Goal: Task Accomplishment & Management: Complete application form

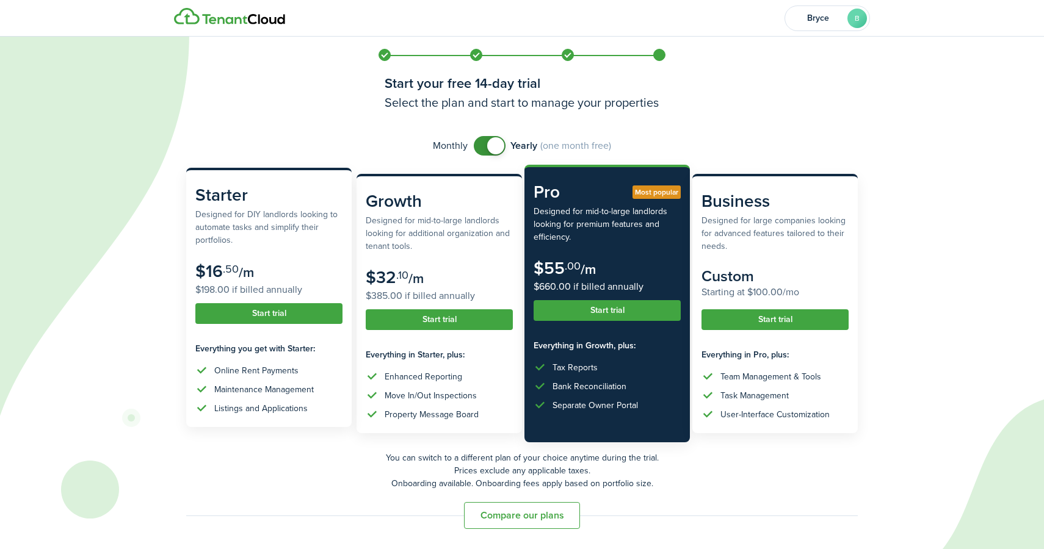
click at [305, 317] on button "Start trial" at bounding box center [268, 313] width 147 height 21
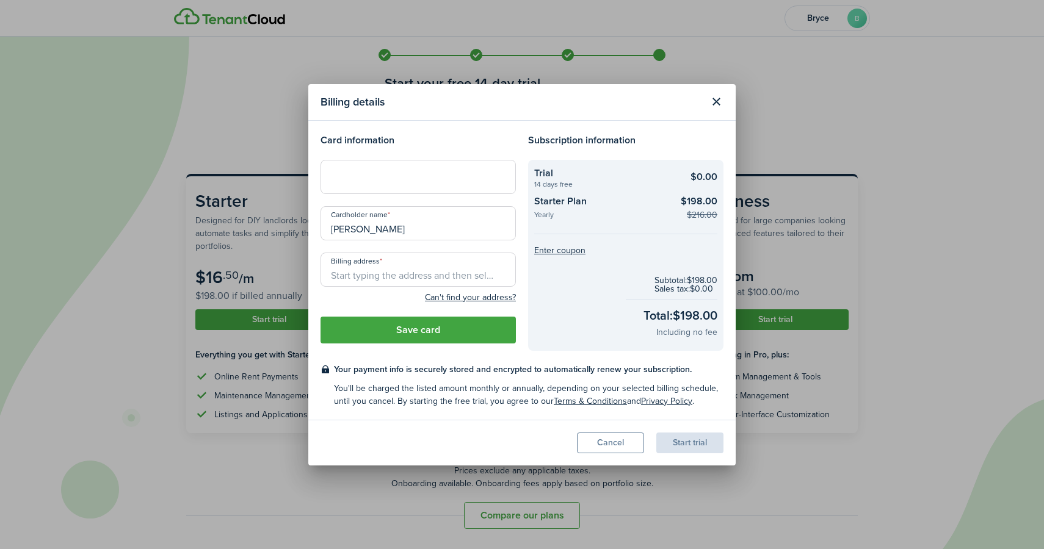
click at [717, 99] on button "Close modal" at bounding box center [716, 102] width 21 height 21
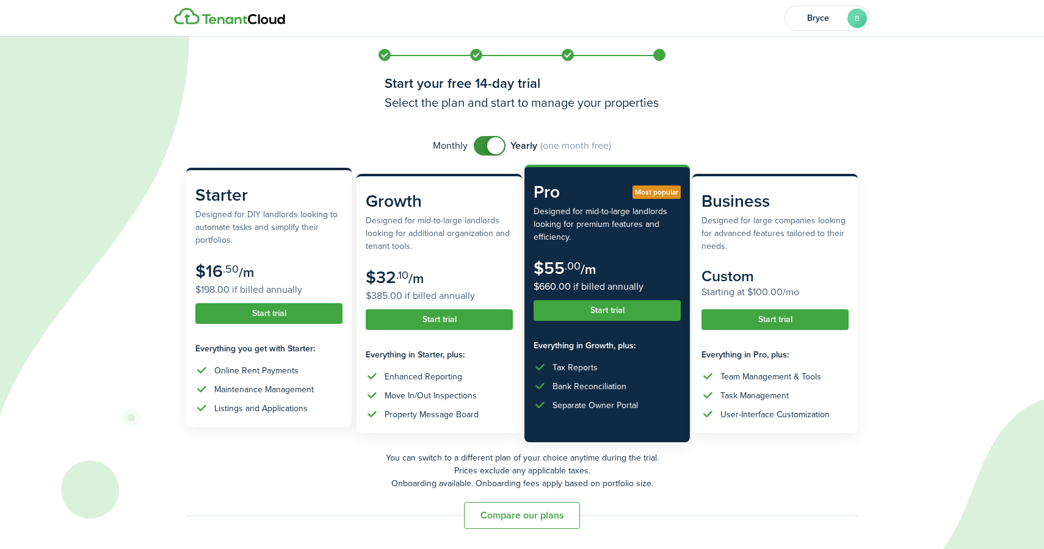
click at [269, 321] on button "Start trial" at bounding box center [268, 313] width 147 height 21
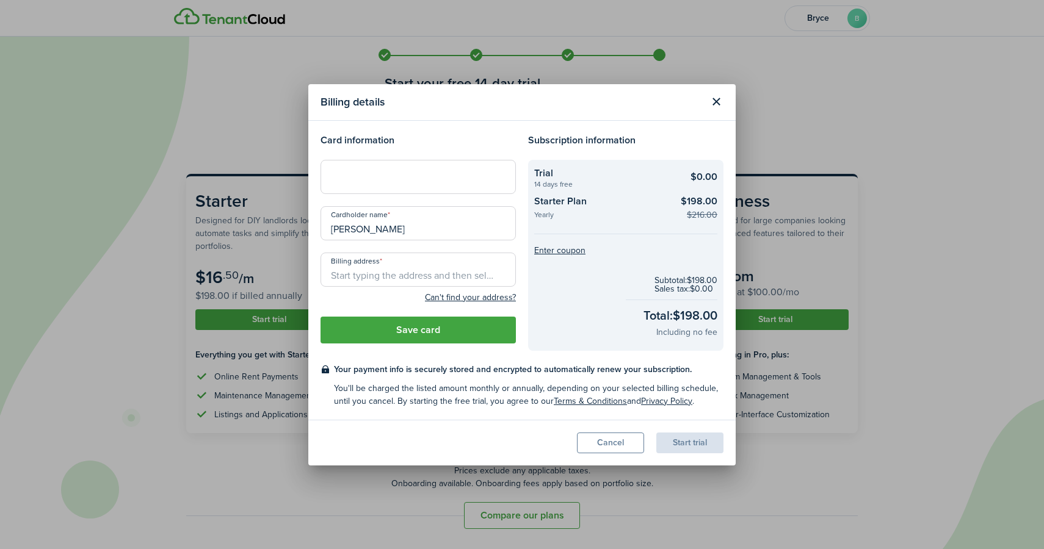
click at [386, 166] on div at bounding box center [417, 177] width 195 height 34
type input "[STREET_ADDRESS][US_STATE]"
click at [360, 297] on div "Can't find your address?" at bounding box center [417, 297] width 195 height 15
click at [449, 294] on button "Can't find your address?" at bounding box center [470, 298] width 91 height 12
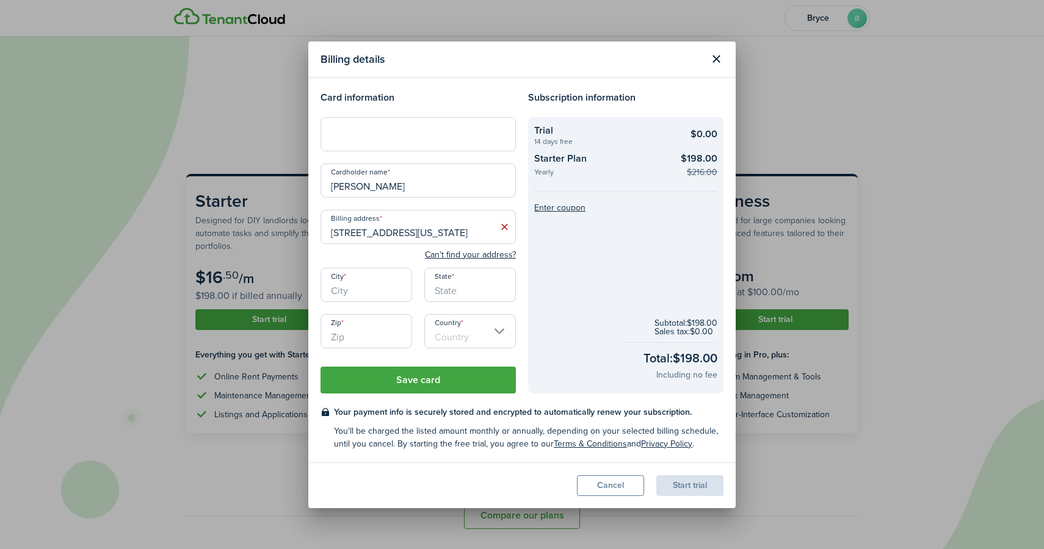
click at [405, 237] on input "[STREET_ADDRESS][US_STATE]" at bounding box center [417, 227] width 195 height 34
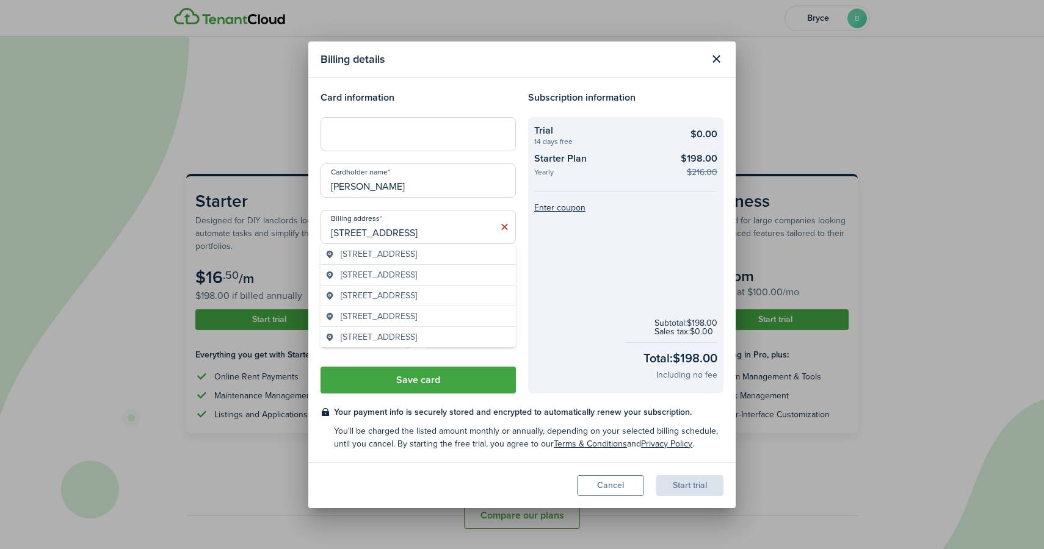
click at [407, 261] on span "[STREET_ADDRESS]" at bounding box center [379, 254] width 76 height 13
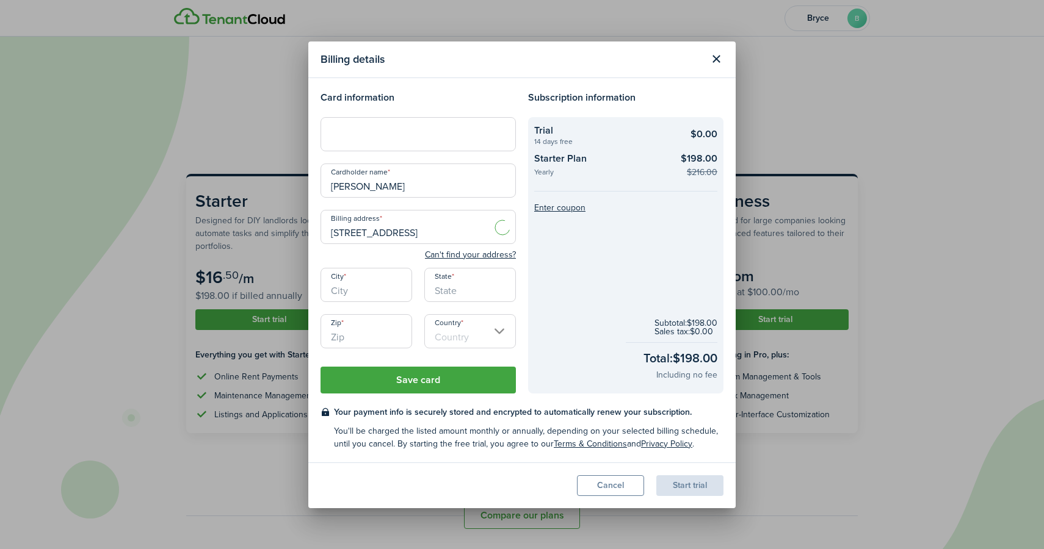
type input "[STREET_ADDRESS]"
type input "[PERSON_NAME][GEOGRAPHIC_DATA]"
type input "CA"
type input "91748"
type input "[GEOGRAPHIC_DATA]"
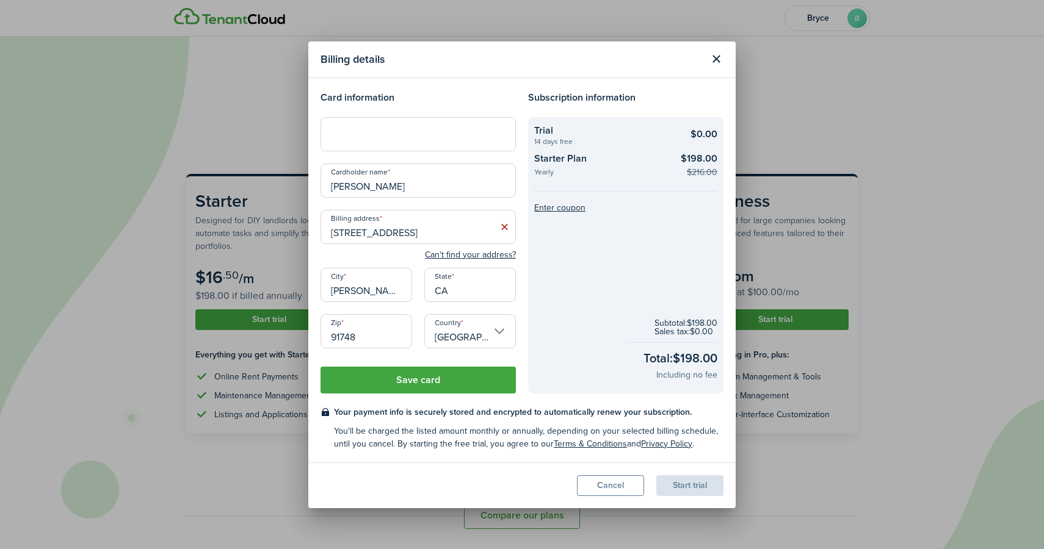
click at [427, 379] on button "Save card" at bounding box center [417, 380] width 195 height 27
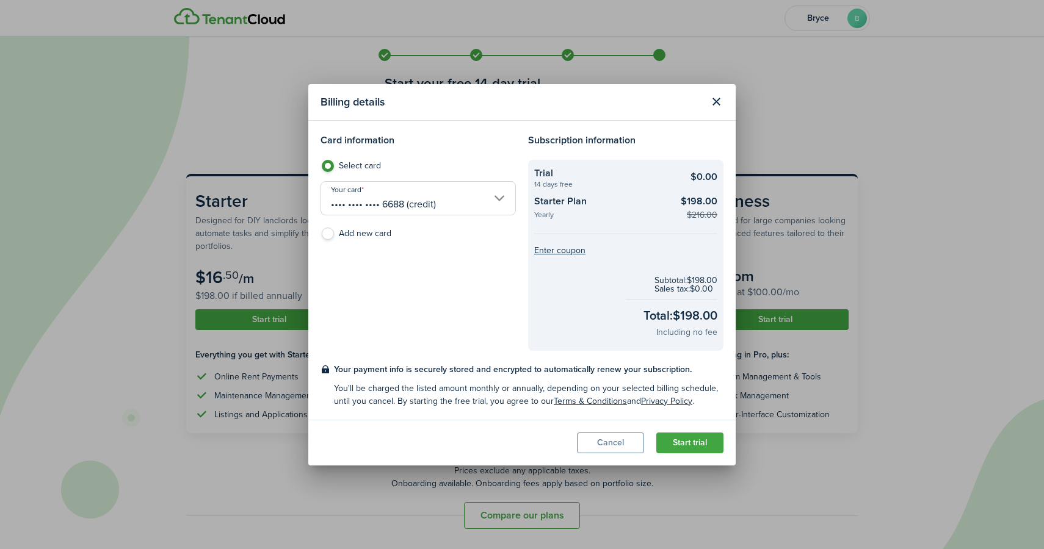
click at [680, 446] on button "Start trial" at bounding box center [689, 443] width 67 height 21
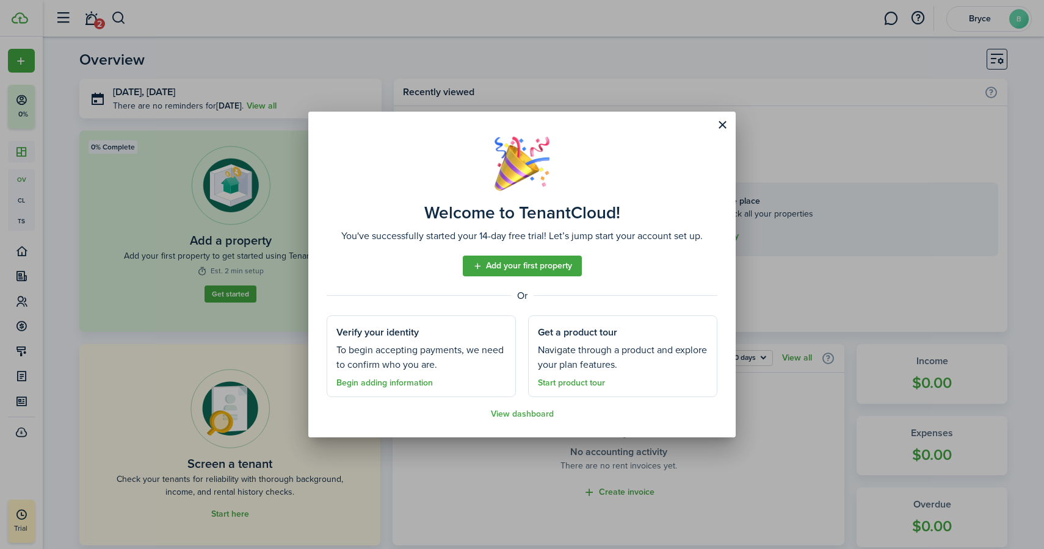
click at [555, 266] on link "Add your first property" at bounding box center [522, 266] width 119 height 21
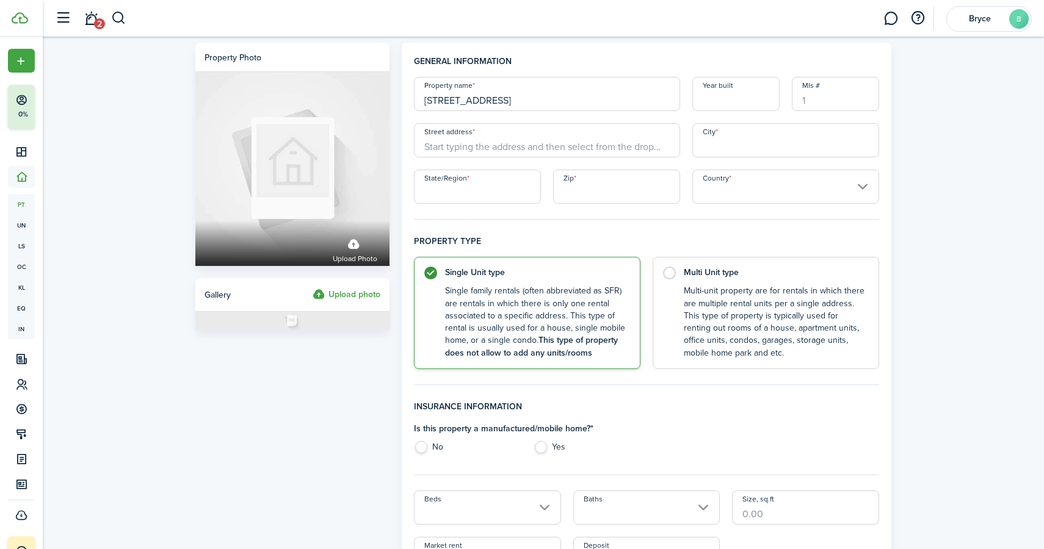
type input "[STREET_ADDRESS]"
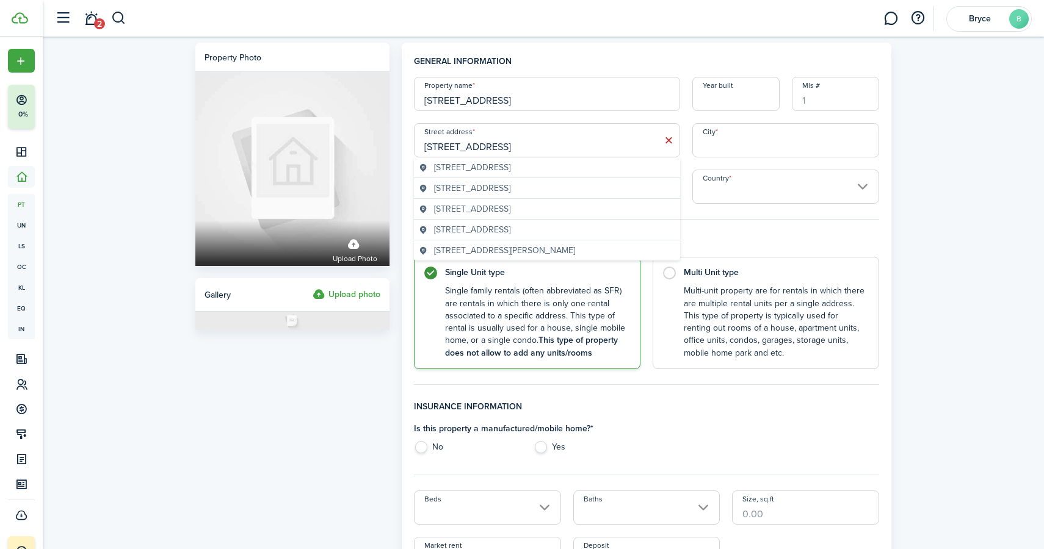
click at [510, 162] on span "[STREET_ADDRESS]" at bounding box center [472, 167] width 76 height 13
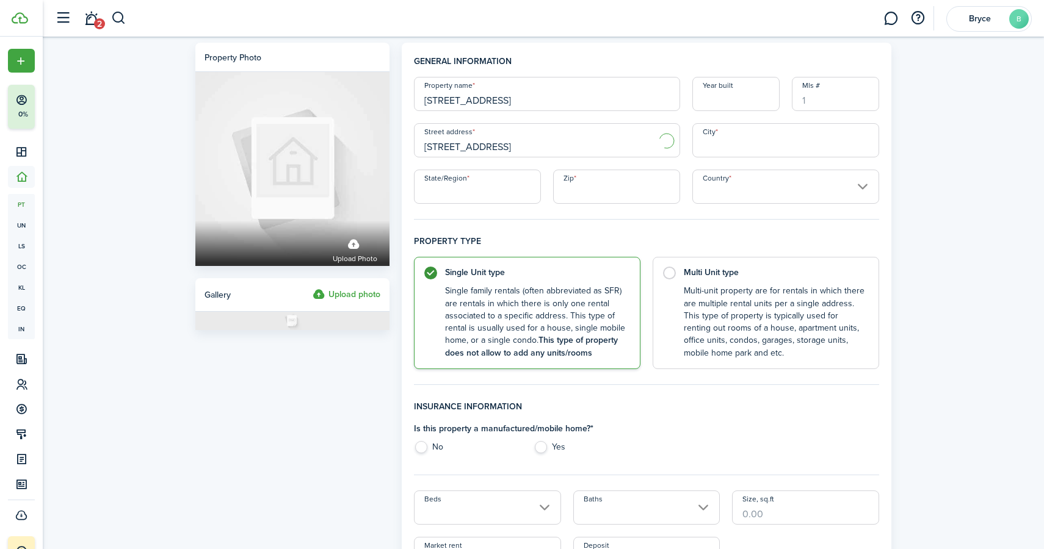
type input "[STREET_ADDRESS]"
type input "Alhambra"
type input "CA"
type input "91801"
type input "[GEOGRAPHIC_DATA]"
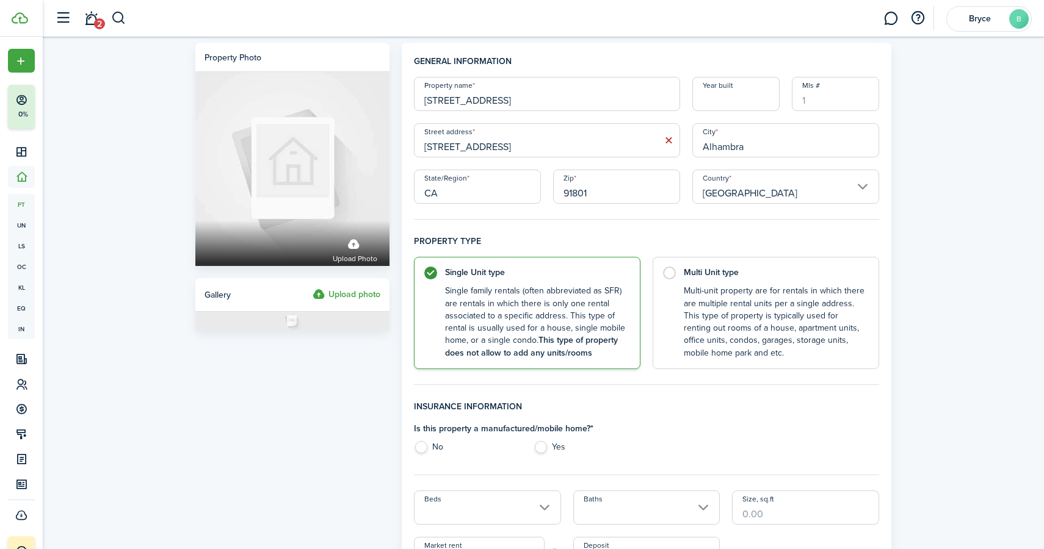
click at [756, 98] on input "Year built" at bounding box center [735, 94] width 87 height 34
type input "1953"
click at [753, 236] on h4 "Property type" at bounding box center [646, 246] width 465 height 22
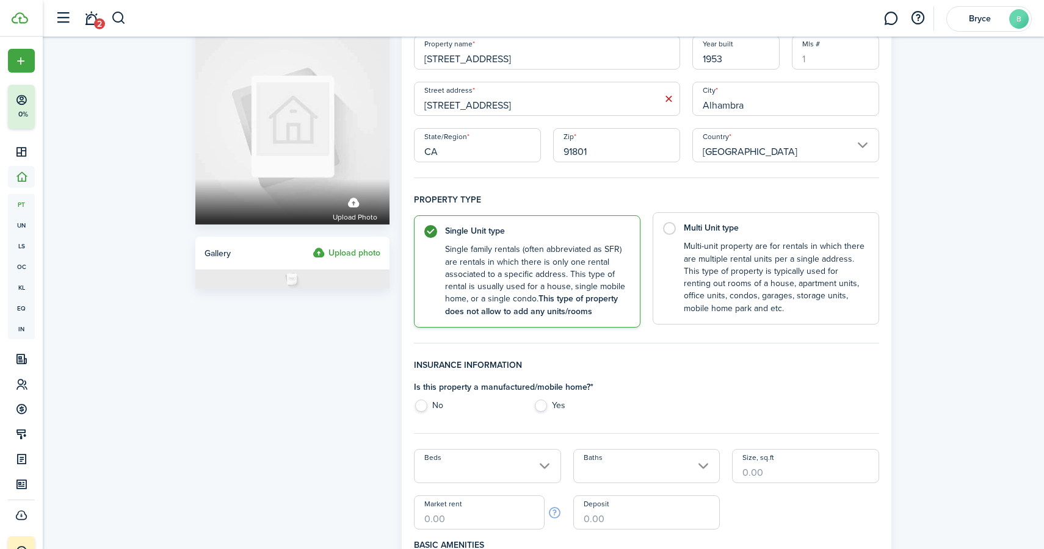
scroll to position [42, 0]
click at [654, 229] on label "Multi Unit type Multi-unit property are for rentals in which there are multiple…" at bounding box center [766, 268] width 226 height 112
radio input "false"
radio input "true"
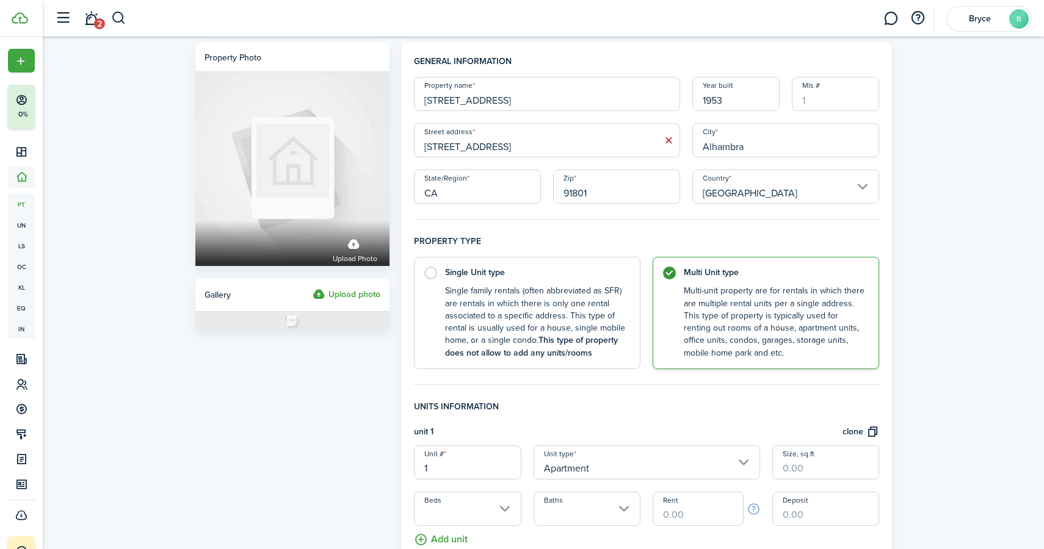
scroll to position [0, 0]
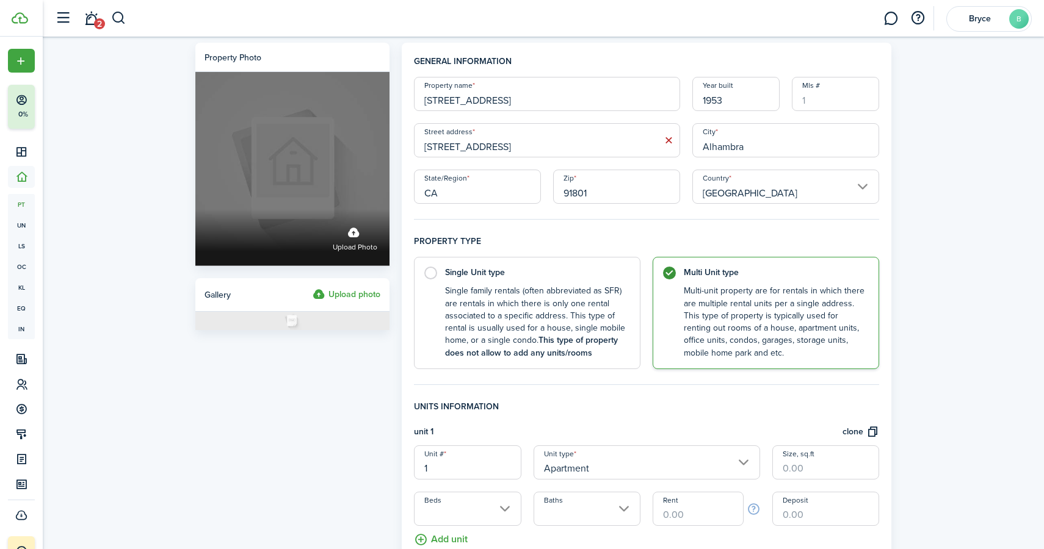
click at [363, 237] on label "Upload photo" at bounding box center [355, 238] width 45 height 32
click at [195, 209] on input "Upload photo" at bounding box center [195, 209] width 0 height 0
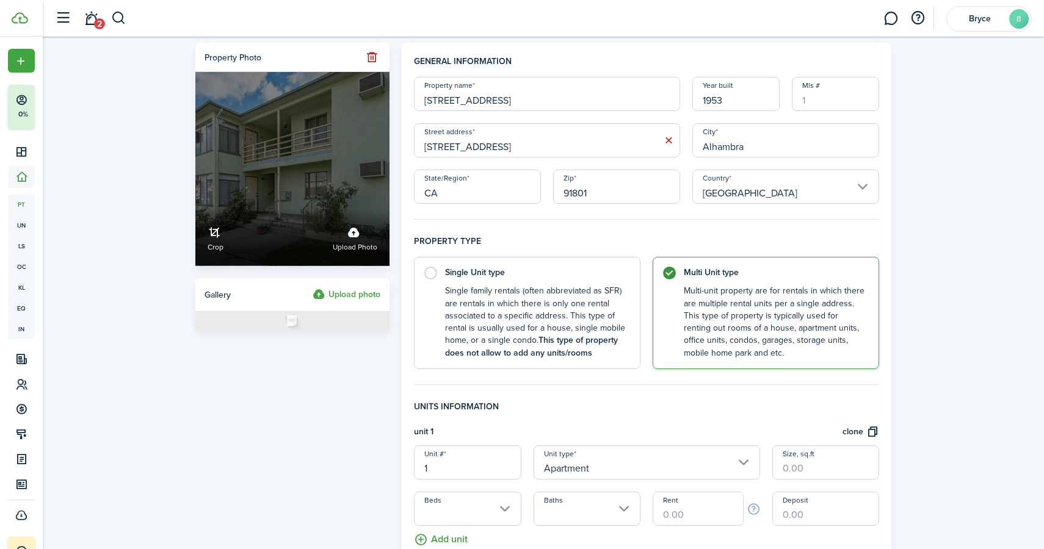
click at [208, 234] on link "Crop" at bounding box center [216, 238] width 16 height 32
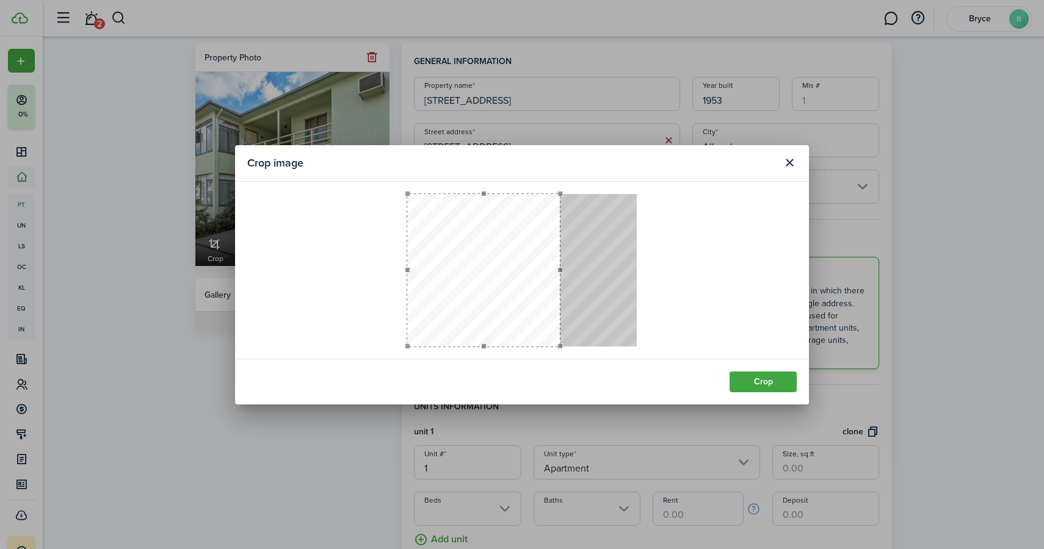
drag, startPoint x: 559, startPoint y: 269, endPoint x: 646, endPoint y: 269, distance: 86.7
click at [646, 269] on crop at bounding box center [521, 270] width 549 height 153
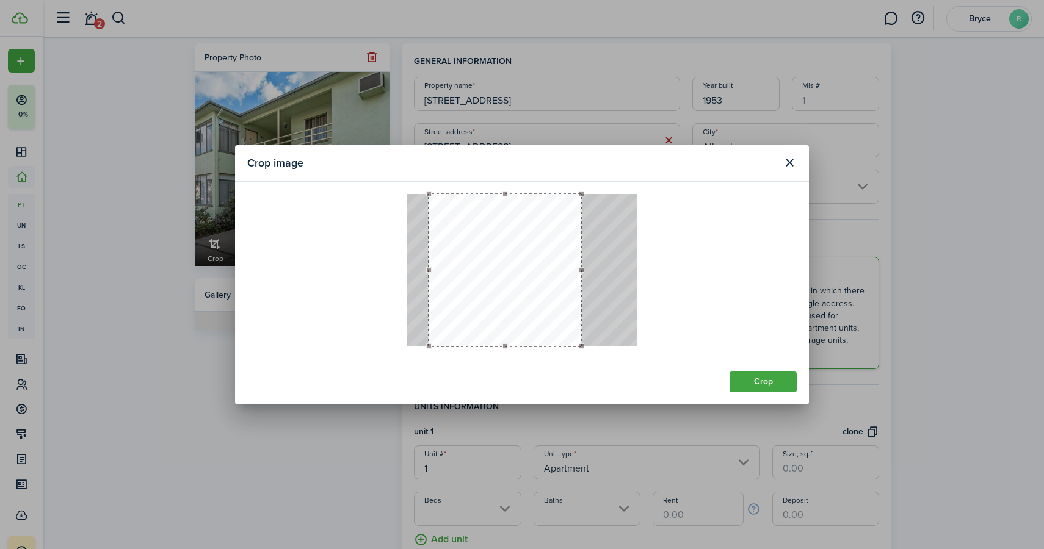
drag, startPoint x: 510, startPoint y: 266, endPoint x: 532, endPoint y: 273, distance: 22.6
click at [532, 273] on button "button" at bounding box center [505, 270] width 153 height 153
click at [787, 381] on button "Crop" at bounding box center [762, 382] width 67 height 21
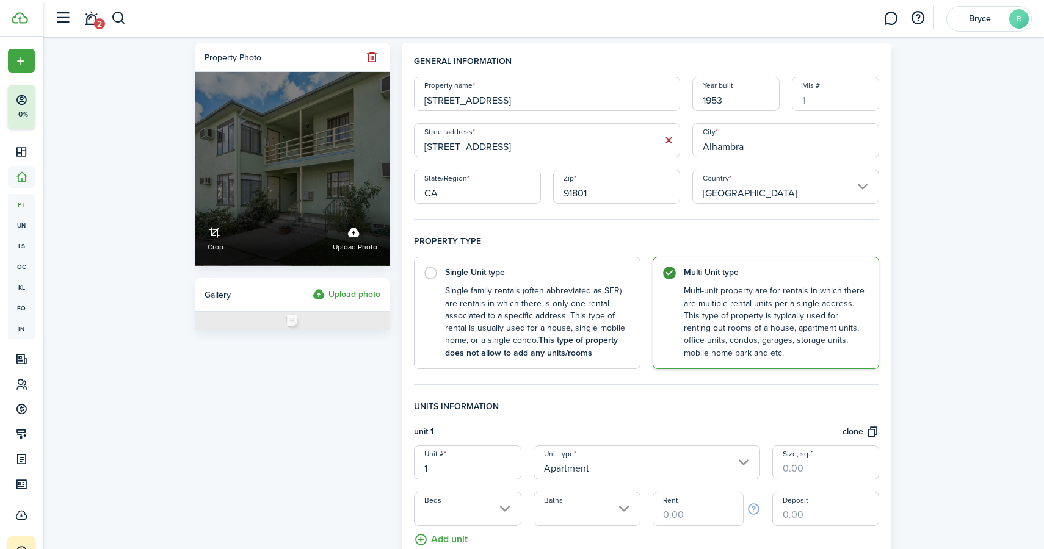
click at [214, 248] on span "Crop" at bounding box center [216, 248] width 16 height 12
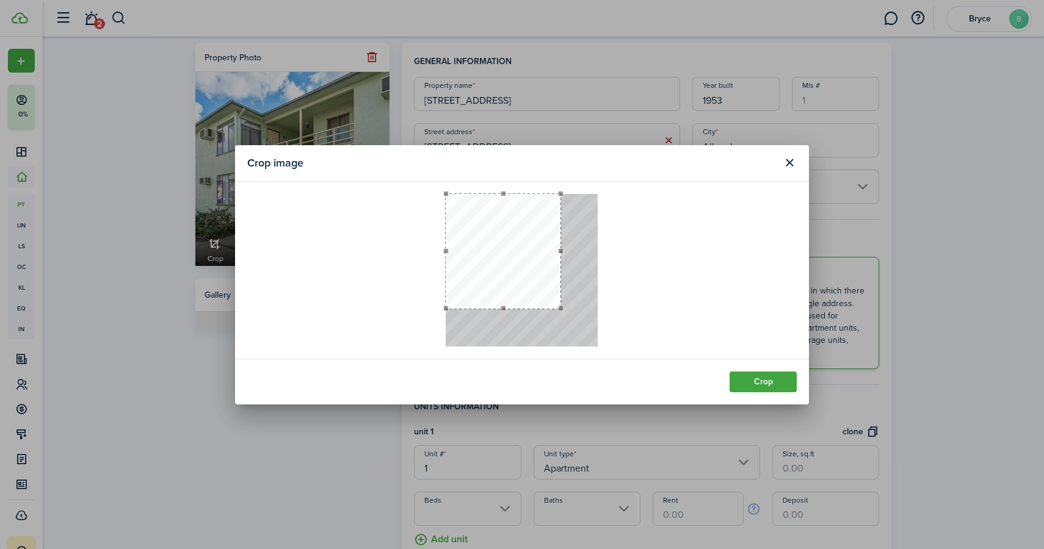
drag, startPoint x: 491, startPoint y: 277, endPoint x: 451, endPoint y: 261, distance: 42.7
click at [451, 261] on button "button" at bounding box center [503, 251] width 115 height 115
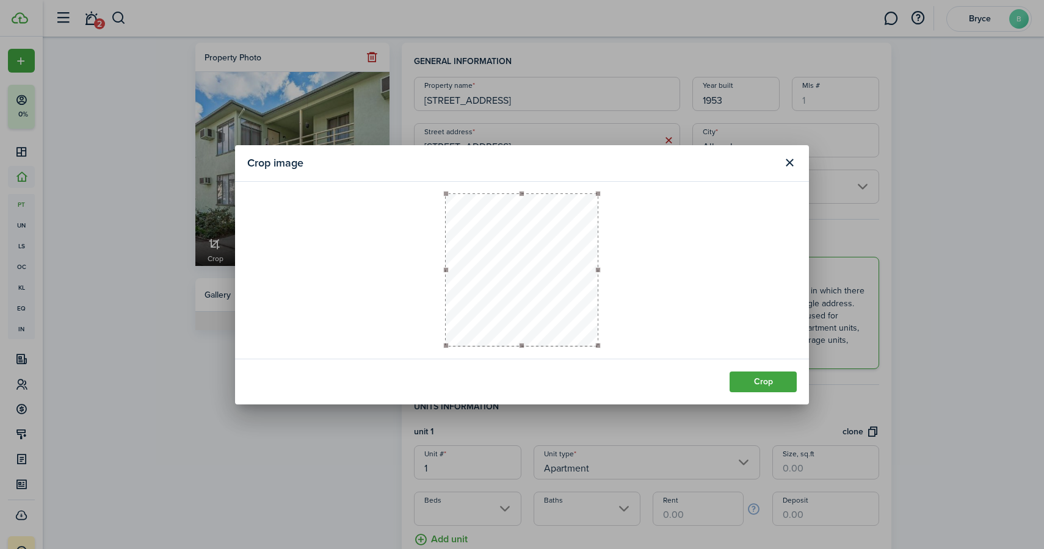
drag, startPoint x: 560, startPoint y: 308, endPoint x: 629, endPoint y: 363, distance: 88.6
click at [629, 363] on section "Crop image Crop" at bounding box center [522, 274] width 574 height 259
drag, startPoint x: 493, startPoint y: 280, endPoint x: 552, endPoint y: 281, distance: 59.8
click at [552, 281] on button "button" at bounding box center [522, 270] width 152 height 152
click at [767, 377] on button "Crop" at bounding box center [762, 382] width 67 height 21
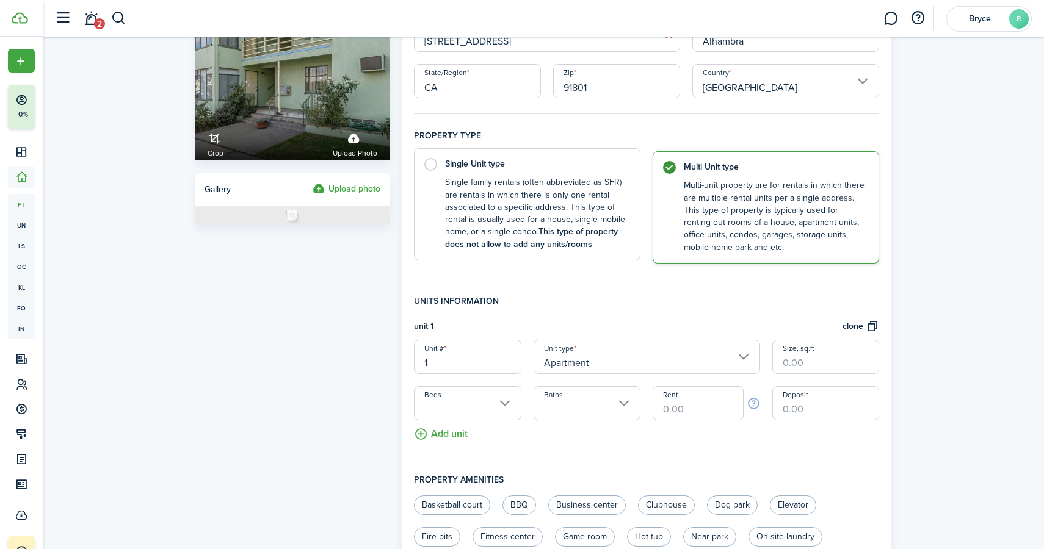
scroll to position [145, 0]
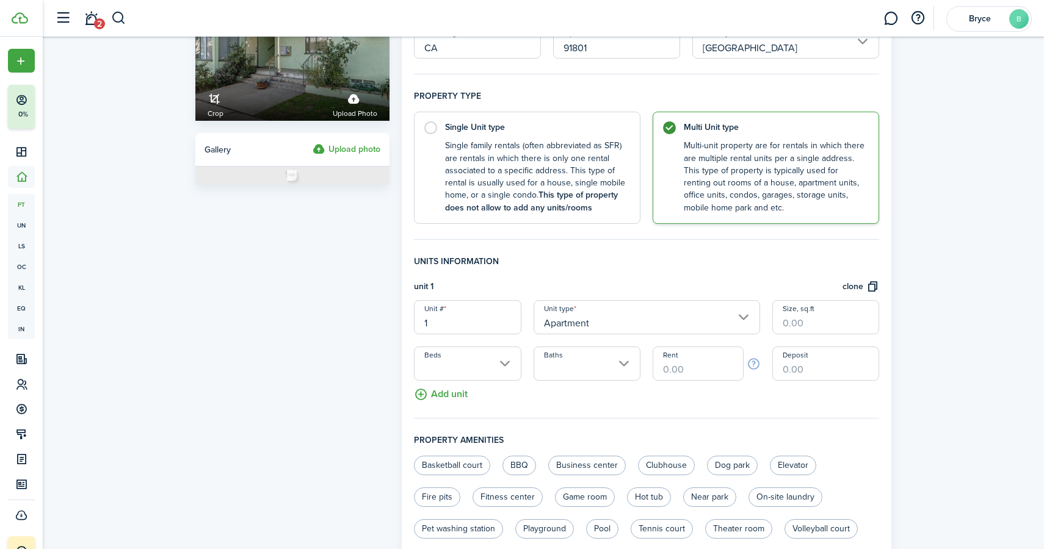
click at [685, 368] on input "Rent" at bounding box center [698, 364] width 90 height 34
type input "$1,900.00"
click at [812, 372] on input "Deposit" at bounding box center [825, 364] width 107 height 34
type input "$3,690.00"
click at [504, 365] on input "Beds" at bounding box center [467, 364] width 107 height 34
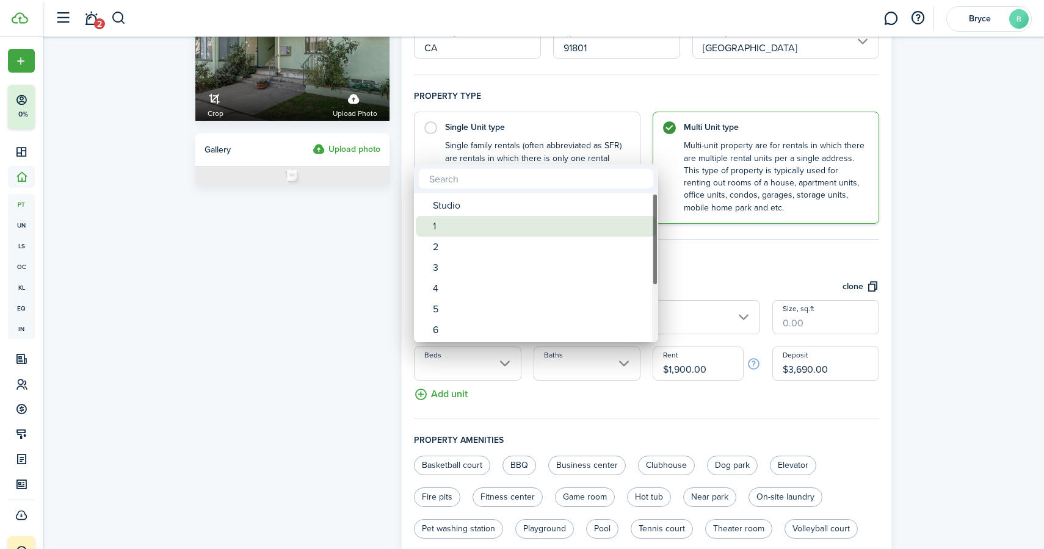
click at [453, 219] on div "1" at bounding box center [541, 226] width 216 height 21
type input "1"
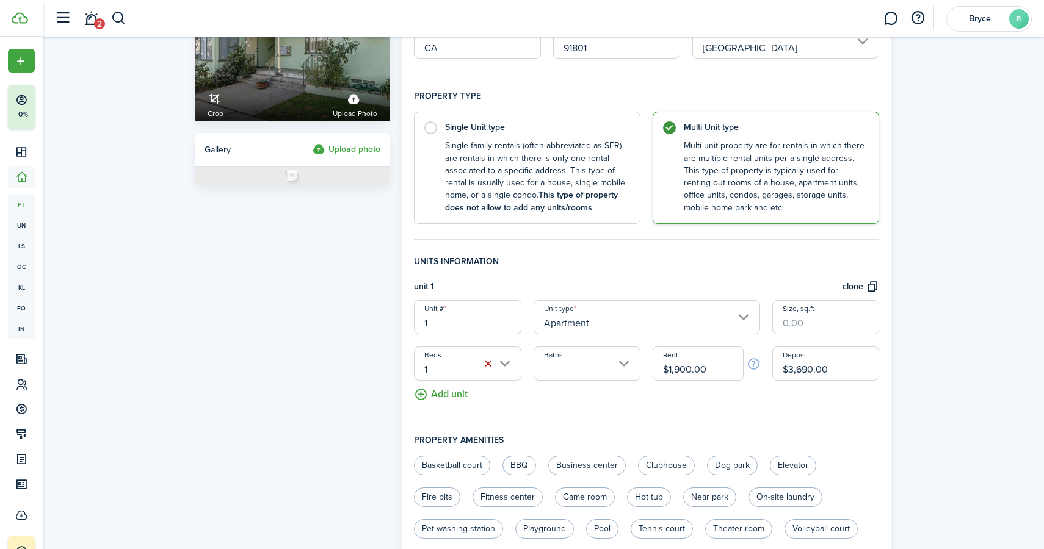
click at [618, 365] on input "Baths" at bounding box center [586, 364] width 107 height 34
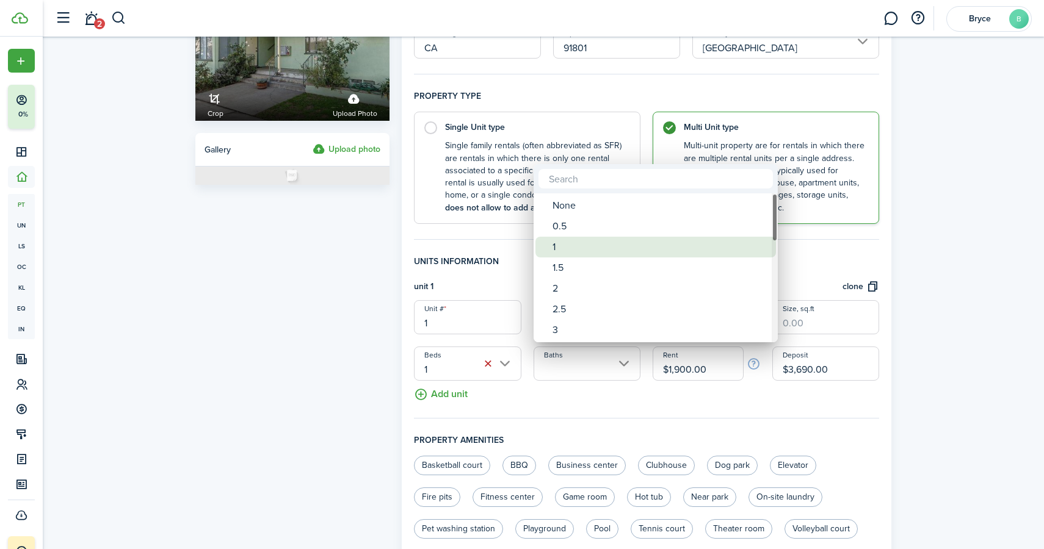
click at [584, 242] on div "1" at bounding box center [660, 247] width 216 height 21
type input "1"
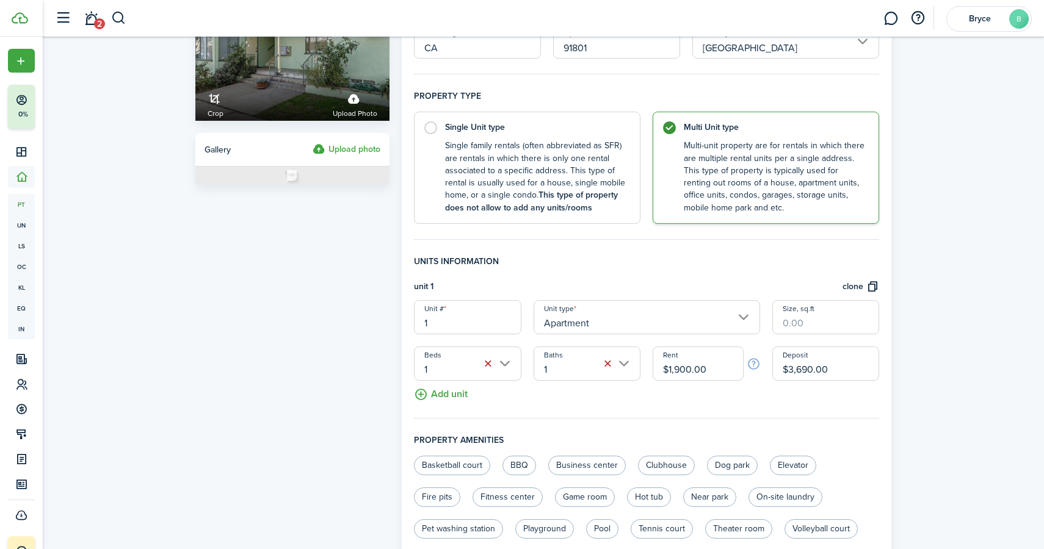
click at [591, 394] on fieldset "Units information unit 1 clone Unit # 1 Unit type Apartment Size, sq.ft Beds 1 …" at bounding box center [646, 337] width 465 height 164
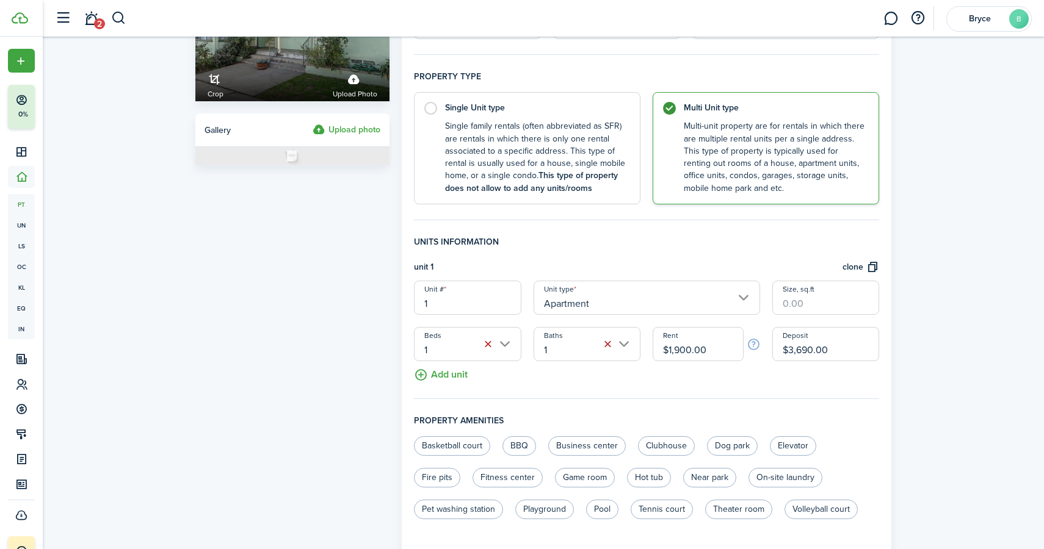
scroll to position [277, 0]
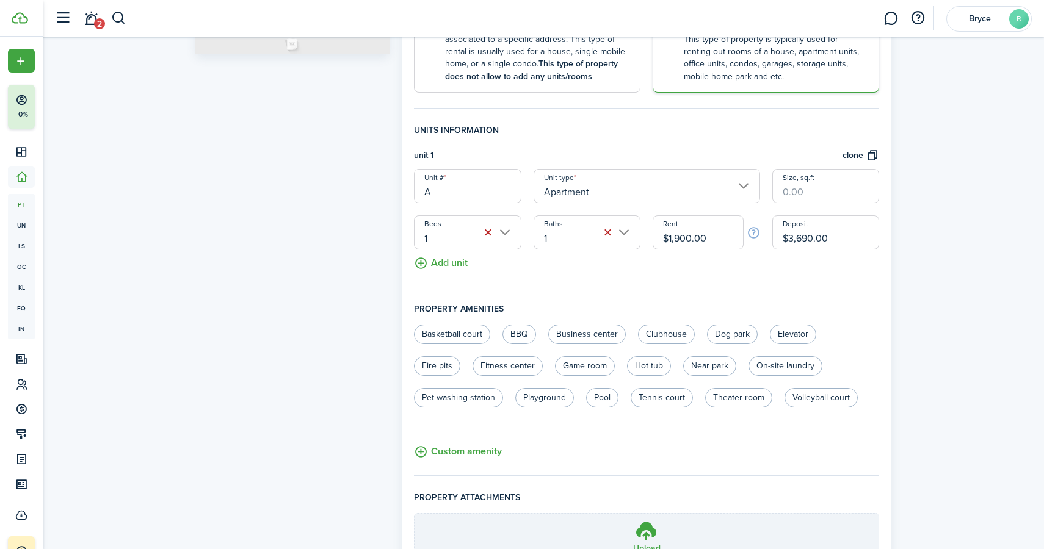
type input "A"
click at [377, 230] on div "Property photo Crop Upload photo Gallery Upload photo" at bounding box center [292, 200] width 206 height 869
click at [447, 260] on button "Add unit" at bounding box center [441, 260] width 54 height 21
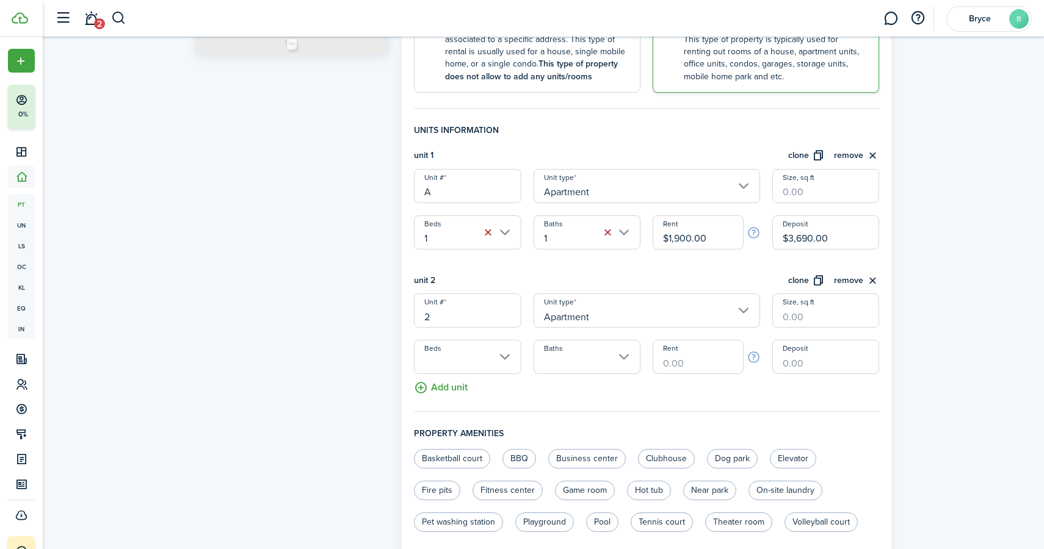
drag, startPoint x: 443, startPoint y: 315, endPoint x: 415, endPoint y: 315, distance: 27.5
type input "B"
click at [446, 386] on button "Add unit" at bounding box center [441, 384] width 54 height 21
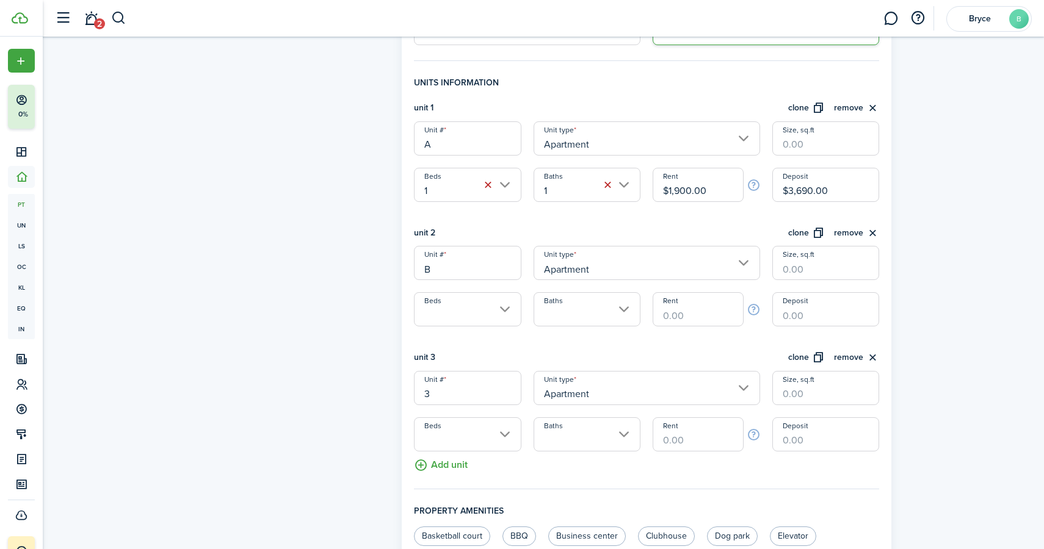
scroll to position [389, 0]
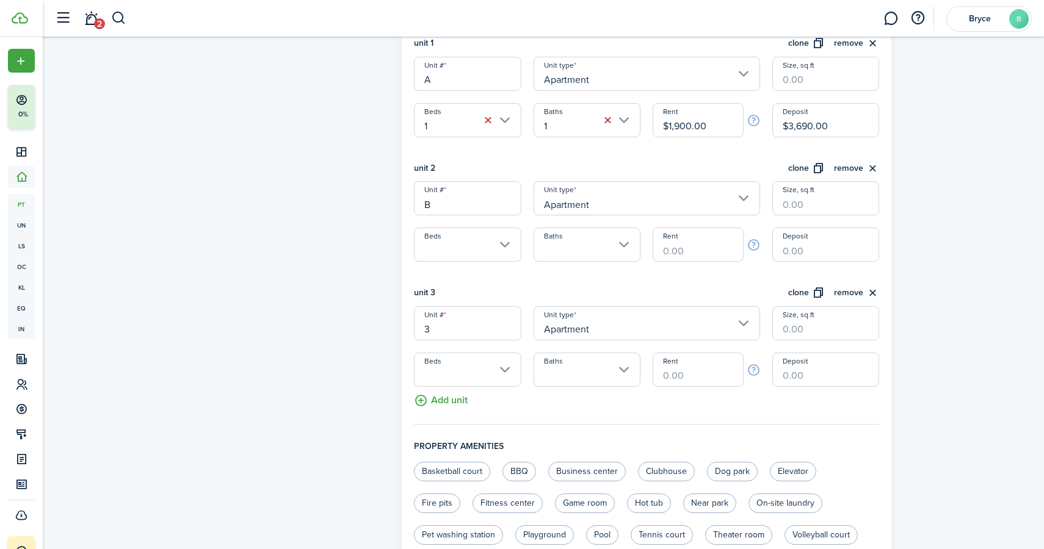
drag, startPoint x: 441, startPoint y: 328, endPoint x: 399, endPoint y: 331, distance: 42.2
type input "C"
click at [444, 403] on button "Add unit" at bounding box center [441, 397] width 54 height 21
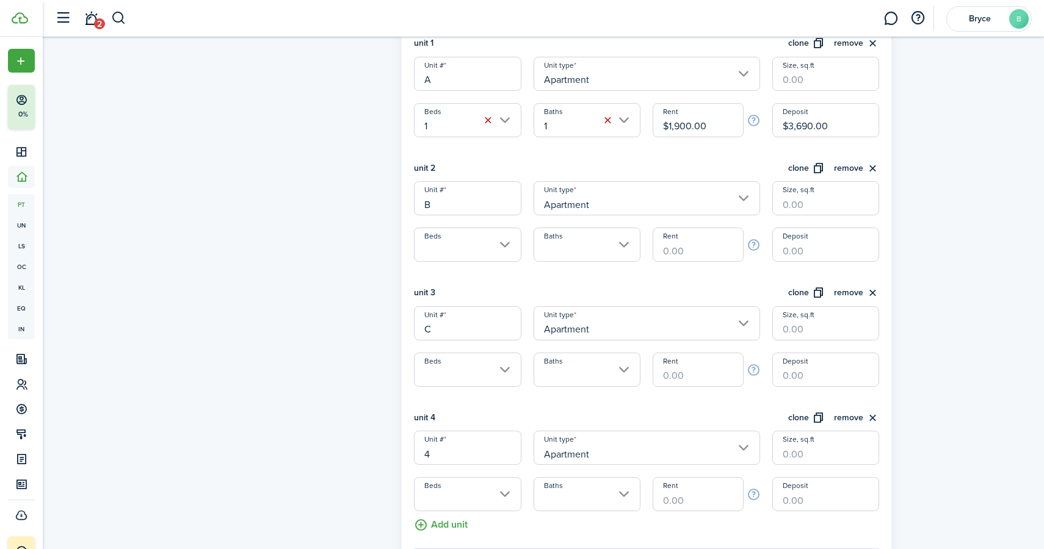
drag, startPoint x: 447, startPoint y: 457, endPoint x: 410, endPoint y: 457, distance: 37.2
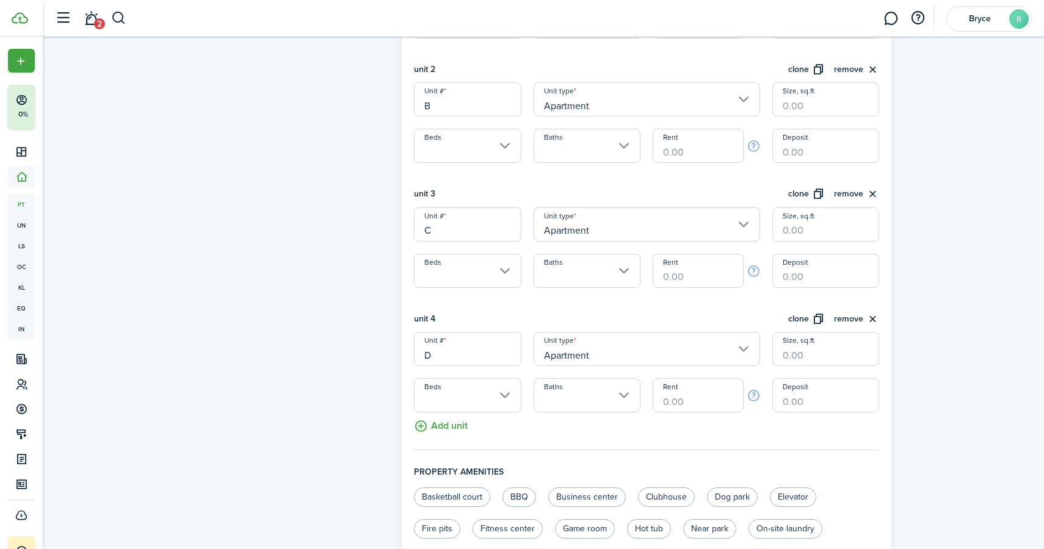
scroll to position [395, 0]
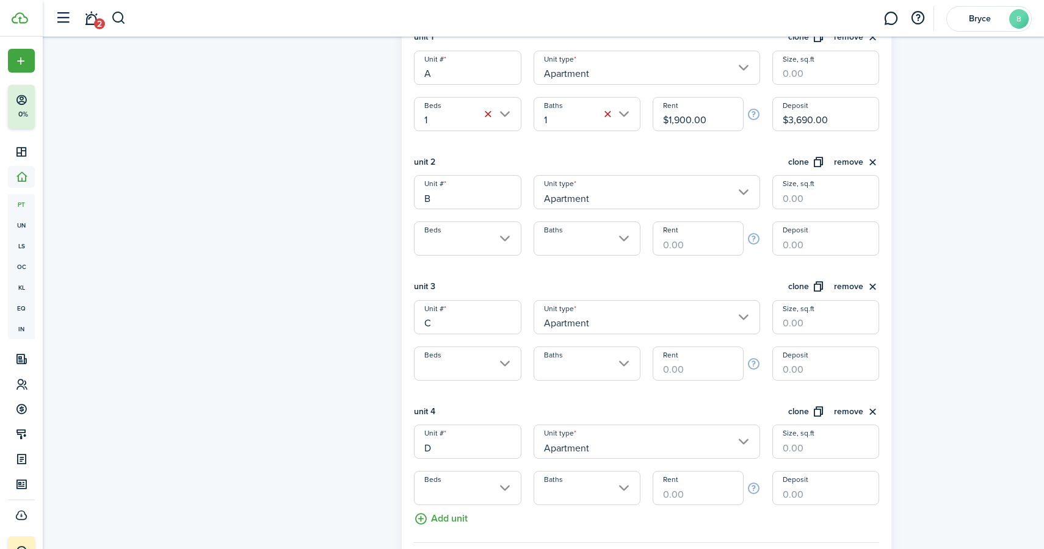
type input "D"
drag, startPoint x: 709, startPoint y: 118, endPoint x: 676, endPoint y: 118, distance: 32.4
click at [676, 118] on input "$1,900.00" at bounding box center [698, 114] width 90 height 34
type input "$1,845.00"
click at [664, 202] on input "Apartment" at bounding box center [646, 192] width 226 height 34
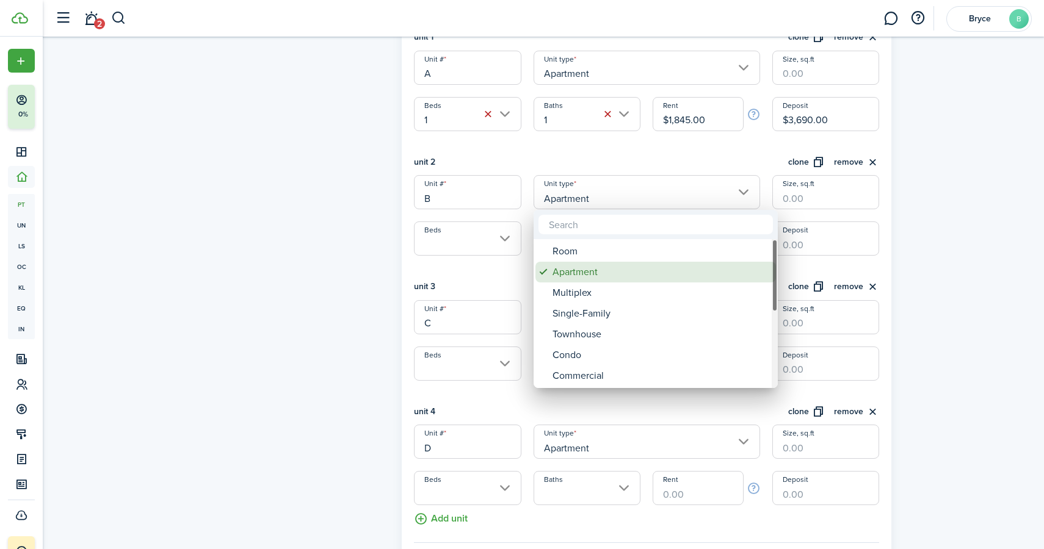
click at [644, 273] on div "Apartment" at bounding box center [660, 272] width 216 height 21
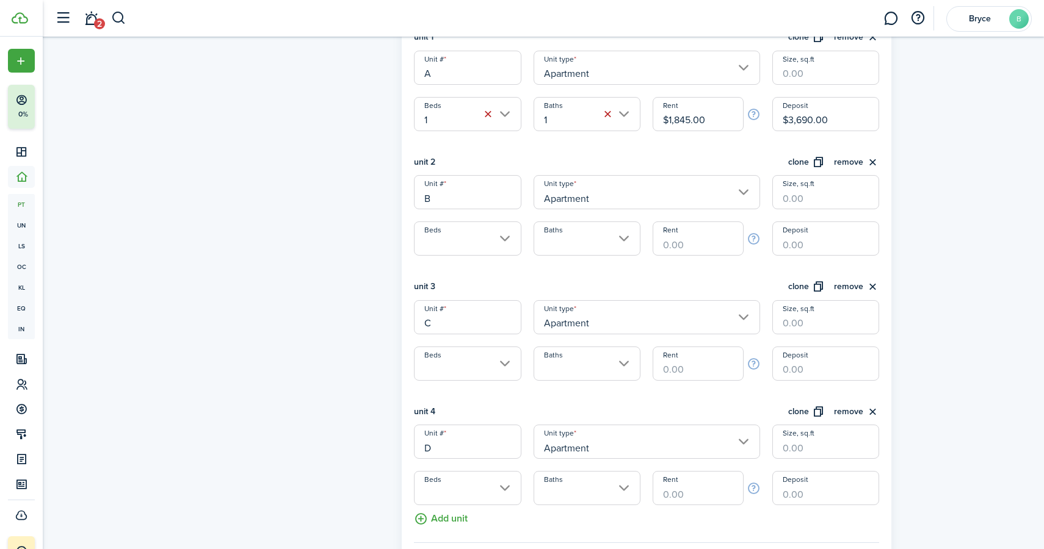
click at [654, 198] on input "Apartment" at bounding box center [646, 192] width 226 height 34
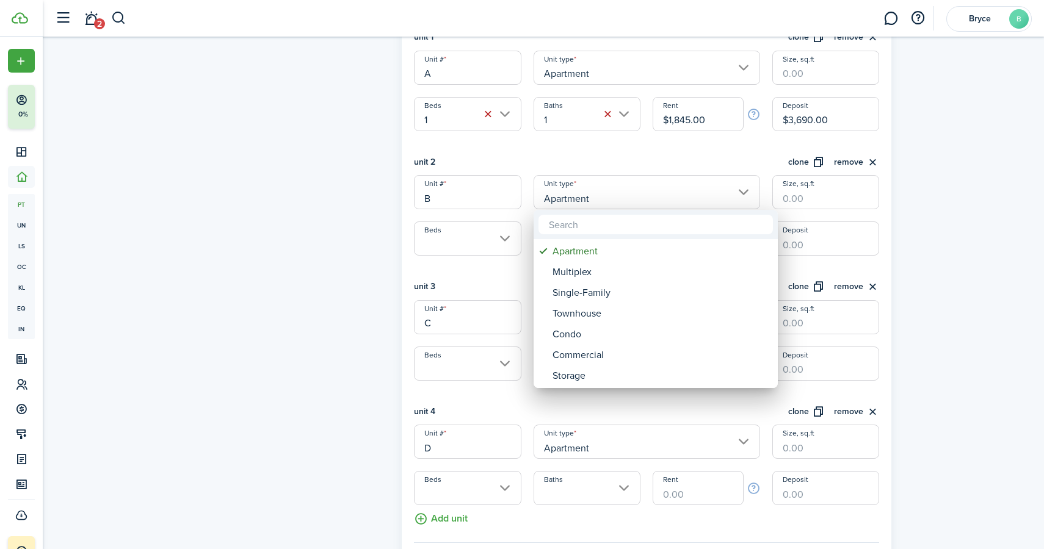
click at [648, 164] on div at bounding box center [521, 274] width 1239 height 745
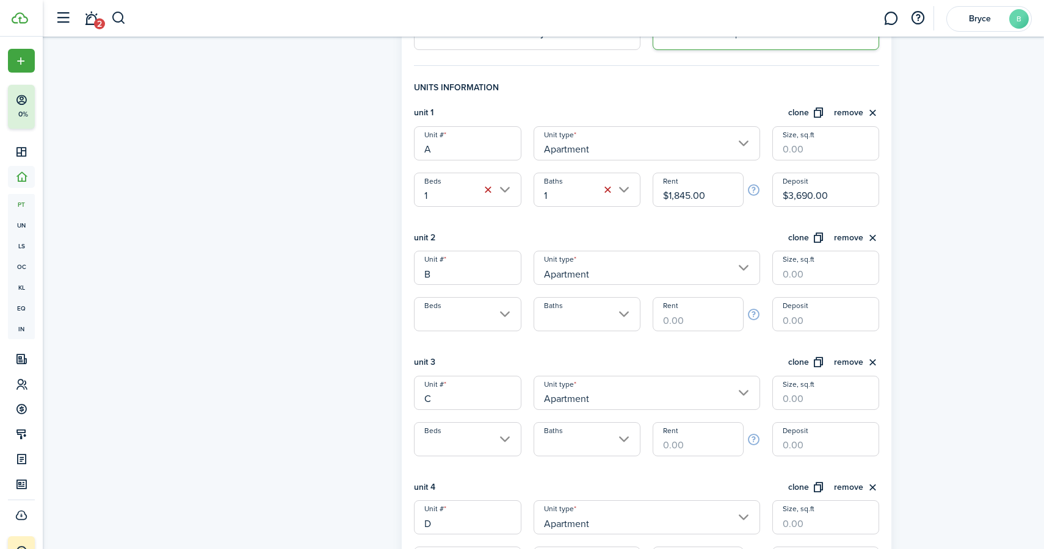
scroll to position [319, 0]
click at [449, 317] on input "Beds" at bounding box center [467, 314] width 107 height 34
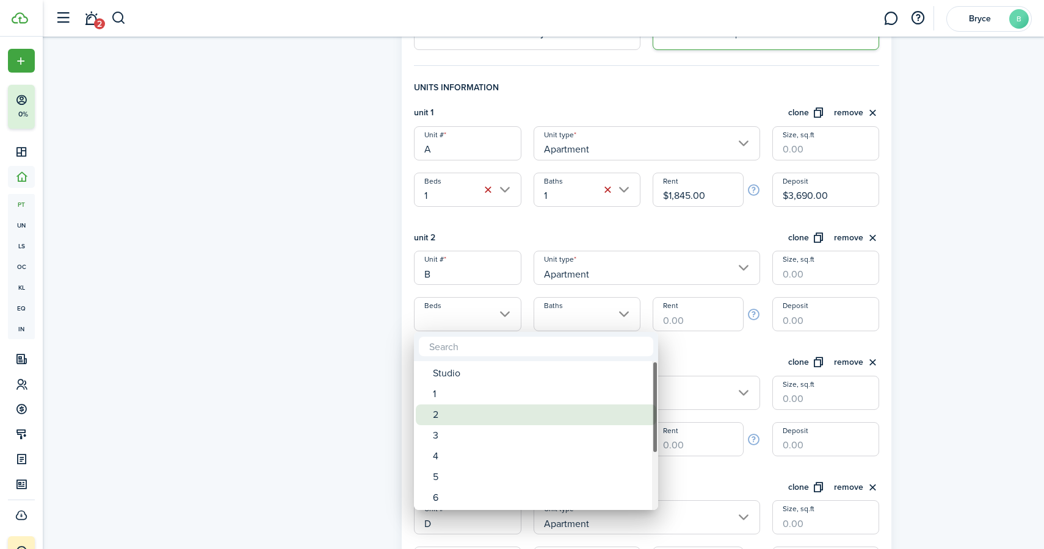
click at [455, 421] on div "2" at bounding box center [541, 415] width 216 height 21
type input "2"
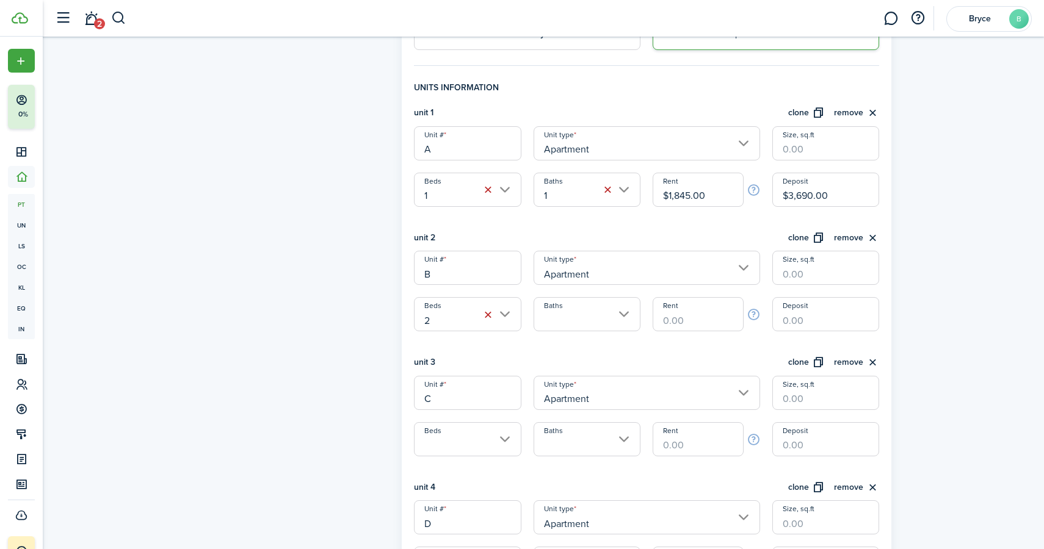
click at [562, 313] on input "Baths" at bounding box center [586, 314] width 107 height 34
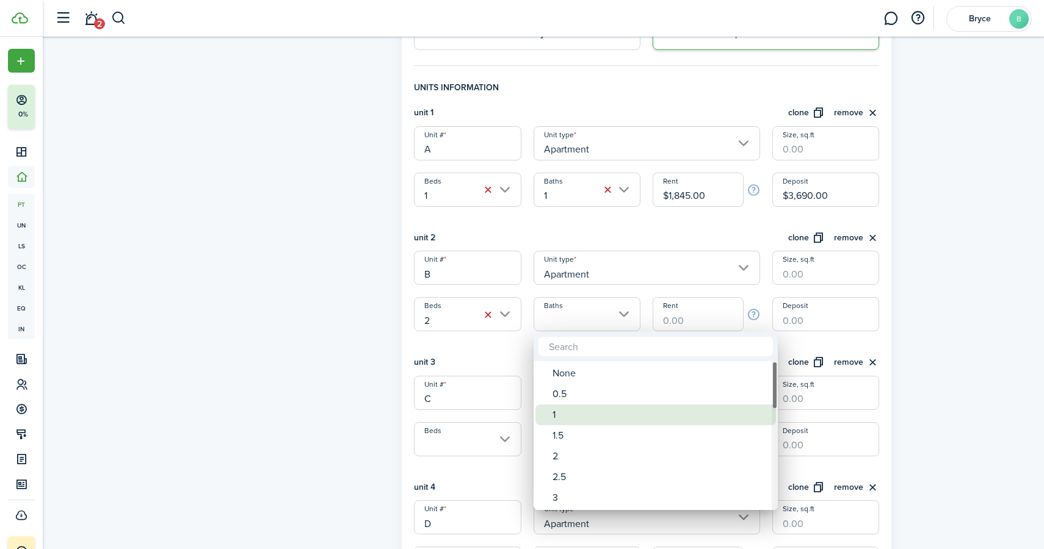
click at [564, 416] on div "1" at bounding box center [660, 415] width 216 height 21
type input "1"
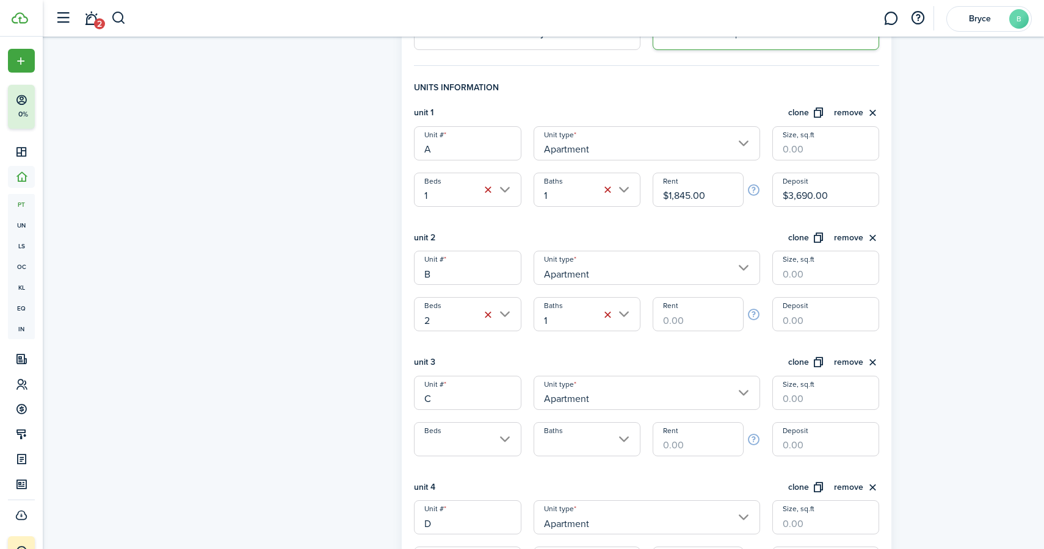
click at [691, 322] on input "Rent" at bounding box center [698, 314] width 90 height 34
type input "$1,650.00"
click at [817, 321] on input "Deposit" at bounding box center [825, 314] width 107 height 34
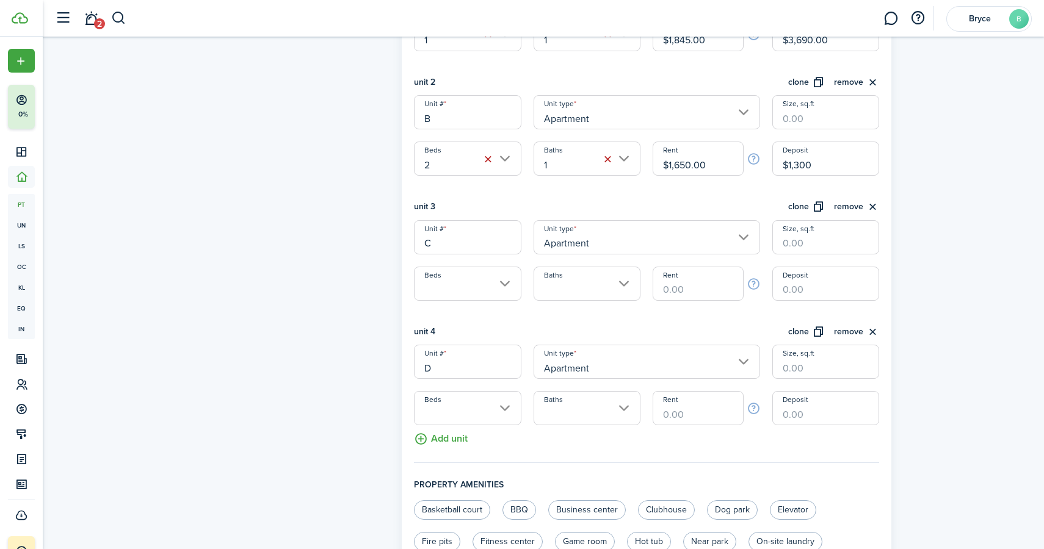
scroll to position [480, 0]
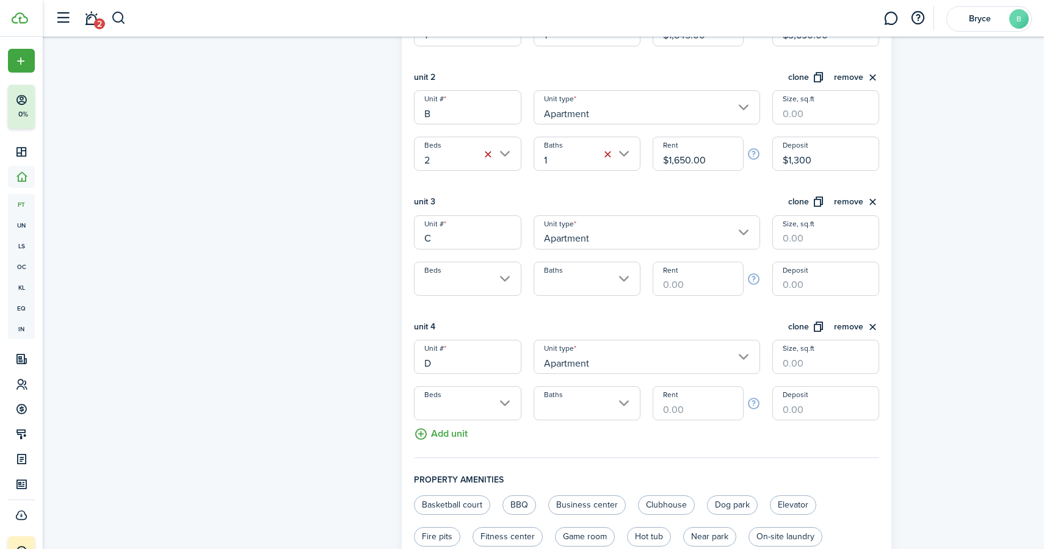
type input "$1,300.00"
click at [463, 282] on input "Beds" at bounding box center [467, 279] width 107 height 34
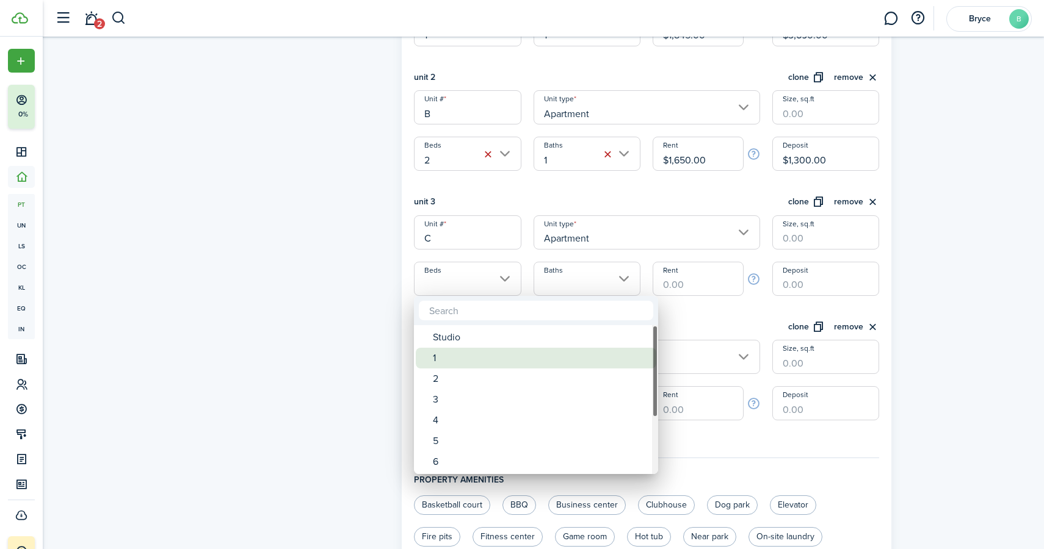
click at [457, 353] on div "1" at bounding box center [541, 358] width 216 height 21
type input "1"
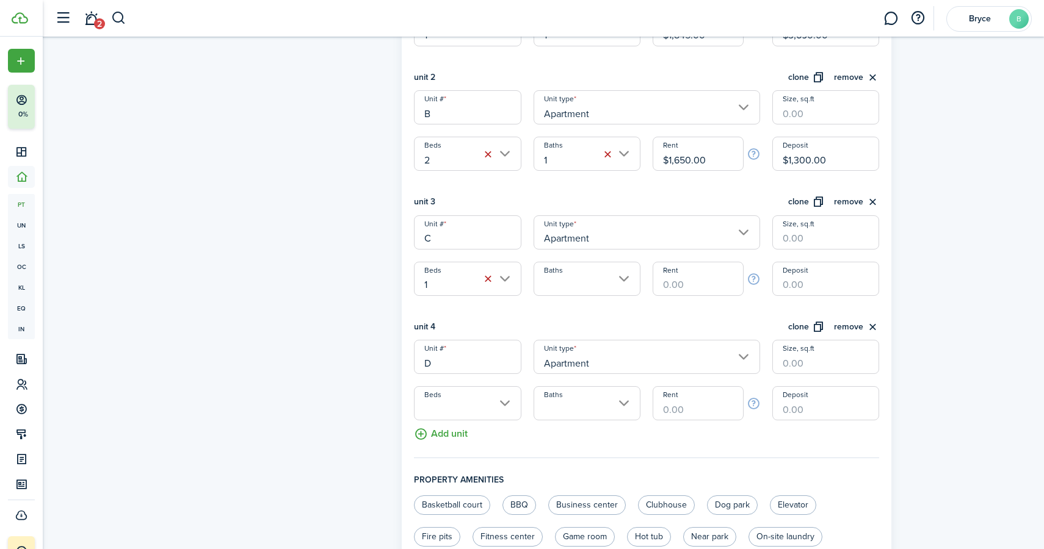
click at [555, 276] on input "Baths" at bounding box center [586, 279] width 107 height 34
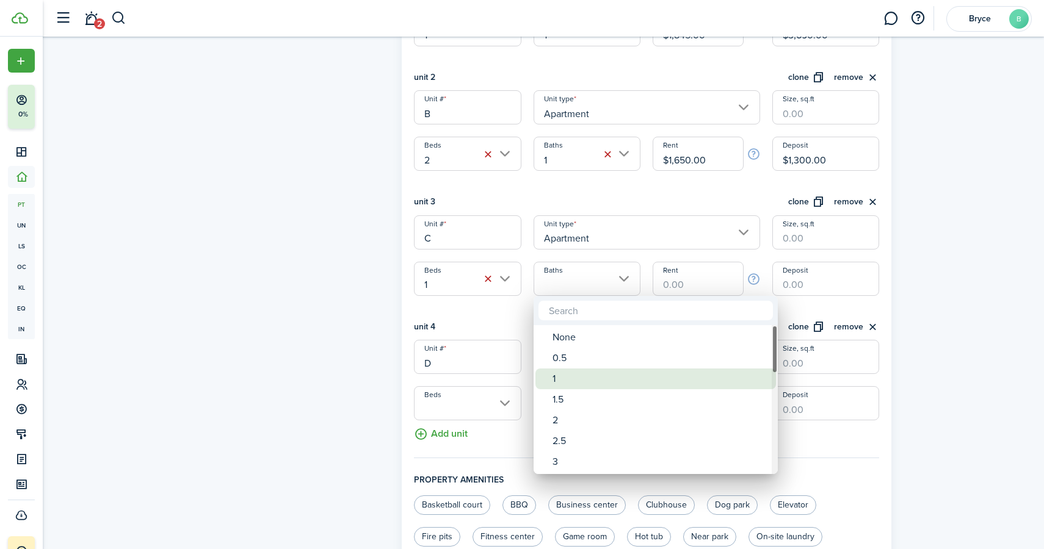
click at [557, 372] on div "1" at bounding box center [660, 379] width 216 height 21
type input "1"
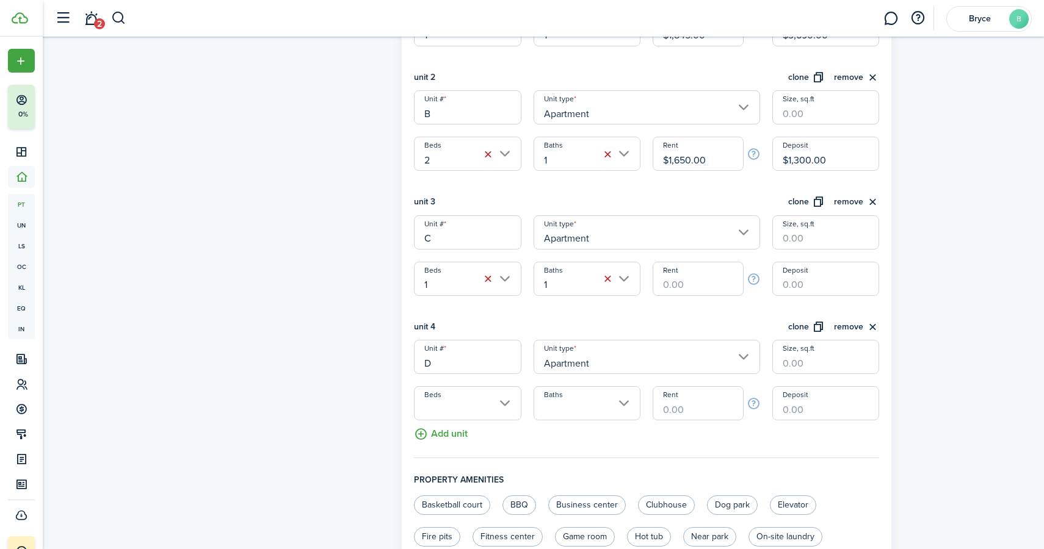
click at [685, 287] on input "Rent" at bounding box center [698, 279] width 90 height 34
type input "$1,595.00"
click at [803, 284] on input "Deposit" at bounding box center [825, 279] width 107 height 34
type input "$1,695.00"
click at [687, 405] on input "Rent" at bounding box center [698, 403] width 90 height 34
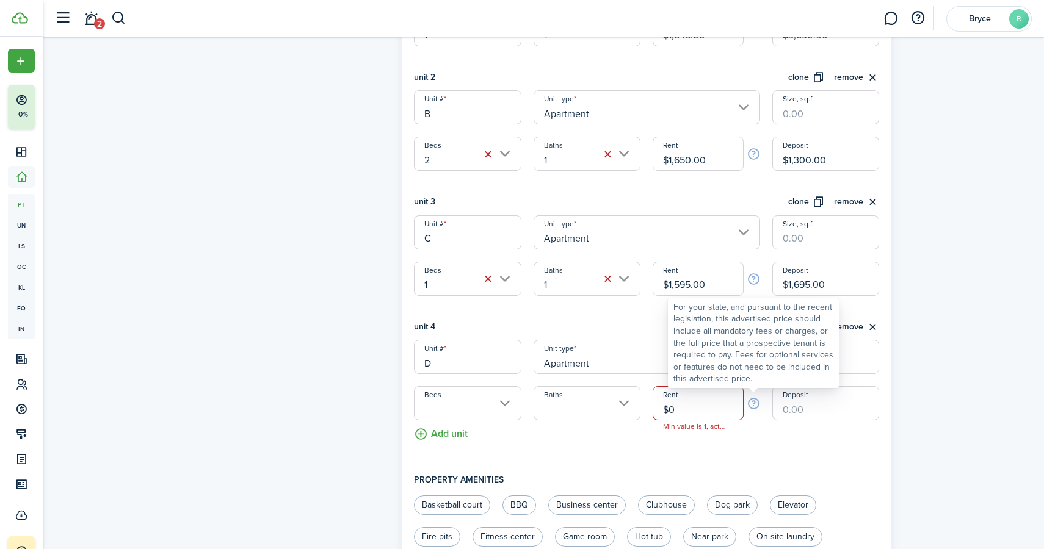
type input "$1.00"
click at [750, 400] on info-icon at bounding box center [754, 403] width 14 height 13
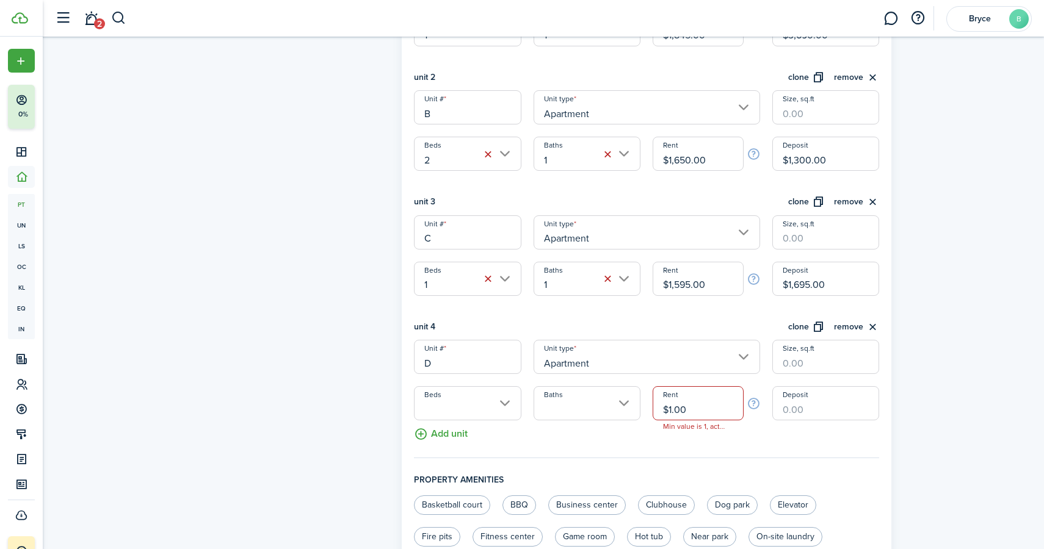
click at [708, 438] on fieldset "Units information unit 1 clone remove Unit # A Unit type Apartment Size, sq.ft …" at bounding box center [646, 190] width 465 height 538
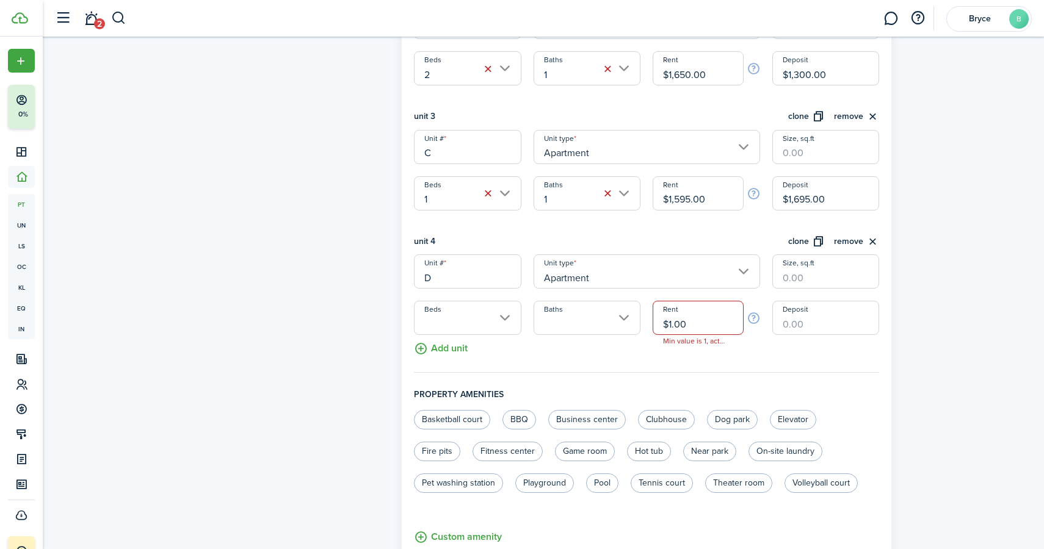
scroll to position [571, 0]
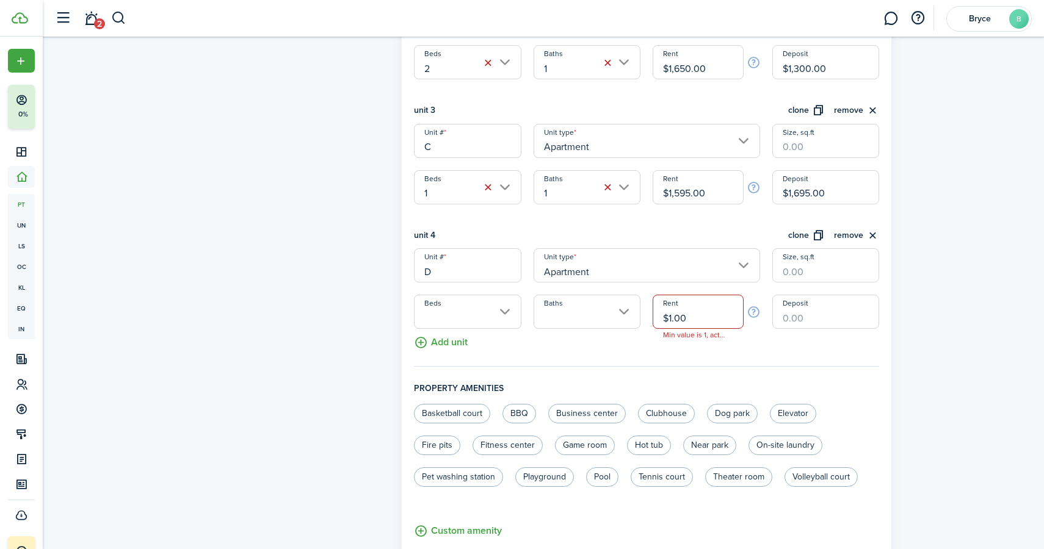
click at [509, 319] on input "Beds" at bounding box center [467, 312] width 107 height 34
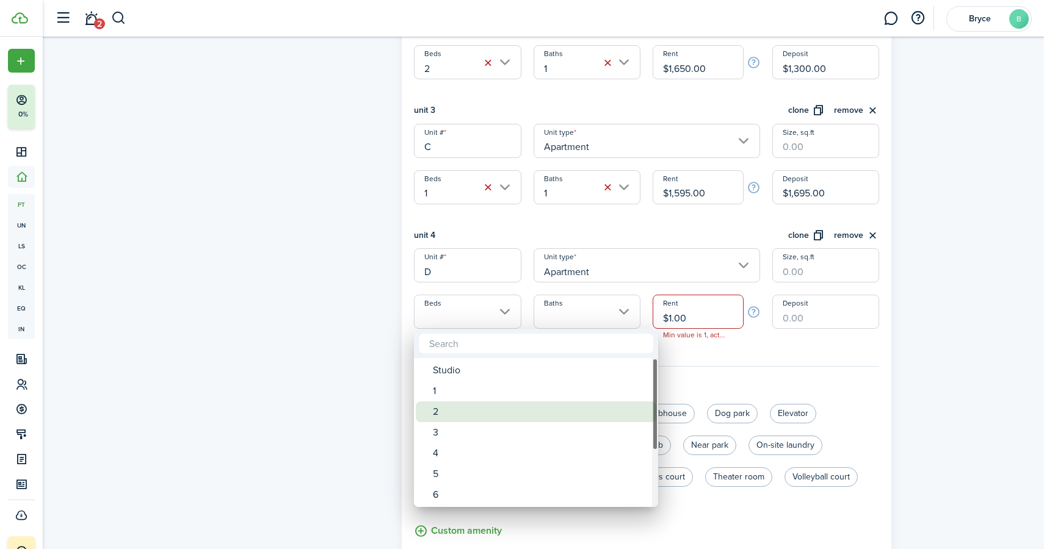
click at [486, 413] on div "2" at bounding box center [541, 412] width 216 height 21
type input "2"
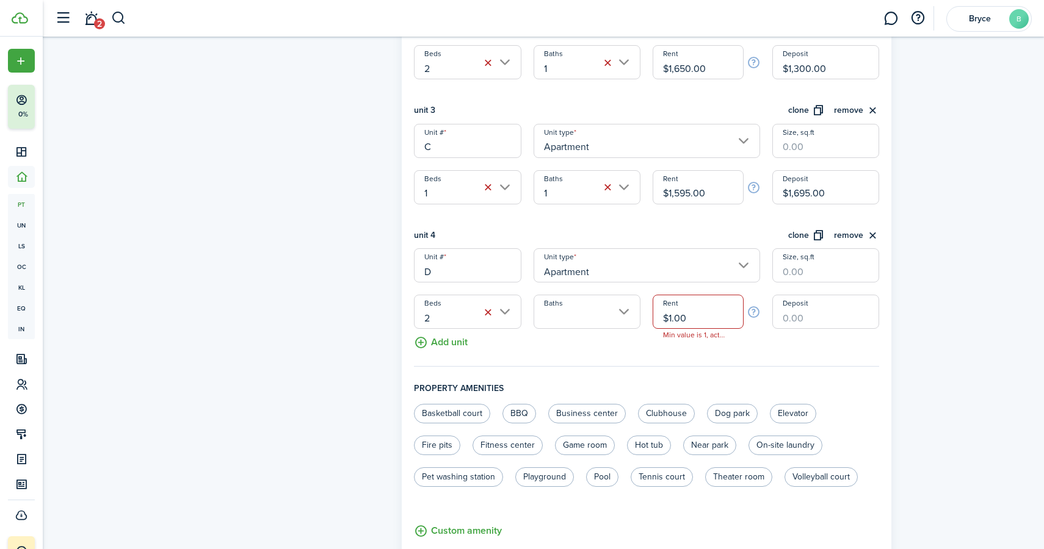
click at [582, 314] on input "Baths" at bounding box center [586, 312] width 107 height 34
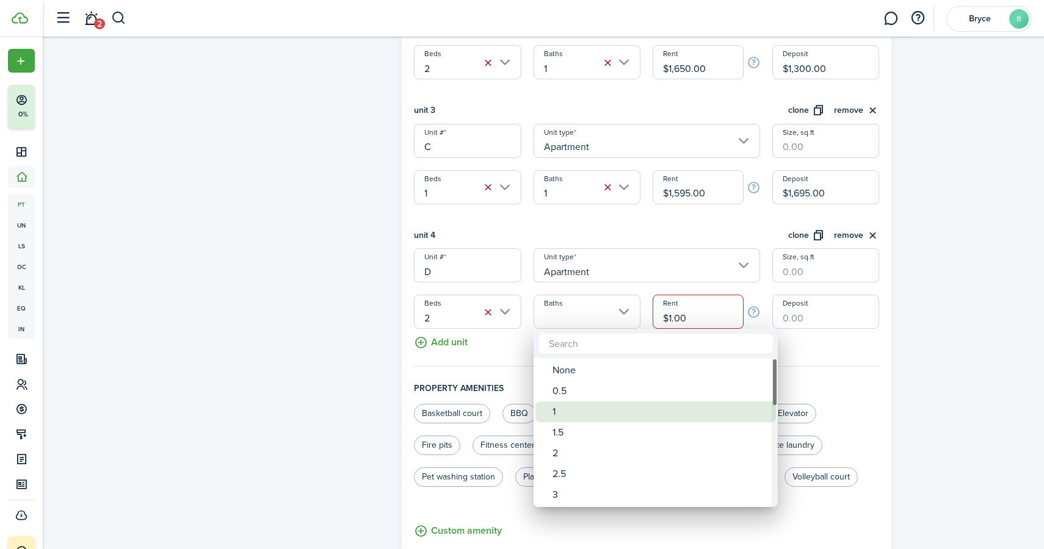
click at [574, 413] on div "1" at bounding box center [660, 412] width 216 height 21
type input "1"
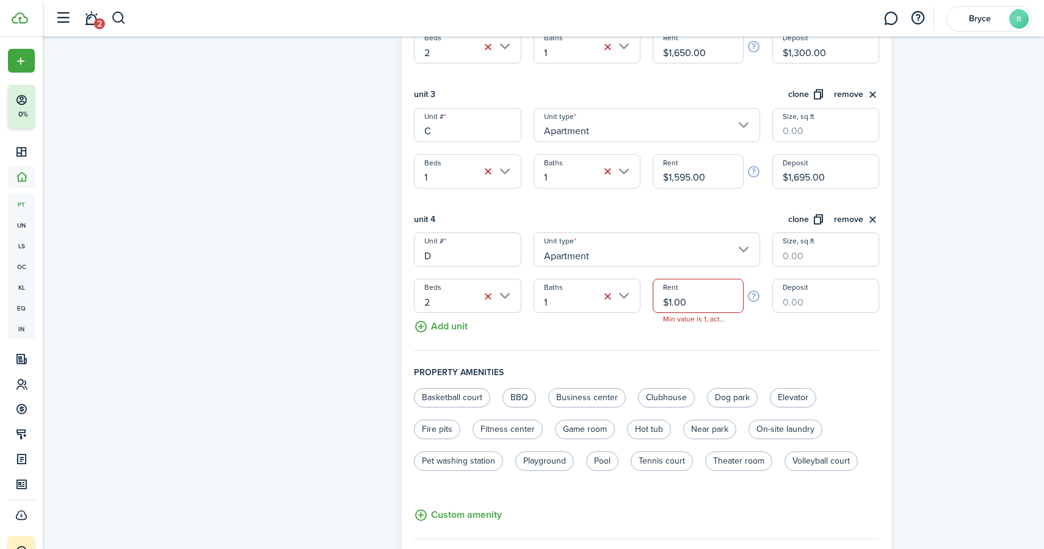
scroll to position [589, 0]
click at [819, 303] on input "Deposit" at bounding box center [825, 294] width 107 height 34
type input "$1,895.00"
click at [865, 330] on fieldset "Units information unit 1 clone remove Unit # A Unit type Apartment Size, sq.ft …" at bounding box center [646, 80] width 465 height 538
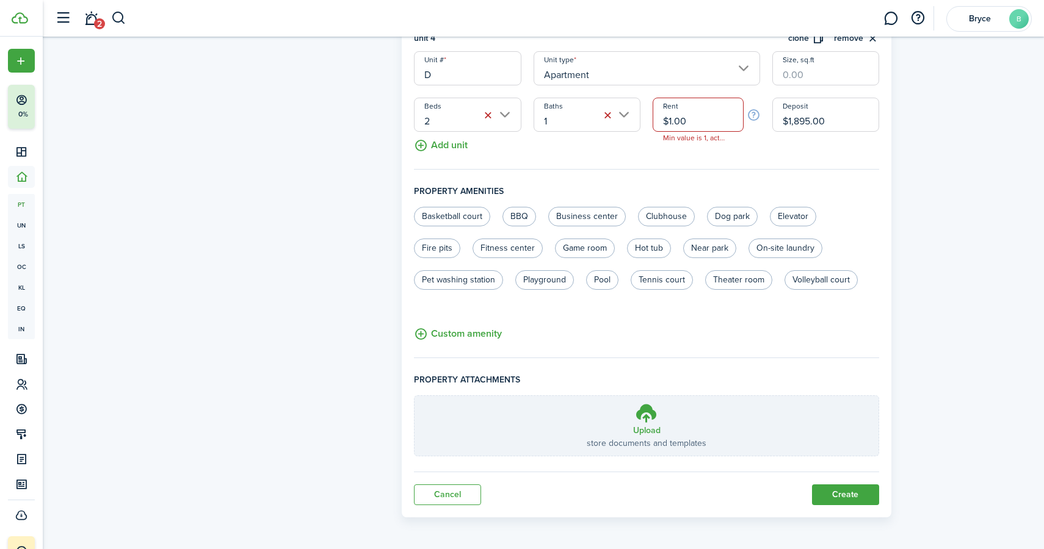
scroll to position [768, 0]
click at [854, 497] on button "Create" at bounding box center [845, 495] width 67 height 21
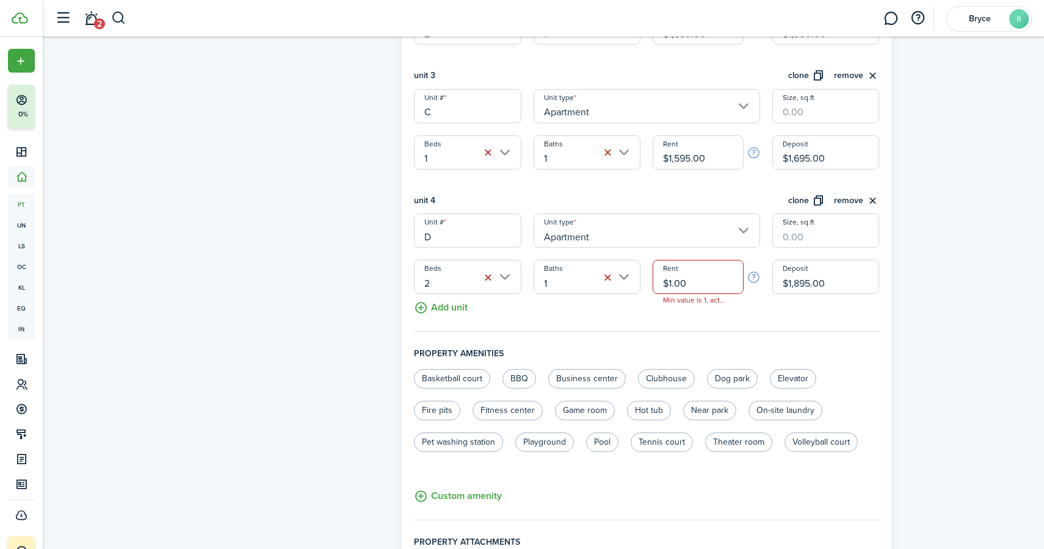
drag, startPoint x: 689, startPoint y: 278, endPoint x: 649, endPoint y: 278, distance: 39.7
click at [649, 278] on div "Rent $1.00 Min value is 1, actual value is 0" at bounding box center [705, 277] width 119 height 34
type input "$1.00"
click at [768, 311] on fieldset "Units information unit 1 clone remove Unit # A Unit type Apartment Size, sq.ft …" at bounding box center [646, 63] width 465 height 538
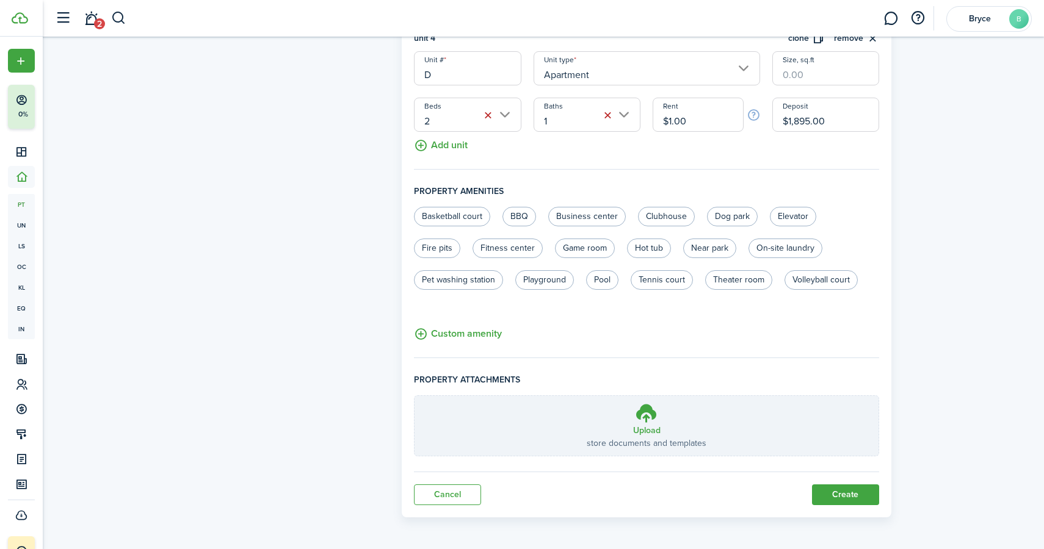
scroll to position [768, 0]
click at [862, 493] on button "Create" at bounding box center [845, 495] width 67 height 21
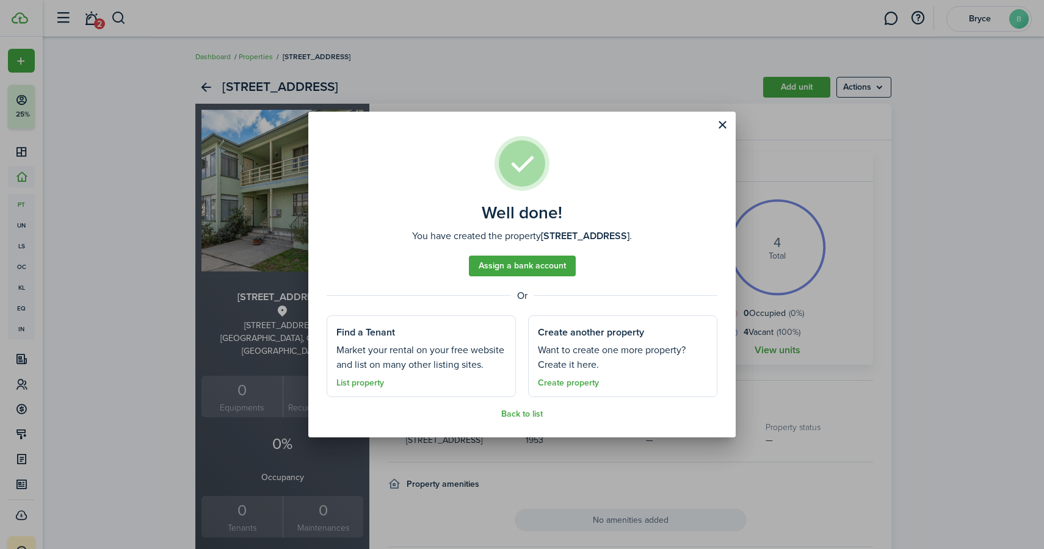
click at [550, 268] on link "Assign a bank account" at bounding box center [522, 266] width 107 height 21
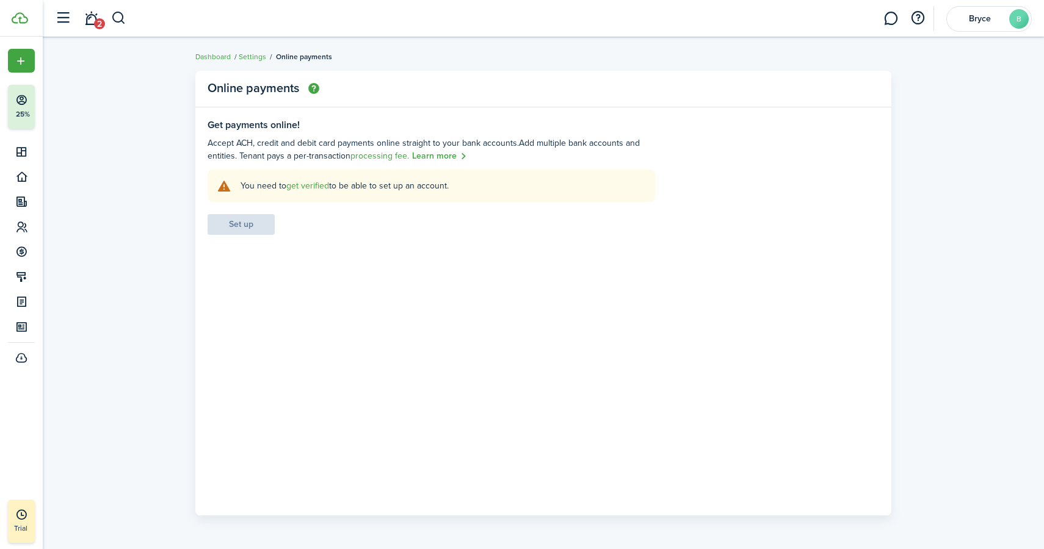
click at [320, 187] on link "get verified" at bounding box center [307, 185] width 43 height 13
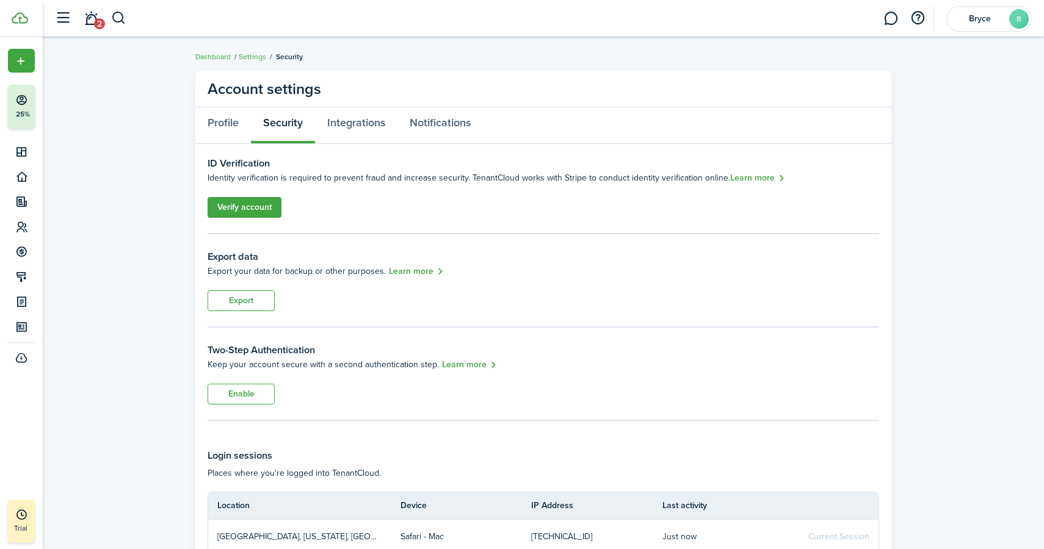
click at [276, 200] on link "Verify account" at bounding box center [245, 207] width 74 height 21
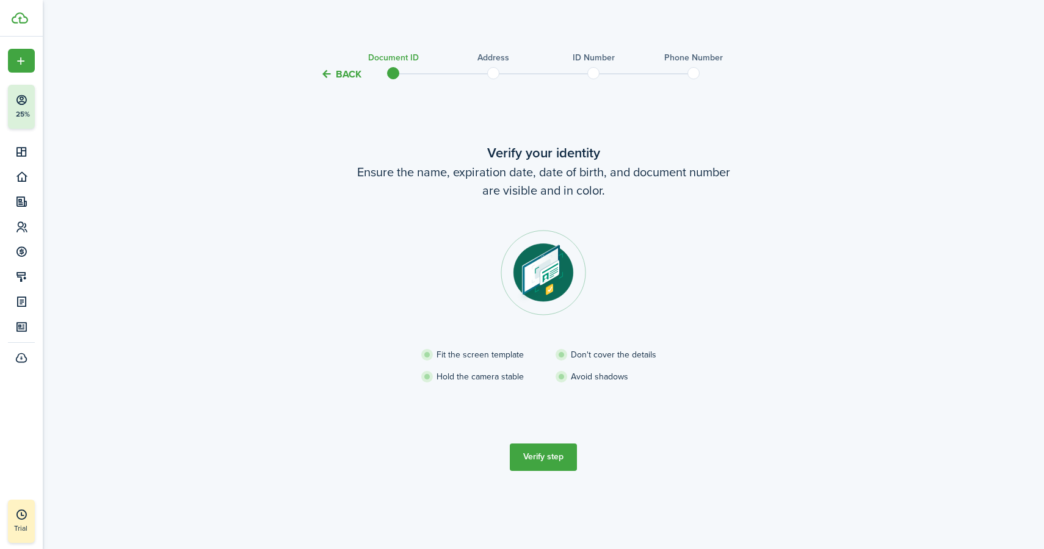
click at [543, 458] on button "Verify step" at bounding box center [543, 457] width 67 height 27
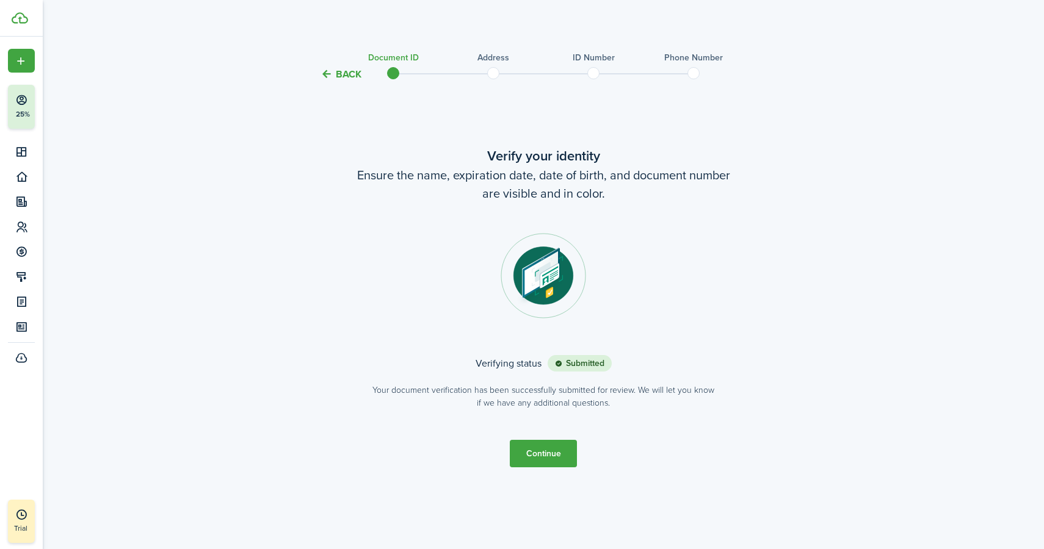
click at [555, 460] on button "Continue" at bounding box center [543, 453] width 67 height 27
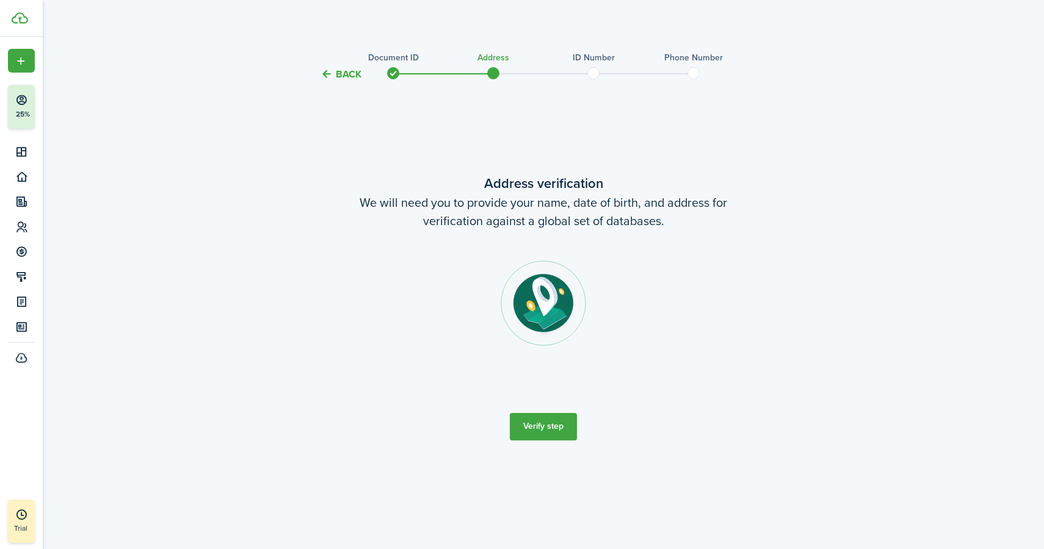
click at [557, 424] on button "Verify step" at bounding box center [543, 426] width 67 height 27
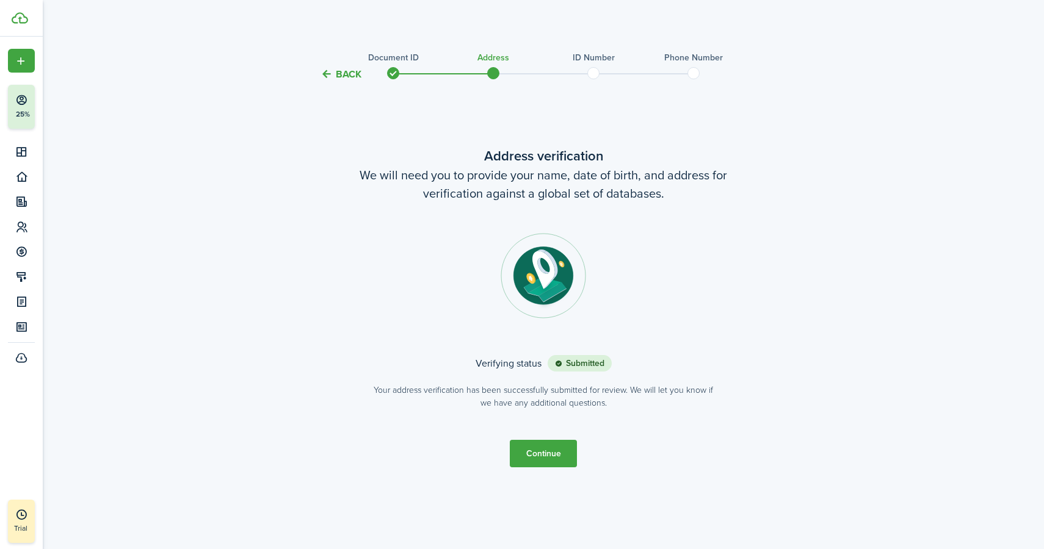
click at [546, 438] on tc-wizard-step "Address verification We will need you to provide your name, date of birth, and …" at bounding box center [543, 307] width 513 height 418
click at [546, 449] on button "Continue" at bounding box center [543, 453] width 67 height 27
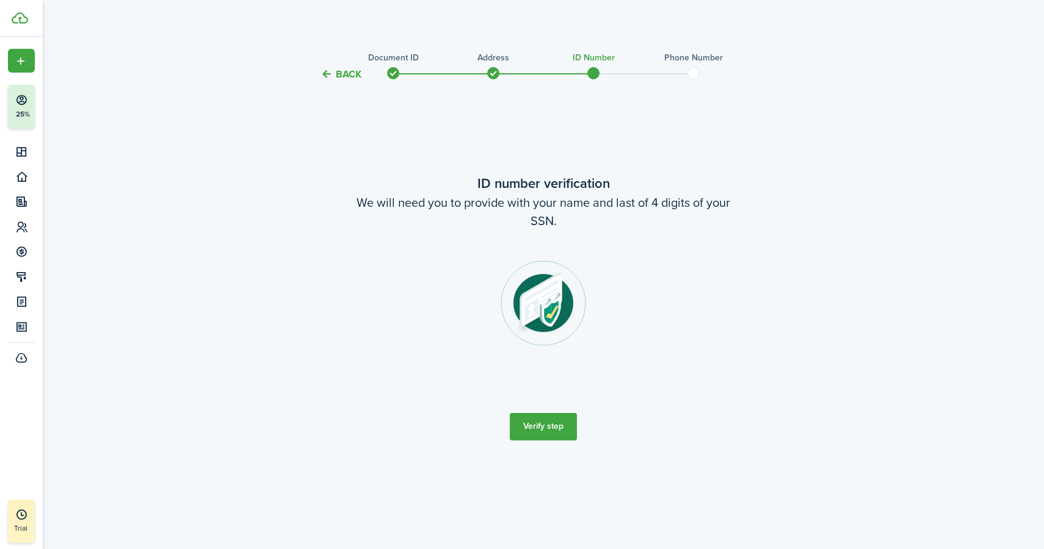
click at [551, 430] on button "Verify step" at bounding box center [543, 426] width 67 height 27
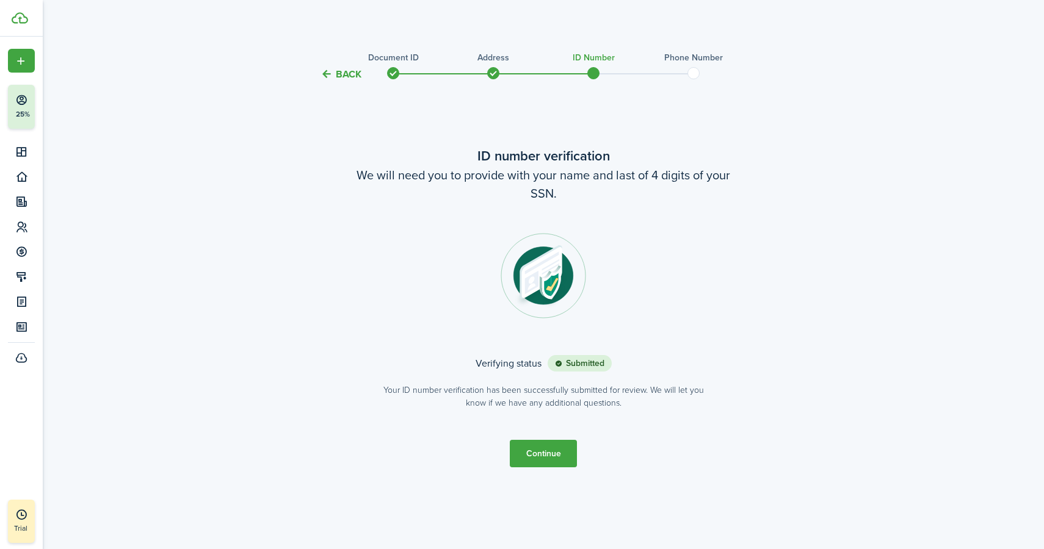
click at [568, 450] on button "Continue" at bounding box center [543, 453] width 67 height 27
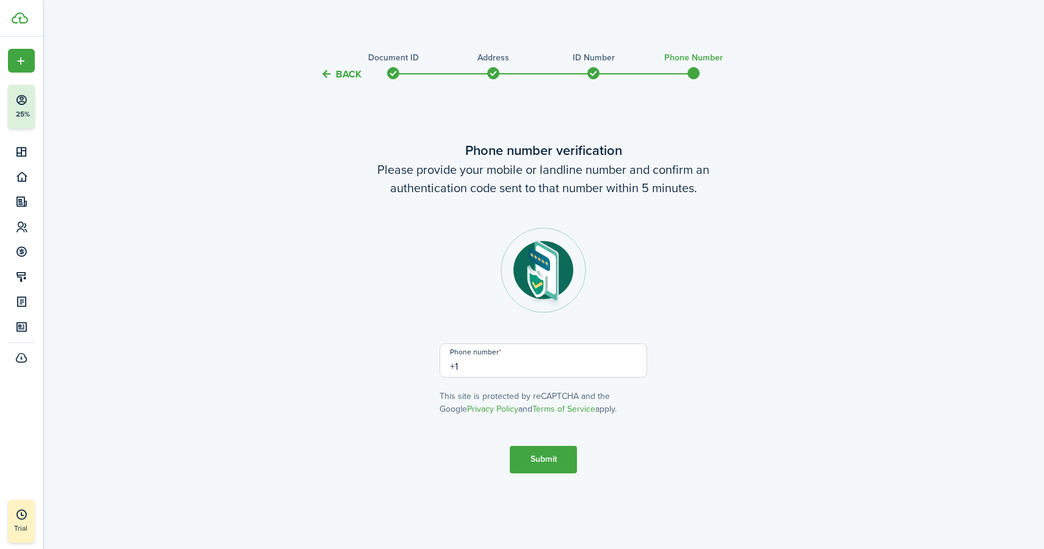
click at [566, 373] on input "+1" at bounding box center [543, 361] width 208 height 34
type input "[PHONE_NUMBER]"
click at [552, 452] on button "Submit" at bounding box center [543, 459] width 67 height 27
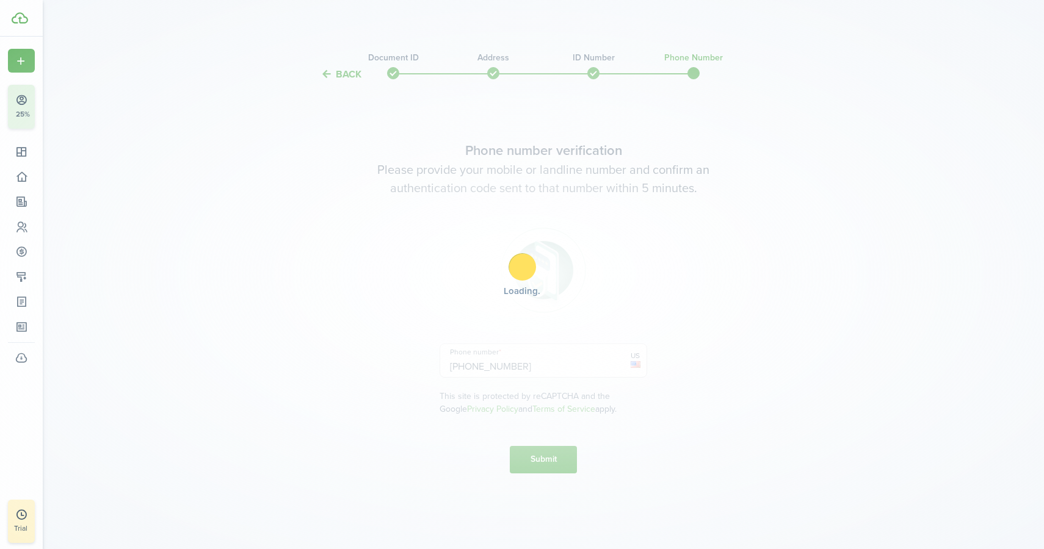
scroll to position [66, 0]
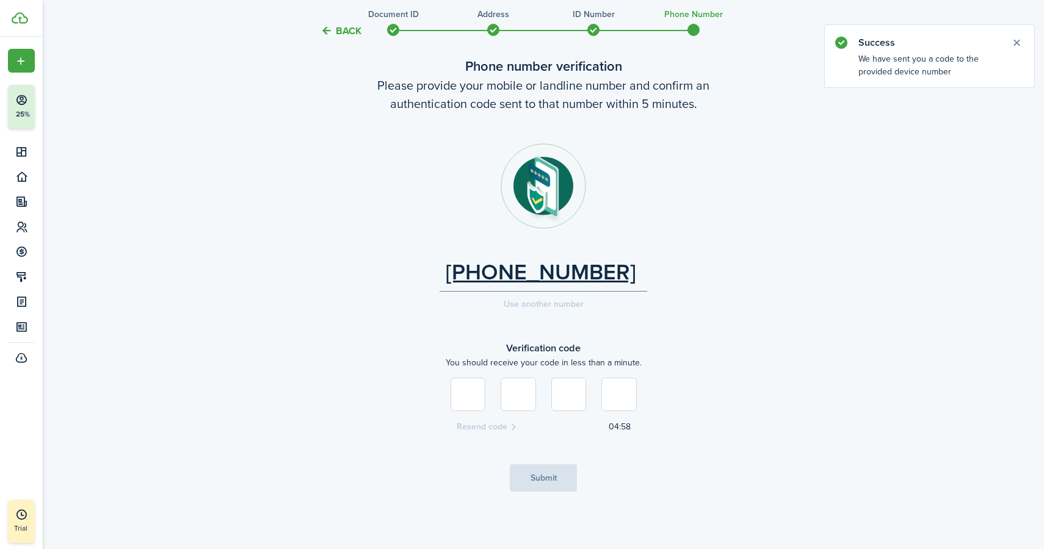
type input "2"
type input "7"
type input "3"
type input "4"
click at [549, 475] on button "Submit" at bounding box center [543, 478] width 67 height 27
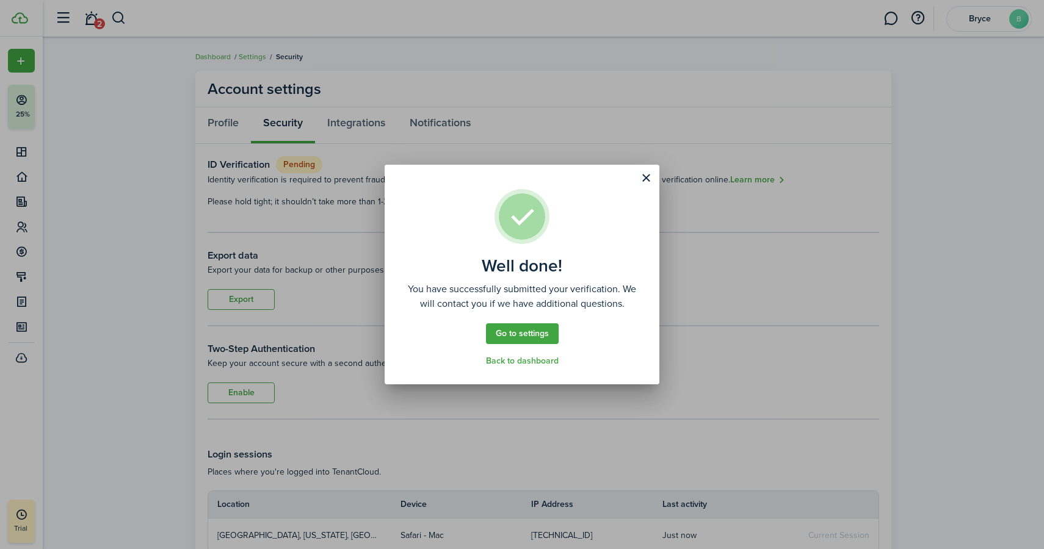
click at [531, 328] on link "Go to settings" at bounding box center [522, 334] width 73 height 21
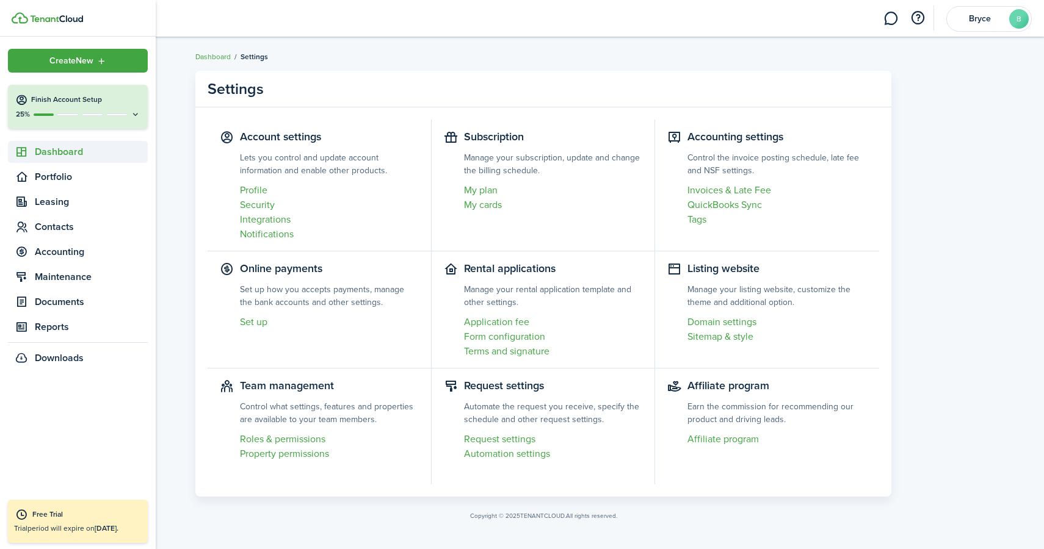
click at [52, 153] on span "Dashboard" at bounding box center [91, 152] width 113 height 15
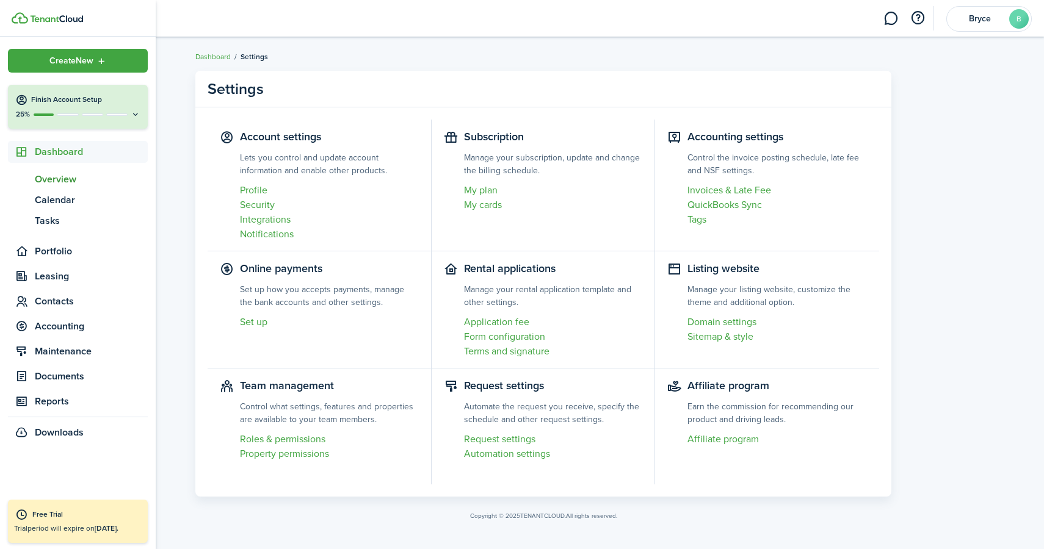
click at [52, 176] on span "Overview" at bounding box center [91, 179] width 113 height 15
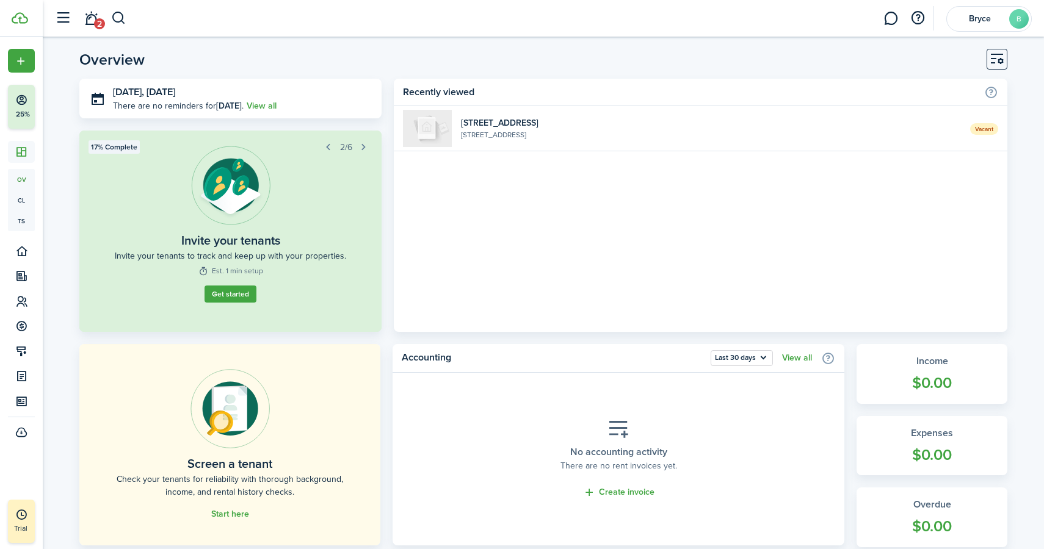
click at [488, 134] on widget-list-item-description "[STREET_ADDRESS]" at bounding box center [711, 134] width 500 height 11
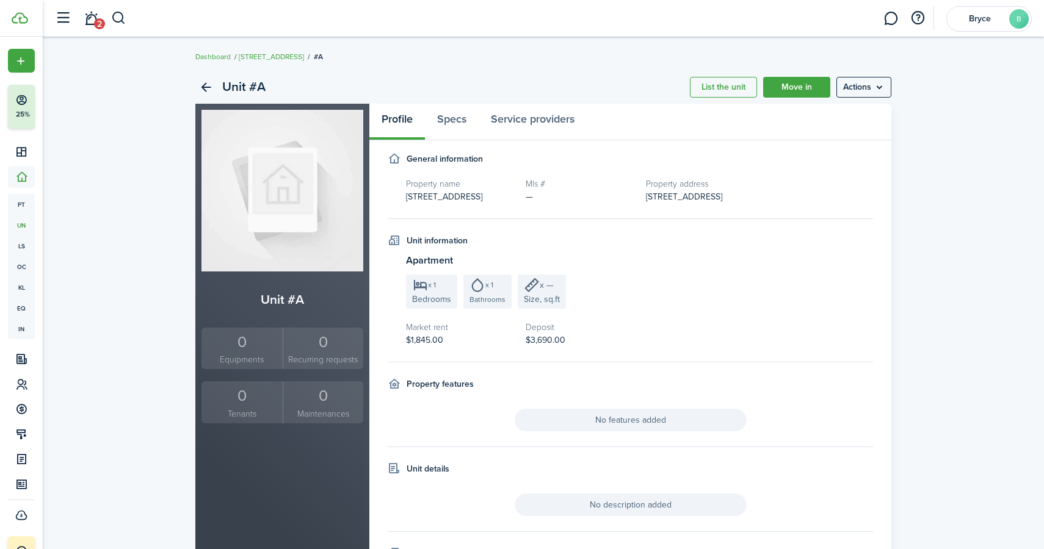
click at [862, 92] on menu-btn "Actions" at bounding box center [863, 87] width 55 height 21
click at [823, 91] on link "Move in" at bounding box center [796, 87] width 67 height 21
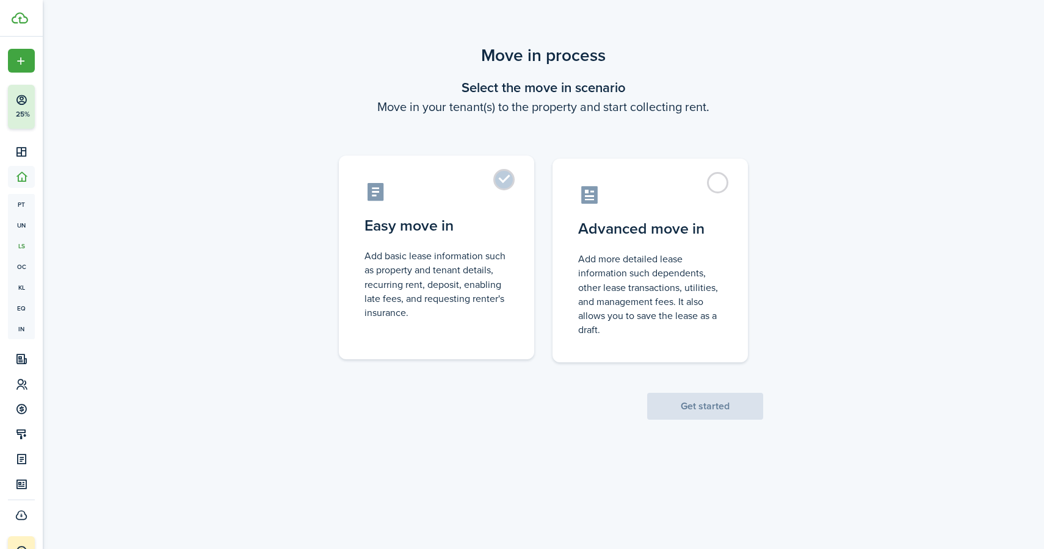
click at [491, 191] on control-radio-card-icon at bounding box center [436, 191] width 144 height 21
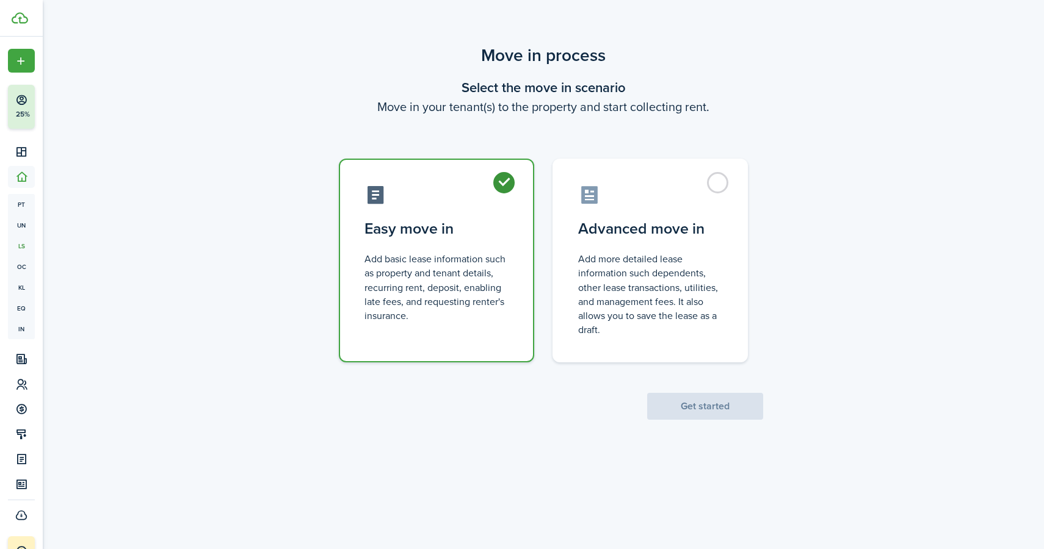
radio input "true"
click at [681, 412] on button "Get started" at bounding box center [705, 406] width 116 height 27
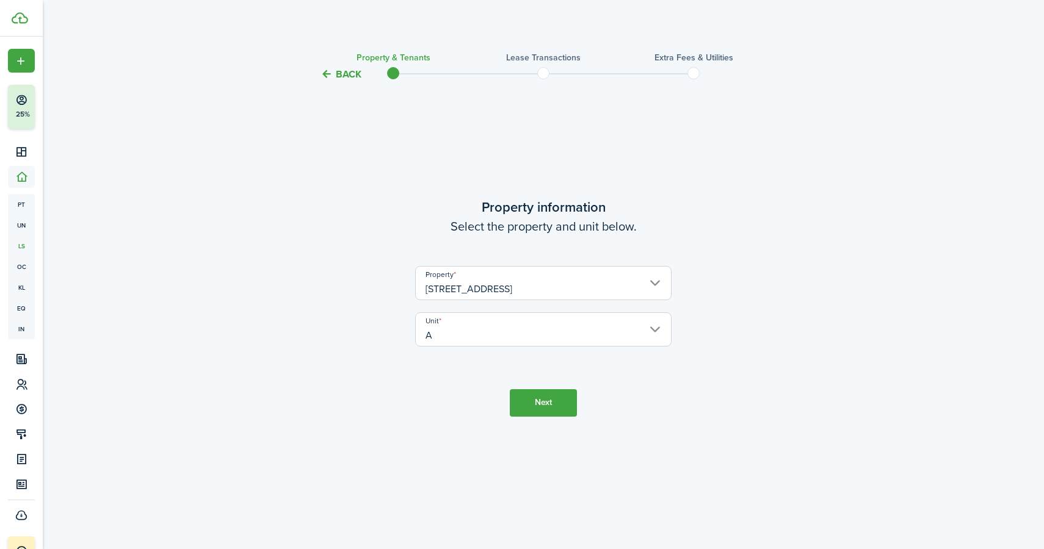
click at [570, 396] on button "Next" at bounding box center [543, 402] width 67 height 27
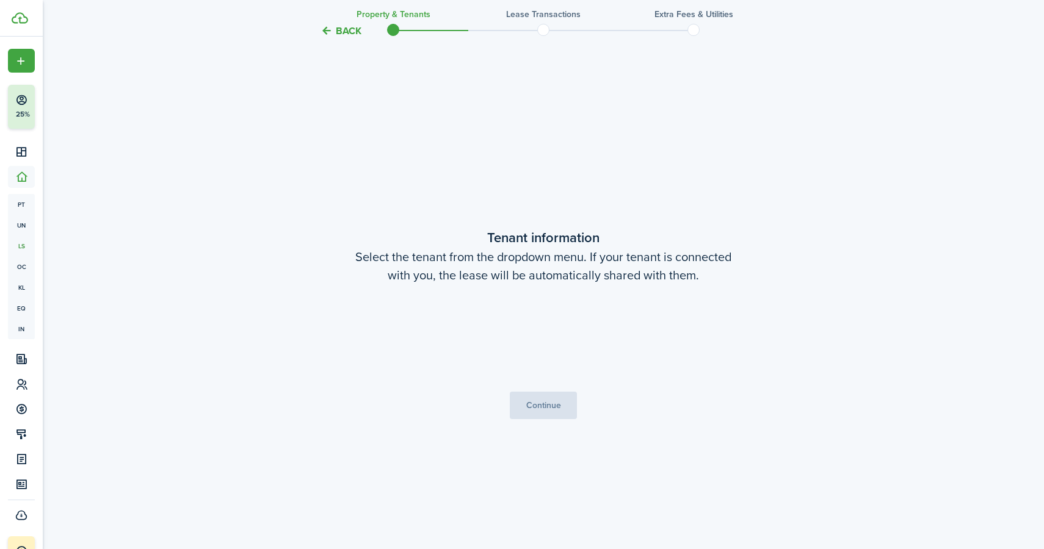
scroll to position [468, 0]
click at [574, 332] on span "Choose a tenant" at bounding box center [543, 338] width 255 height 21
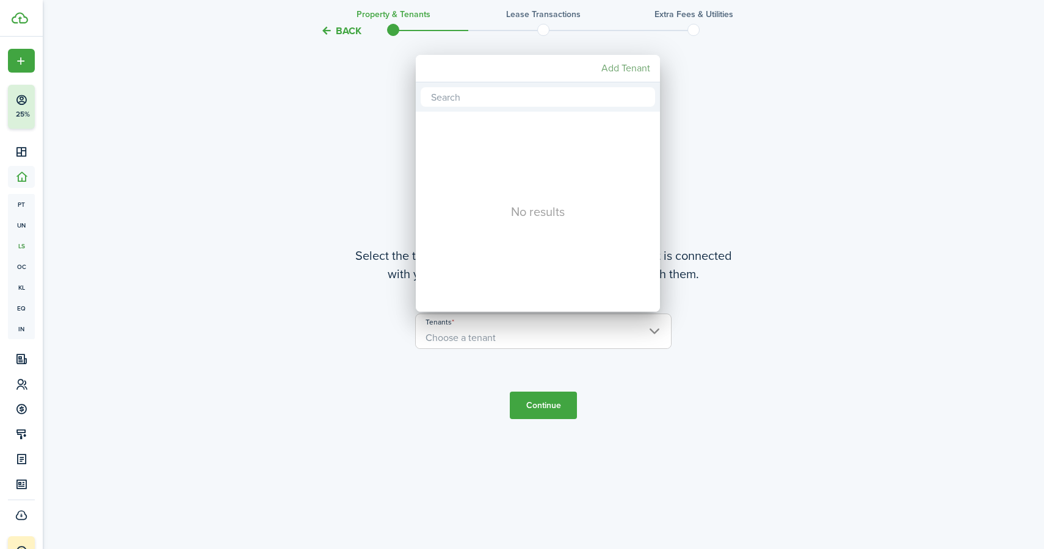
click at [614, 64] on mbsc-button "Add Tenant" at bounding box center [625, 68] width 59 height 22
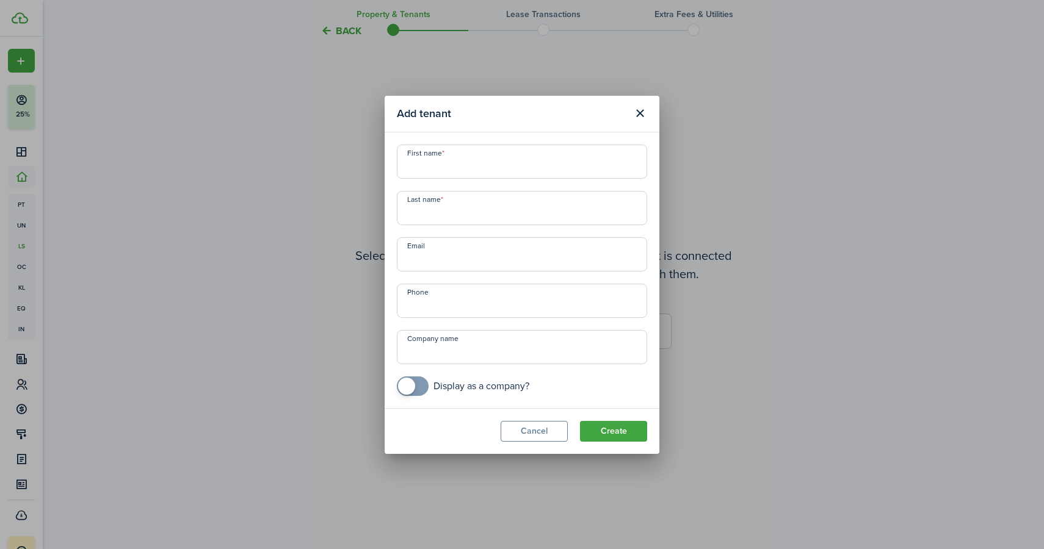
click at [443, 160] on input "First name" at bounding box center [522, 162] width 250 height 34
type input "[PERSON_NAME]"
paste input "- [EMAIL_ADDRESS][DOMAIN_NAME]"
click at [427, 262] on input "- [EMAIL_ADDRESS][DOMAIN_NAME]" at bounding box center [522, 254] width 250 height 34
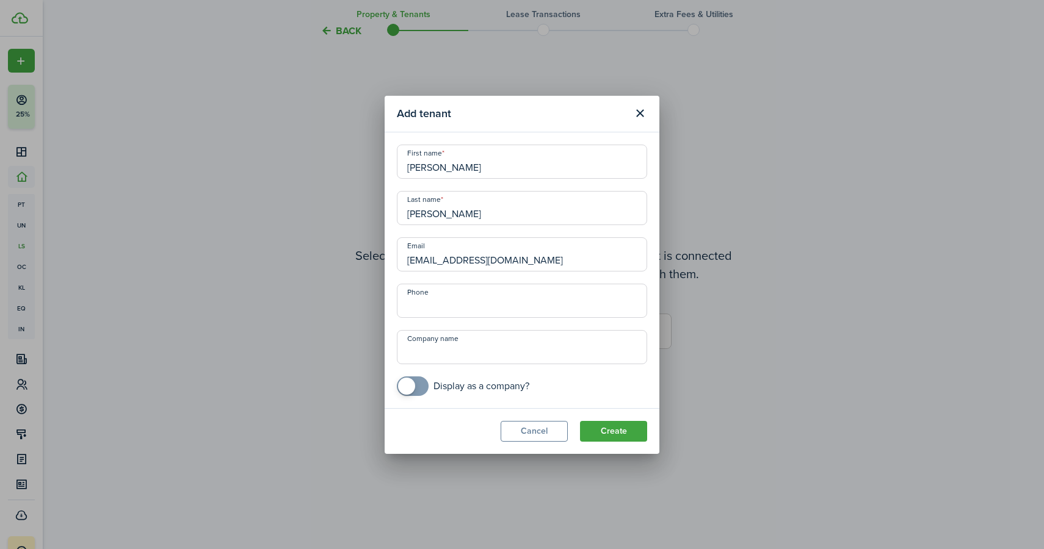
click at [516, 252] on input "[EMAIL_ADDRESS][DOMAIN_NAME]" at bounding box center [522, 254] width 250 height 34
click at [517, 262] on input "[EMAIL_ADDRESS][DOMAIN_NAME]" at bounding box center [522, 254] width 250 height 34
type input "[EMAIL_ADDRESS][DOMAIN_NAME]"
type input "[PHONE_NUMBER]"
click at [597, 429] on button "Create" at bounding box center [613, 431] width 67 height 21
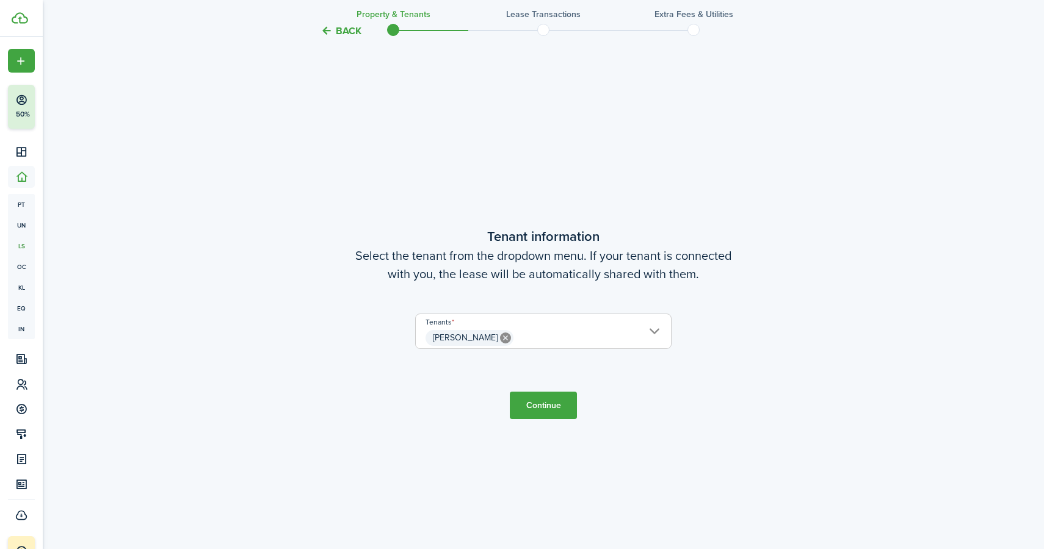
click at [584, 331] on span "[PERSON_NAME]" at bounding box center [543, 338] width 255 height 21
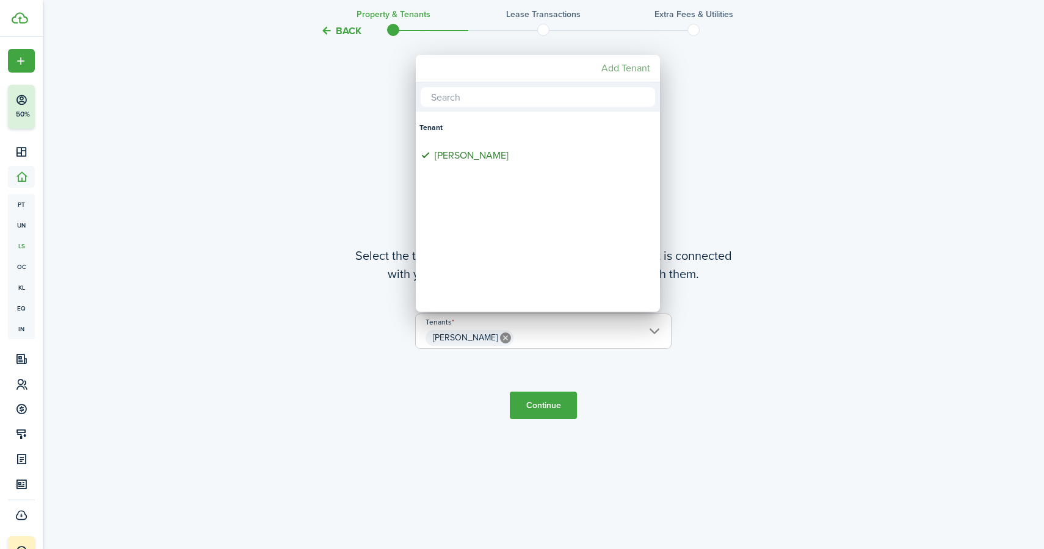
click at [621, 67] on mbsc-button "Add Tenant" at bounding box center [625, 68] width 59 height 22
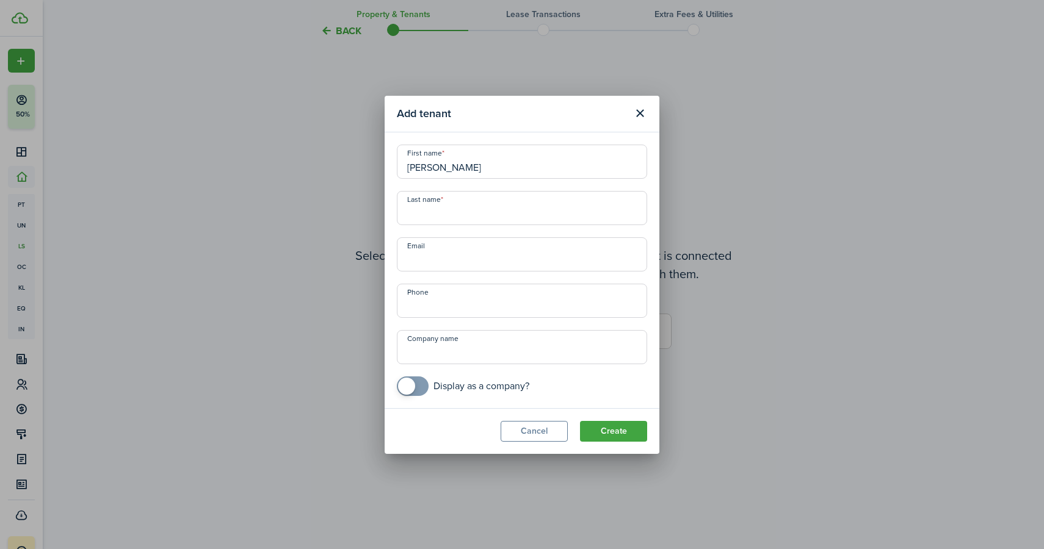
type input "[PERSON_NAME]"
type input "Reaza"
click at [619, 430] on button "Create" at bounding box center [613, 431] width 67 height 21
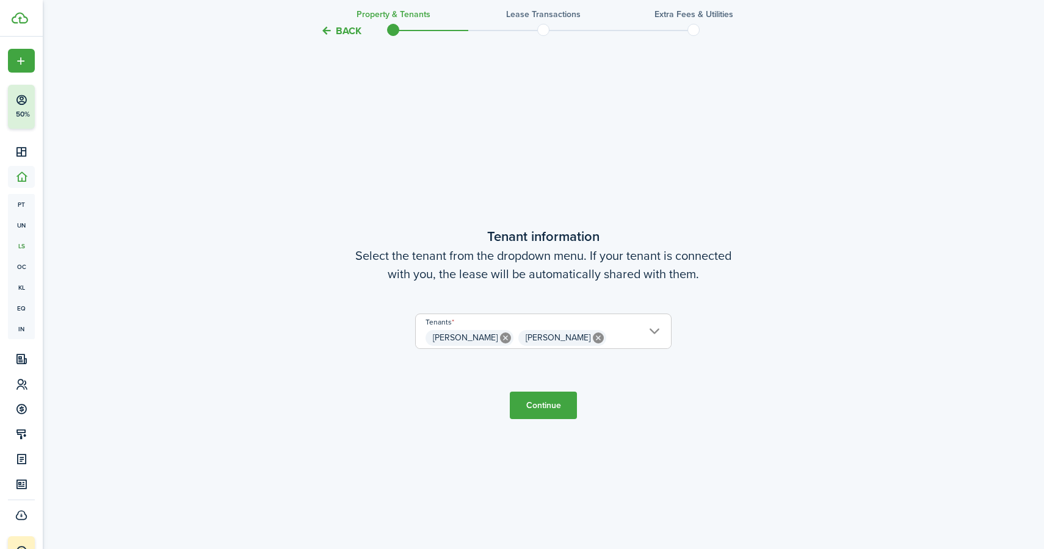
click at [568, 400] on button "Continue" at bounding box center [543, 405] width 67 height 27
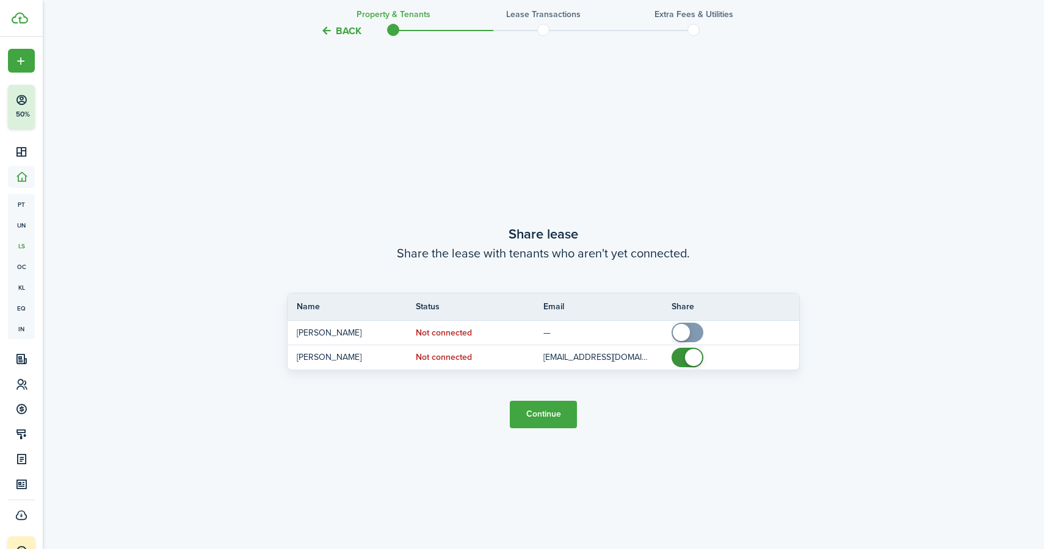
scroll to position [1017, 0]
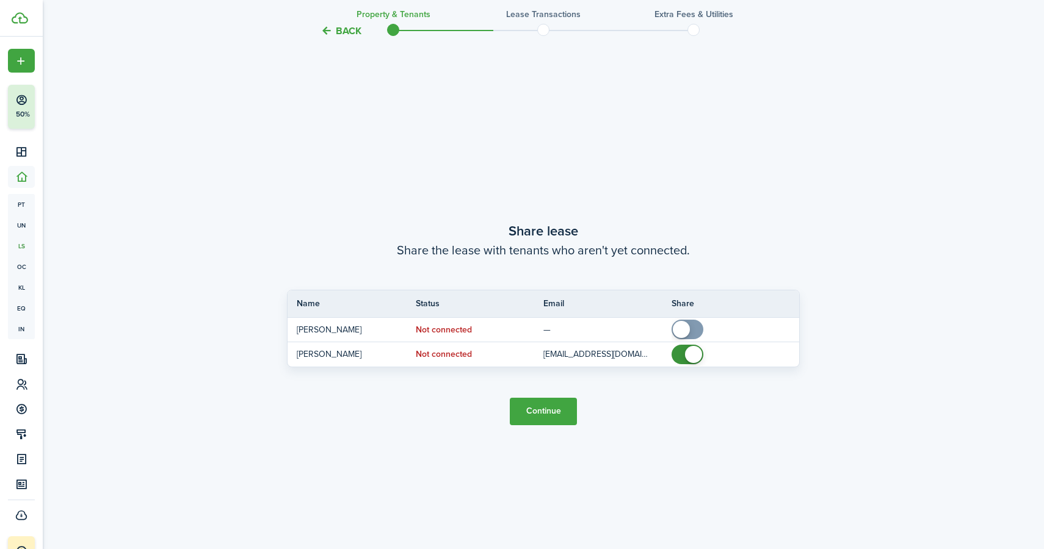
click at [568, 405] on button "Continue" at bounding box center [543, 411] width 67 height 27
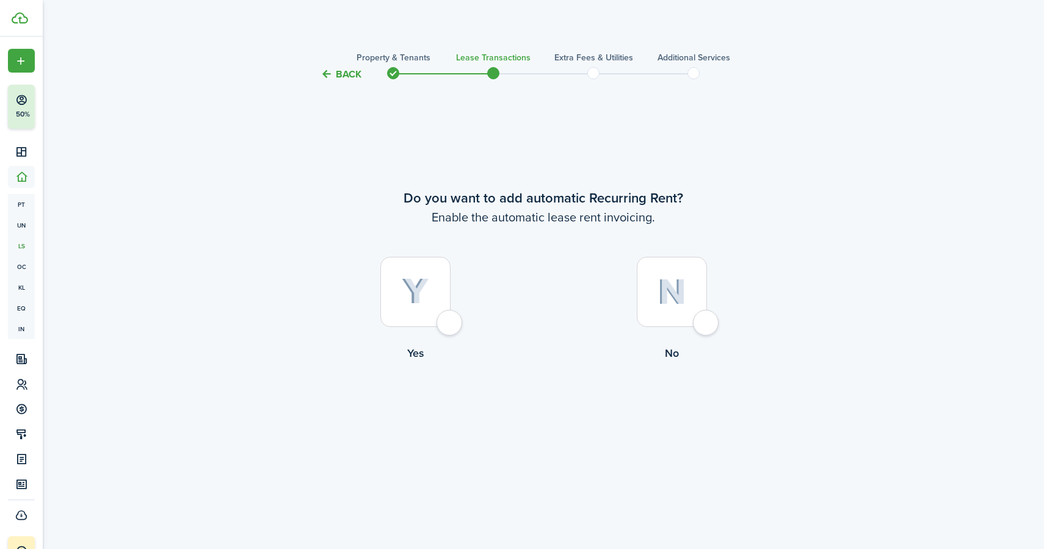
click at [707, 320] on div at bounding box center [672, 292] width 70 height 70
radio input "true"
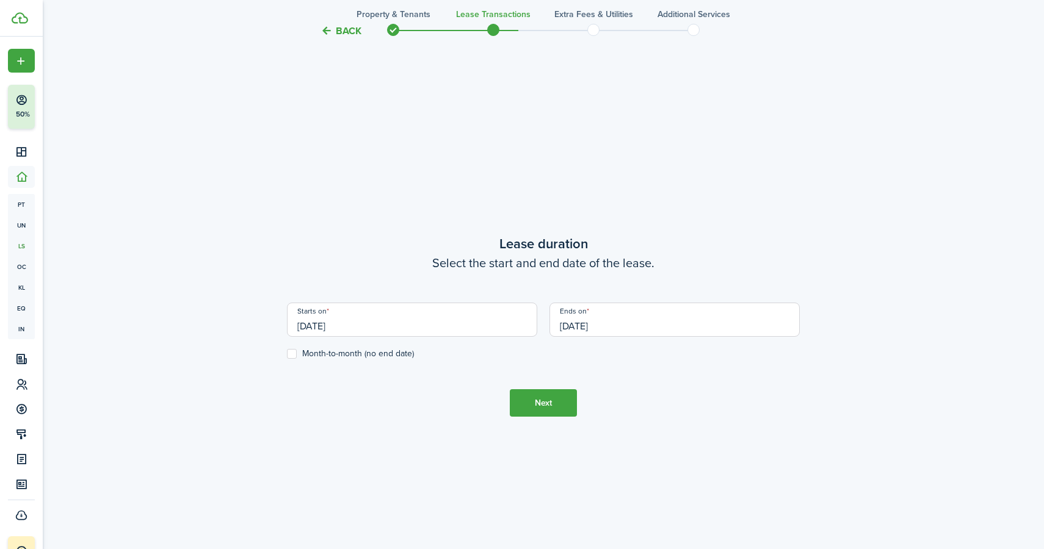
scroll to position [468, 0]
click at [593, 325] on input "[DATE]" at bounding box center [674, 317] width 250 height 34
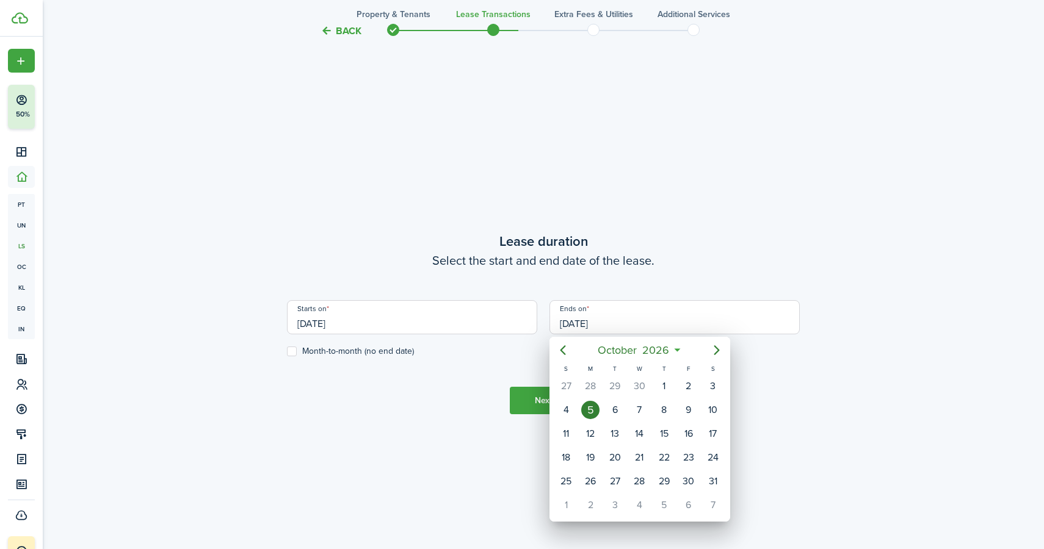
click at [396, 320] on div at bounding box center [521, 274] width 1239 height 745
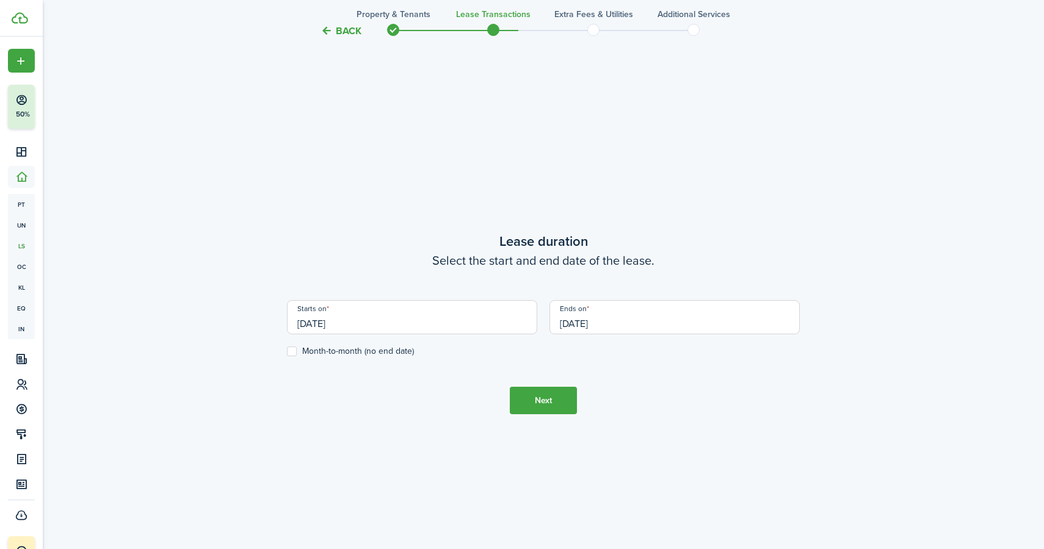
click at [338, 325] on input "[DATE]" at bounding box center [412, 317] width 250 height 34
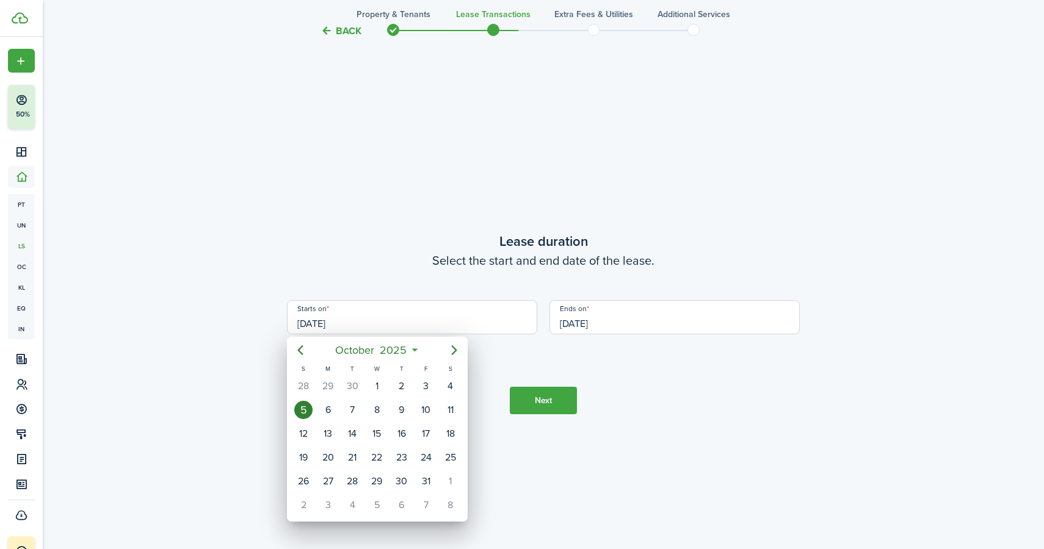
click at [588, 328] on div at bounding box center [521, 274] width 1239 height 745
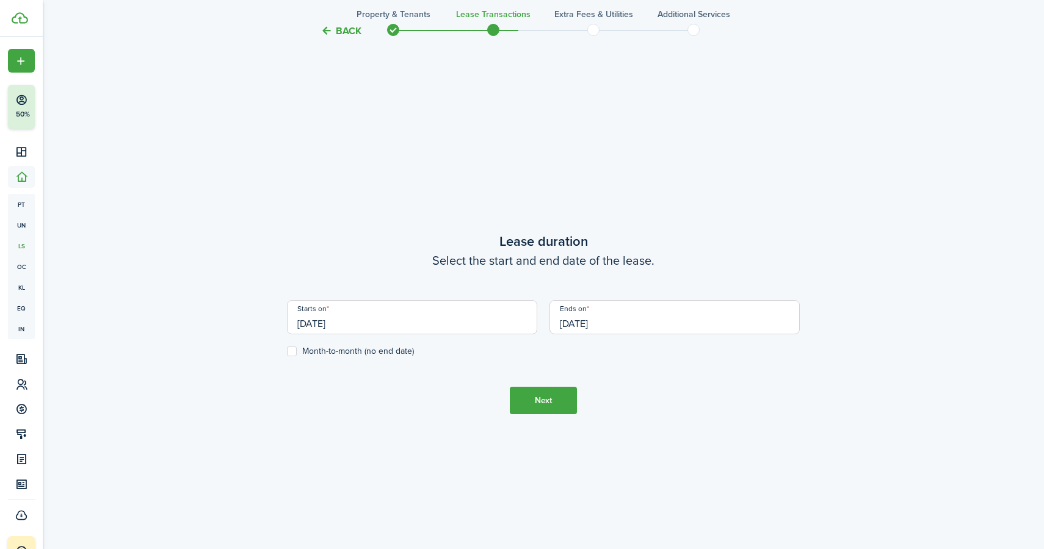
click at [576, 323] on input "[DATE]" at bounding box center [674, 317] width 250 height 34
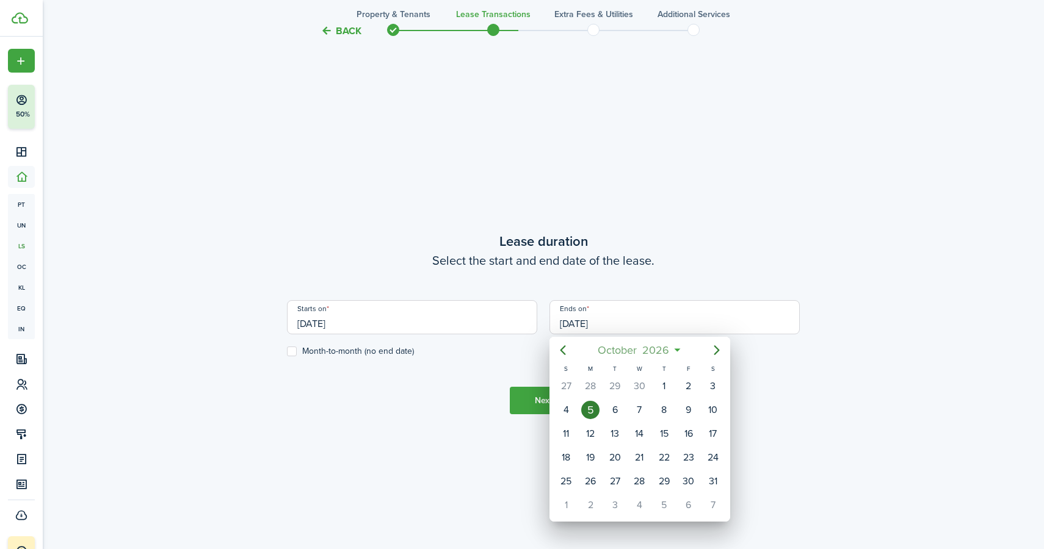
click at [632, 348] on span "October" at bounding box center [617, 350] width 45 height 22
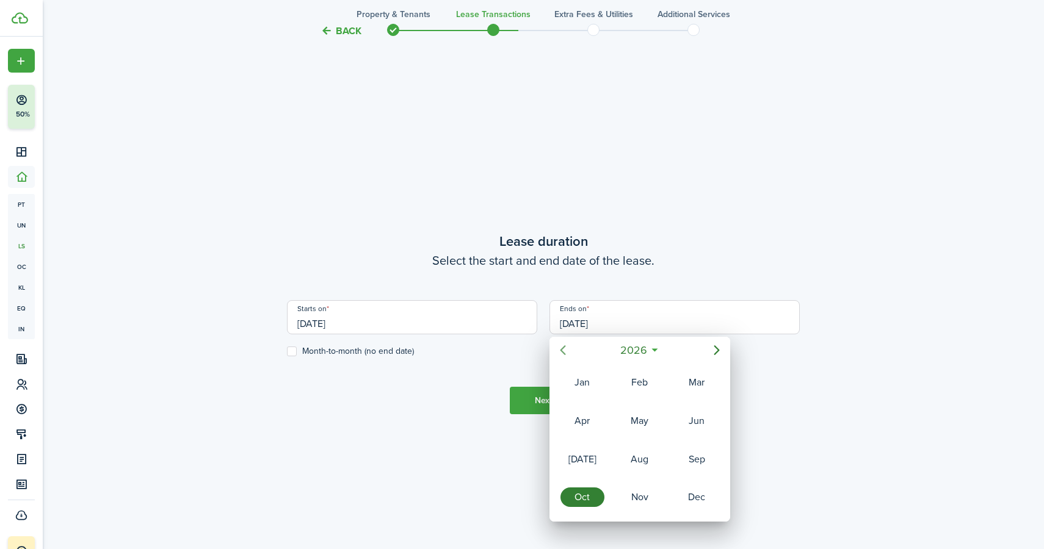
click at [561, 347] on icon "Previous page" at bounding box center [562, 350] width 15 height 15
click at [579, 498] on div "Oct" at bounding box center [582, 498] width 44 height 20
click at [689, 481] on div "31" at bounding box center [688, 481] width 18 height 18
type input "[DATE]"
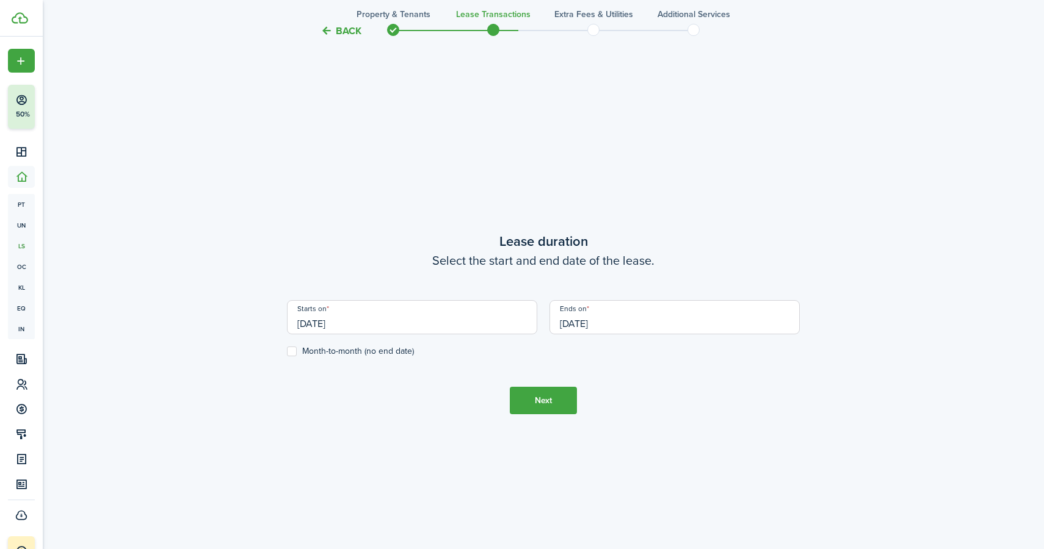
click at [325, 327] on input "[DATE]" at bounding box center [412, 317] width 250 height 34
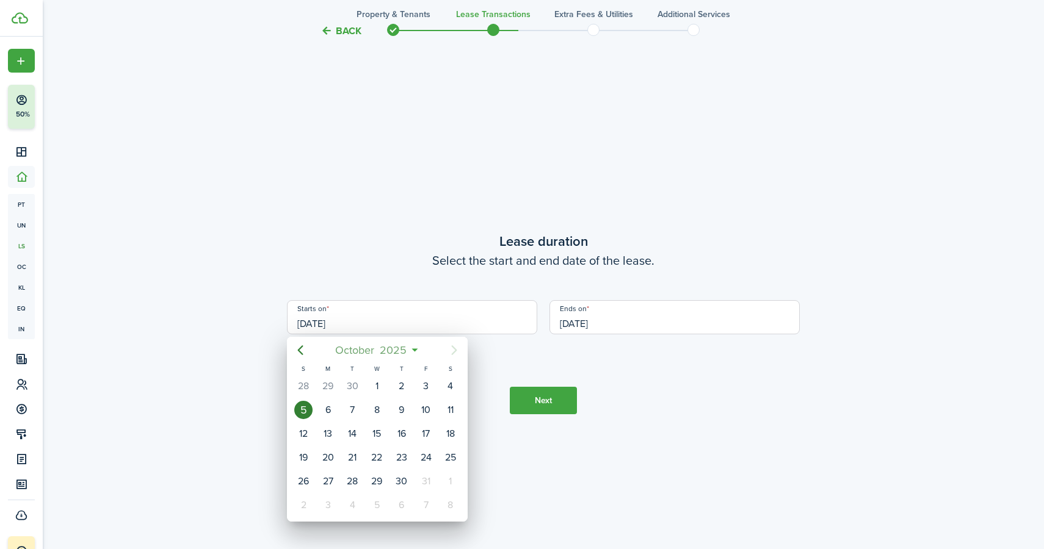
click at [363, 354] on span "October" at bounding box center [355, 350] width 45 height 22
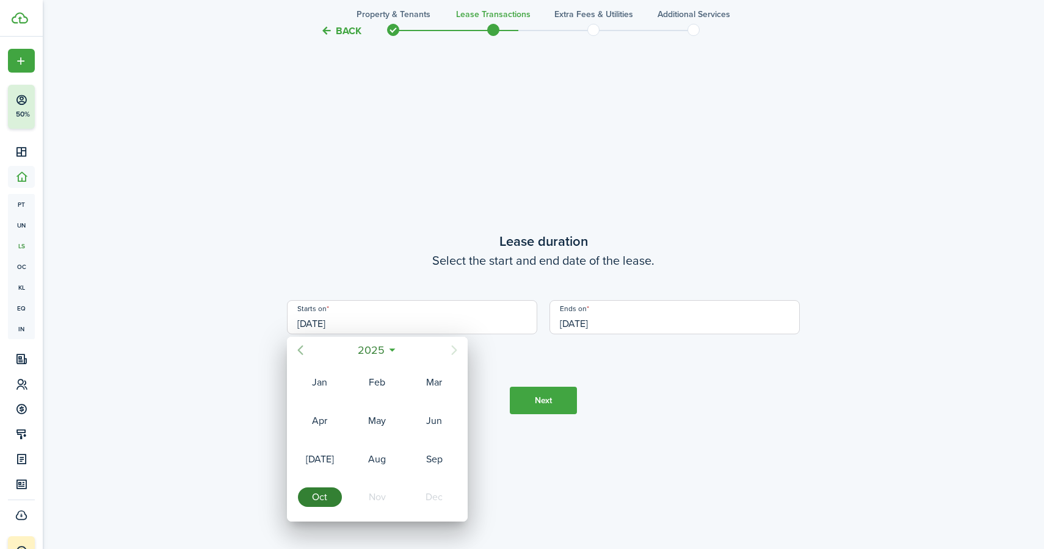
click at [303, 342] on mbsc-button "Previous page" at bounding box center [300, 350] width 24 height 24
click at [367, 423] on div "May" at bounding box center [377, 421] width 44 height 20
click at [424, 410] on div "10" at bounding box center [426, 410] width 18 height 18
type input "[DATE]"
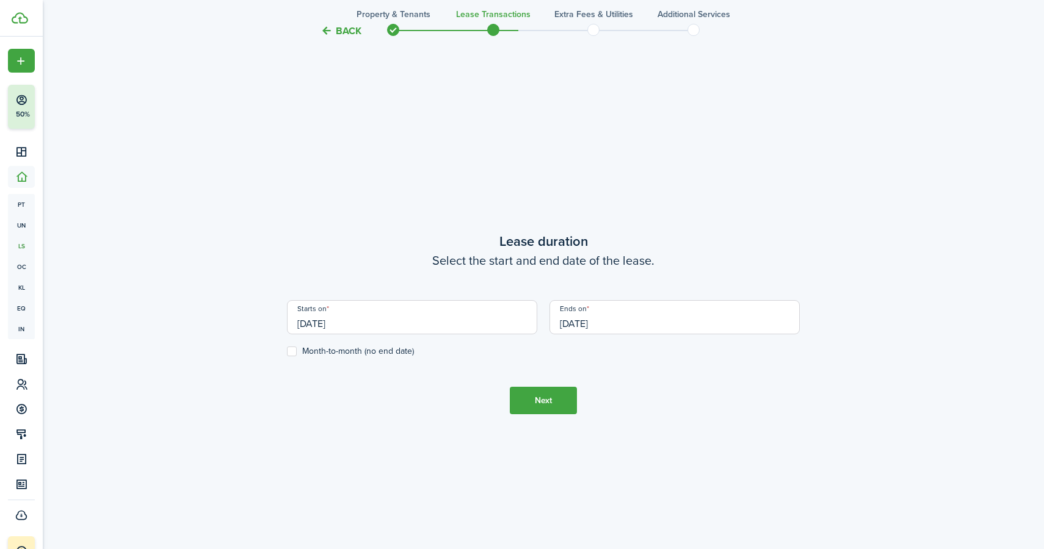
click at [529, 402] on button "Next" at bounding box center [543, 400] width 67 height 27
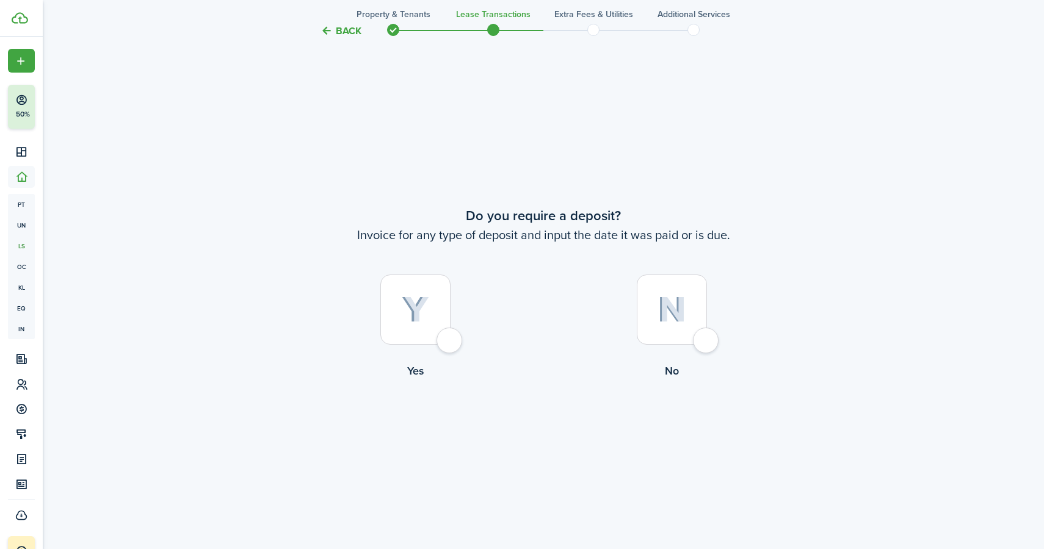
scroll to position [1017, 0]
click at [450, 333] on div at bounding box center [415, 308] width 70 height 70
radio input "true"
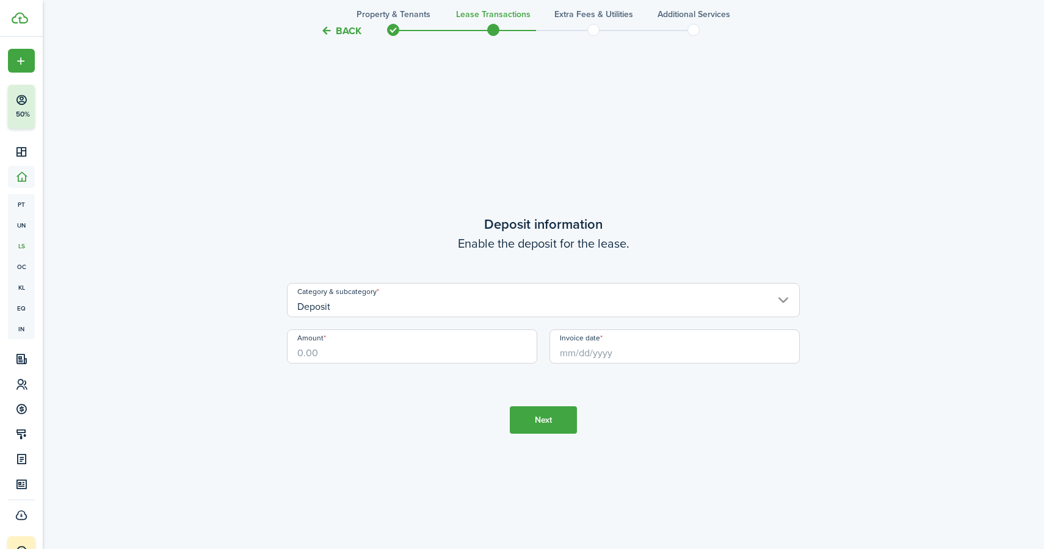
scroll to position [1566, 0]
click at [474, 311] on input "Deposit" at bounding box center [543, 299] width 513 height 34
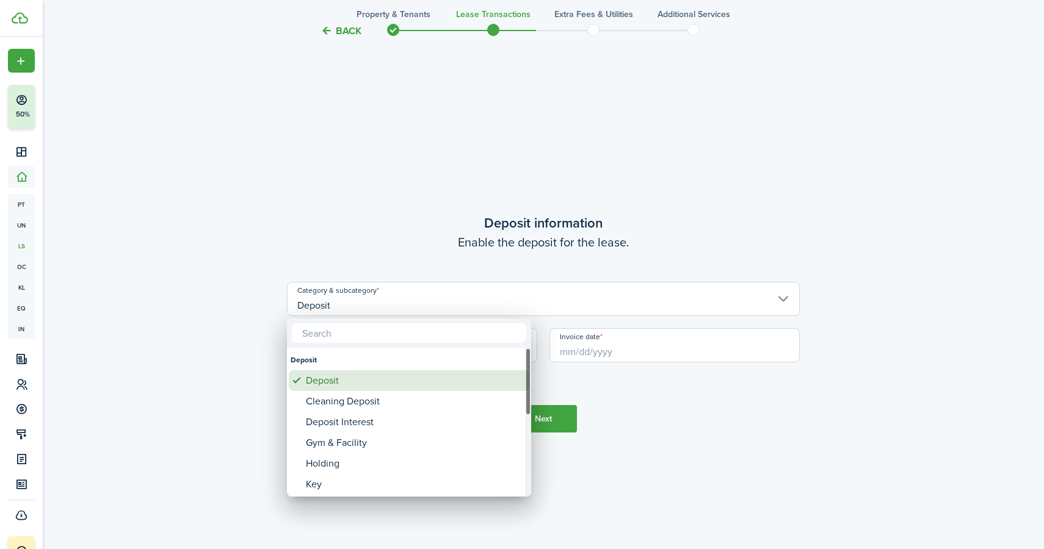
click at [464, 377] on div "Deposit" at bounding box center [414, 381] width 216 height 21
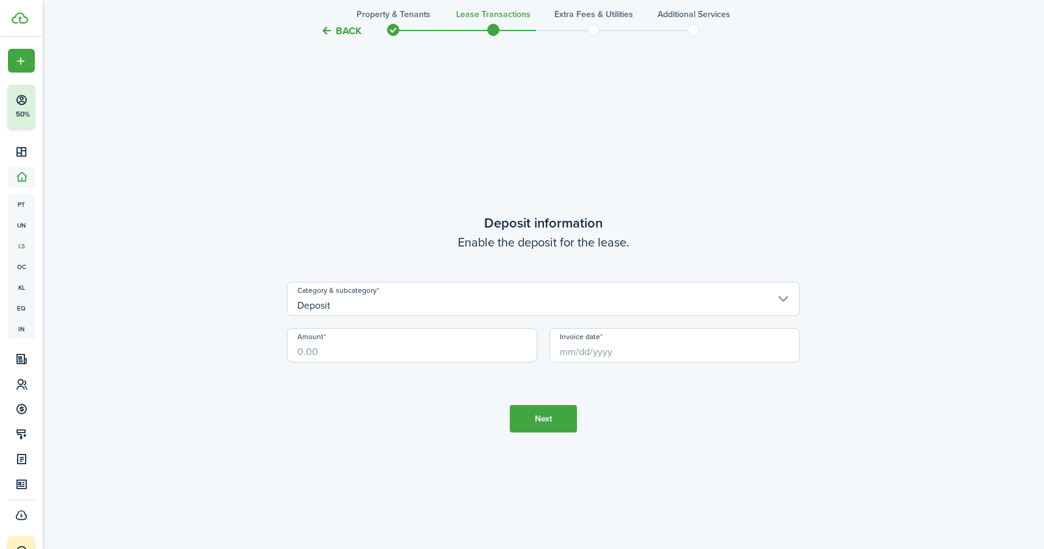
click at [468, 355] on input "Amount" at bounding box center [412, 345] width 250 height 34
click at [615, 355] on input "Invoice date" at bounding box center [674, 345] width 250 height 34
type input "$3,690.00"
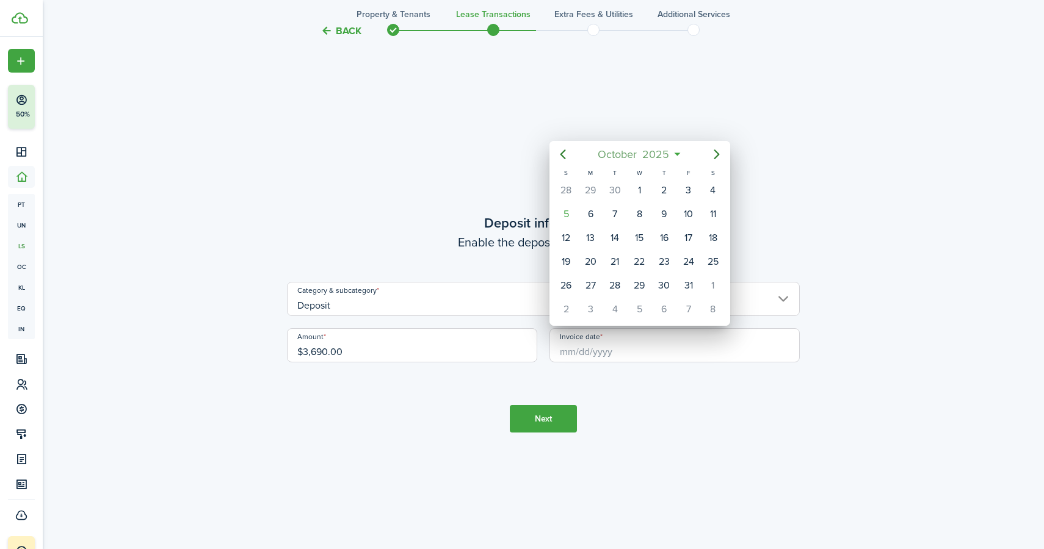
click at [597, 156] on span "October" at bounding box center [617, 154] width 45 height 22
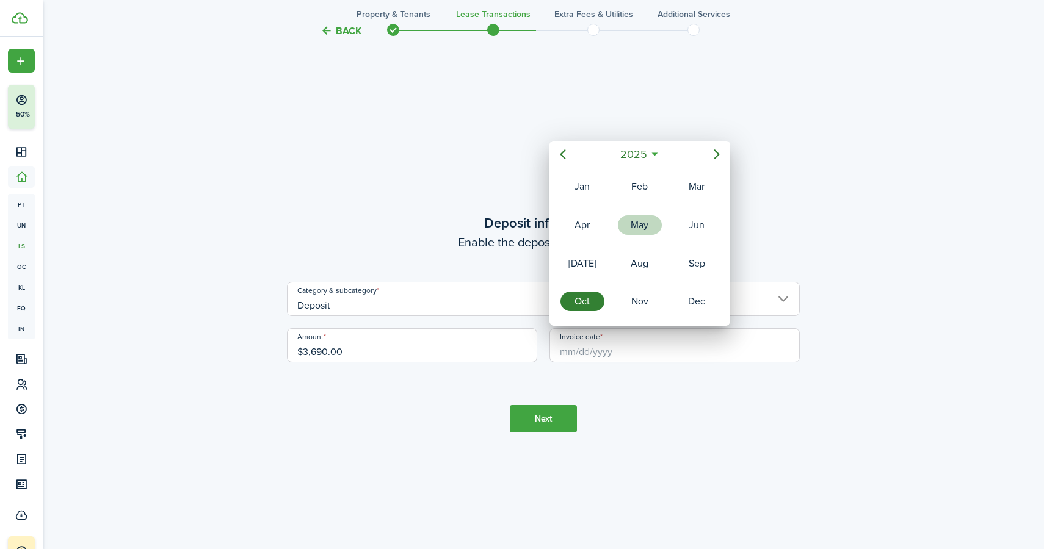
click at [636, 215] on div "May" at bounding box center [640, 225] width 44 height 20
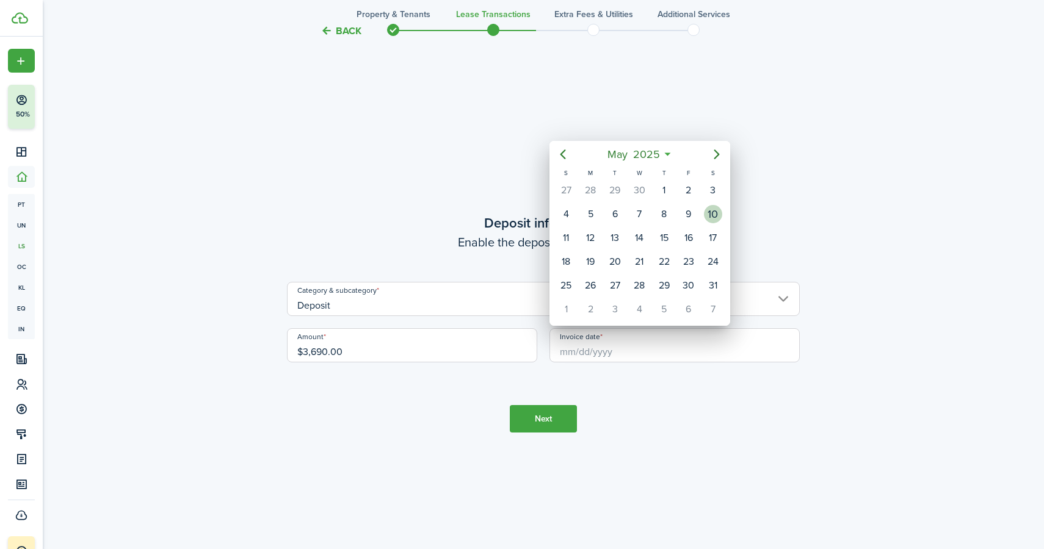
click at [711, 218] on div "10" at bounding box center [713, 214] width 18 height 18
type input "[DATE]"
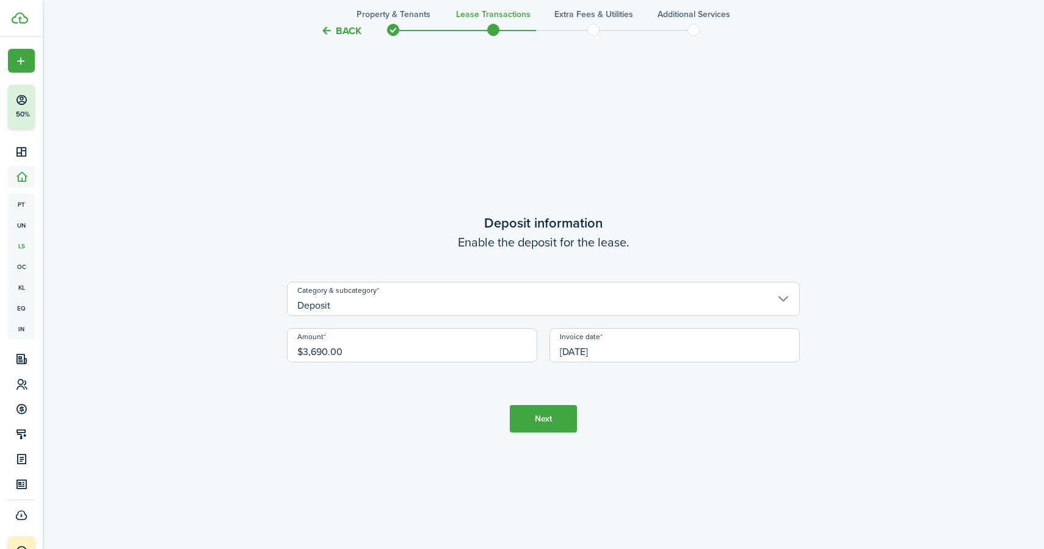
click at [562, 407] on button "Next" at bounding box center [543, 418] width 67 height 27
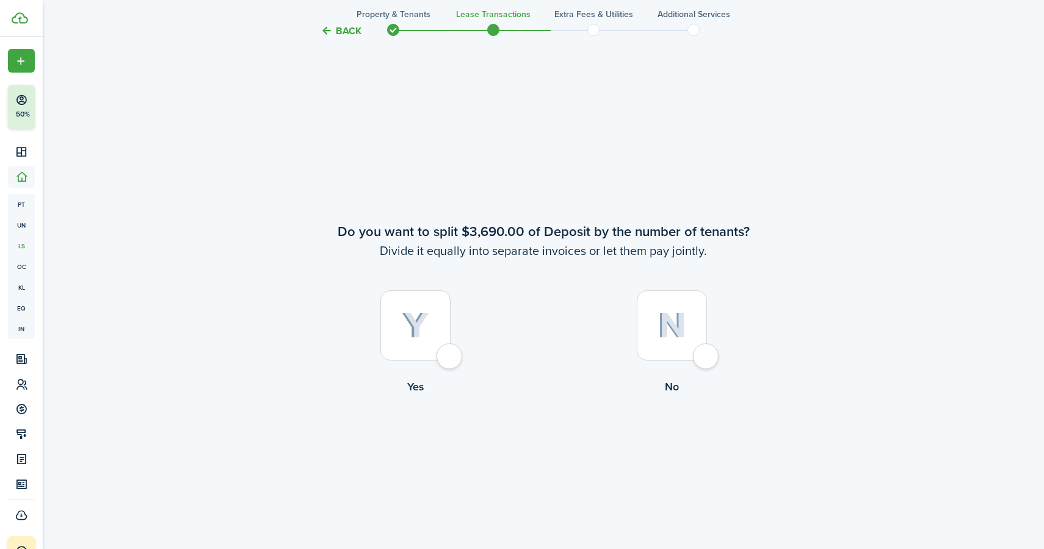
scroll to position [2116, 0]
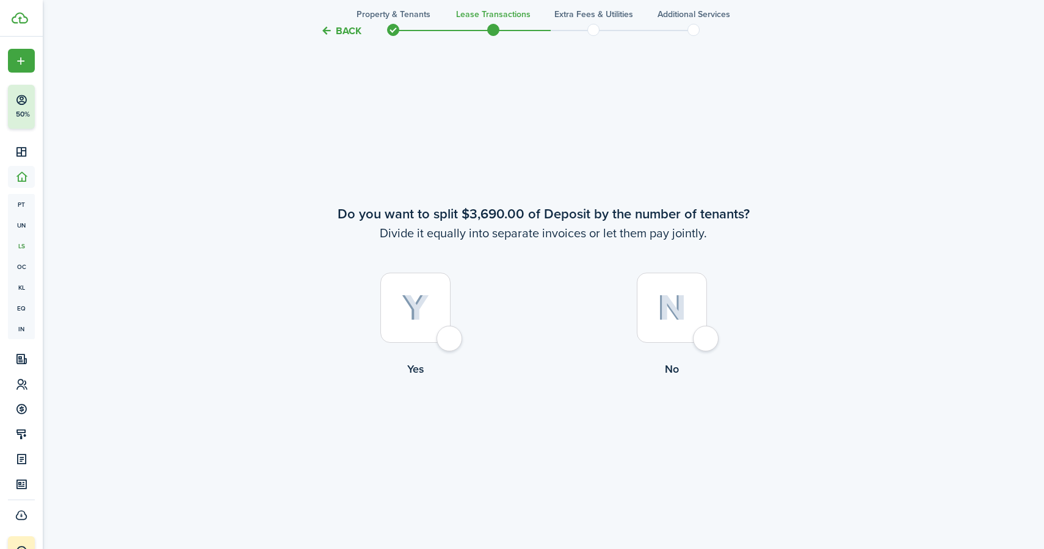
click at [706, 343] on div at bounding box center [672, 308] width 70 height 70
radio input "true"
click at [700, 343] on div at bounding box center [672, 308] width 70 height 70
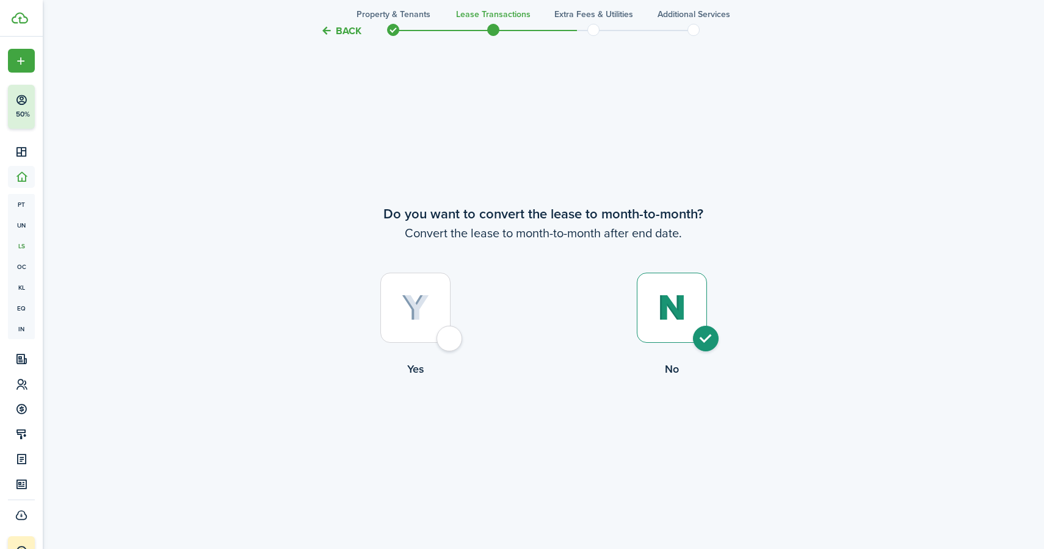
radio input "true"
click at [567, 422] on button "Continue" at bounding box center [543, 427] width 67 height 27
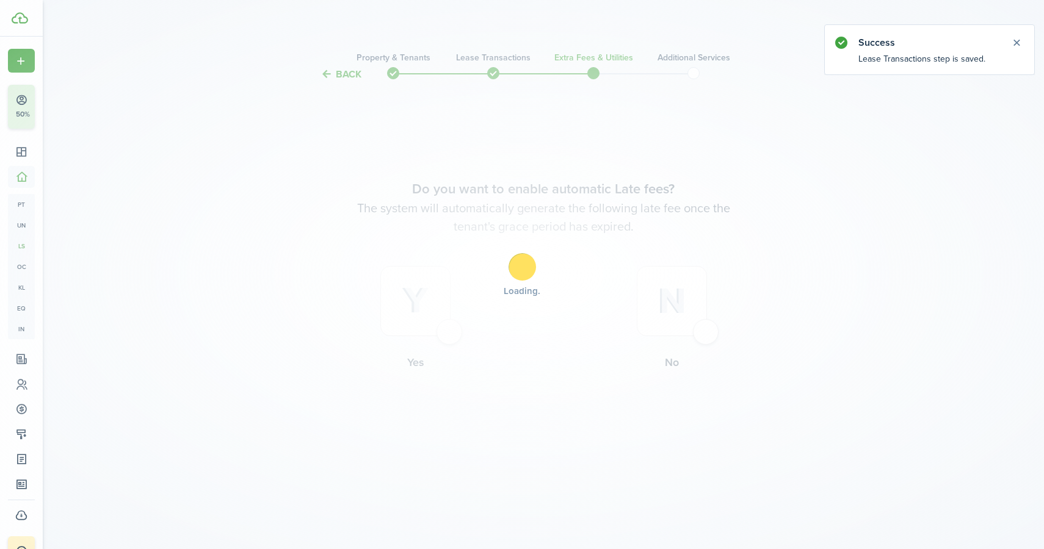
scroll to position [0, 0]
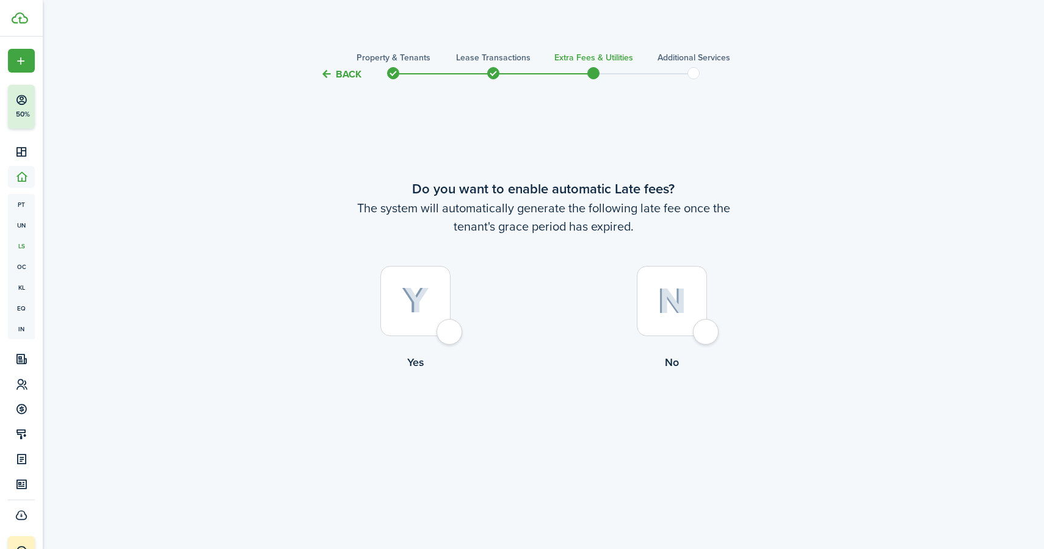
click at [682, 332] on div at bounding box center [672, 301] width 70 height 70
radio input "true"
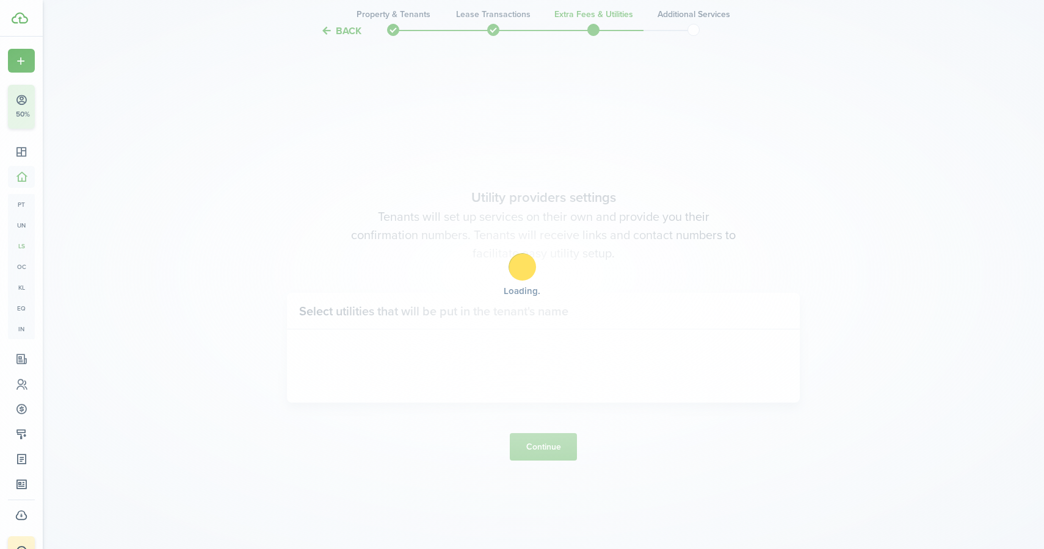
scroll to position [468, 0]
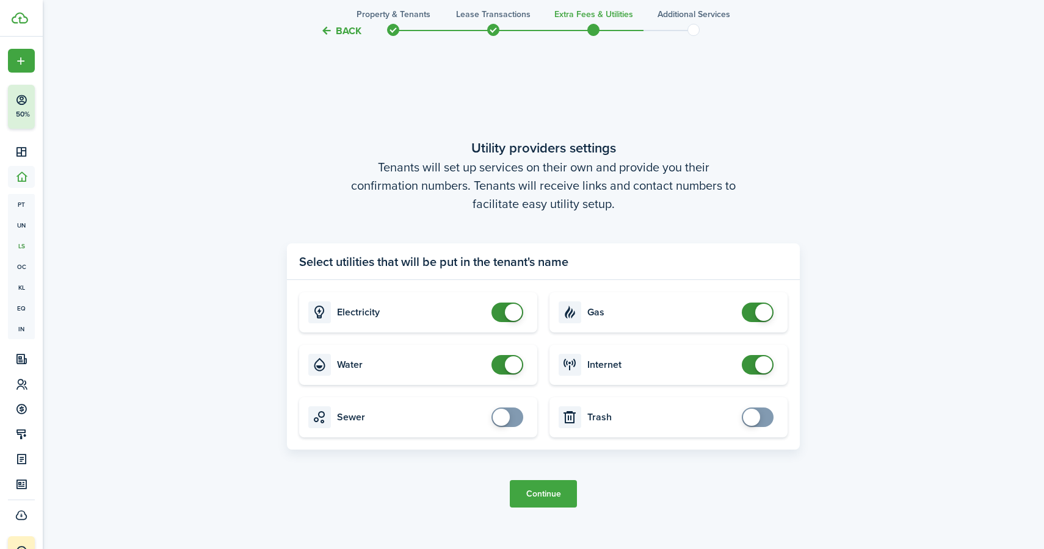
click at [353, 29] on button "Back" at bounding box center [340, 30] width 41 height 13
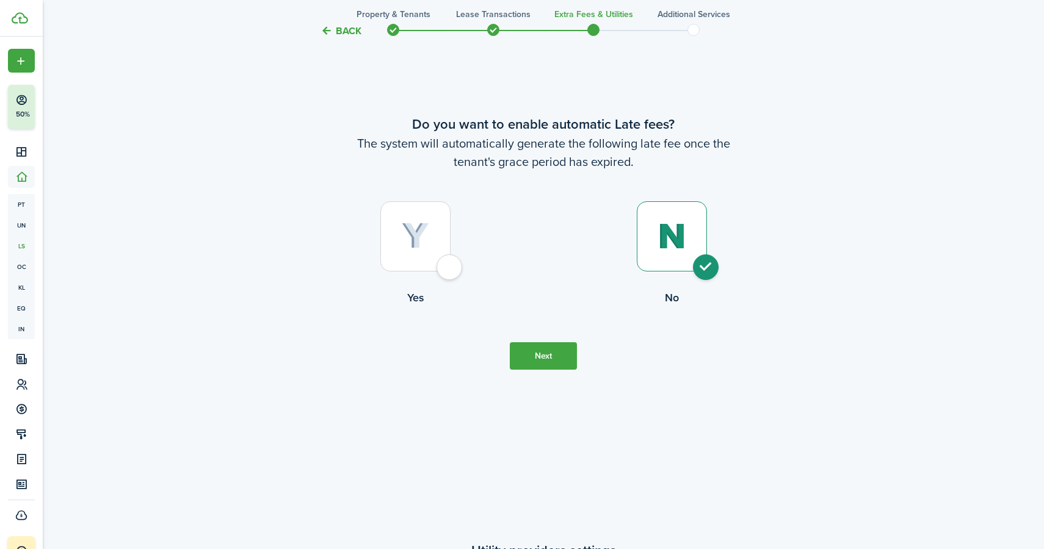
scroll to position [0, 0]
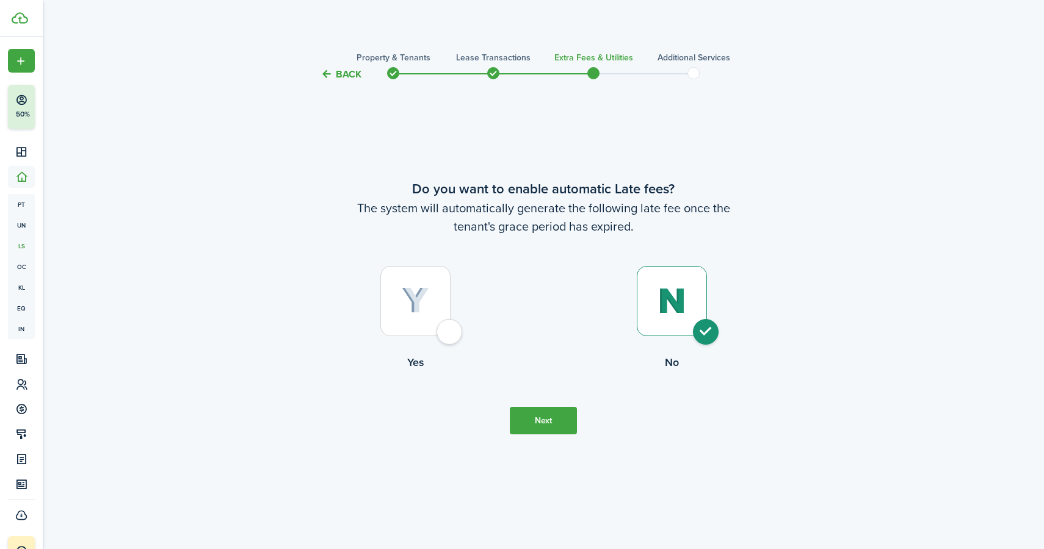
click at [353, 29] on dashboard-content "Back Property & Tenants Lease Transactions Extra fees & Utilities Additional Se…" at bounding box center [543, 274] width 1001 height 549
click at [345, 70] on button "Back" at bounding box center [340, 74] width 41 height 13
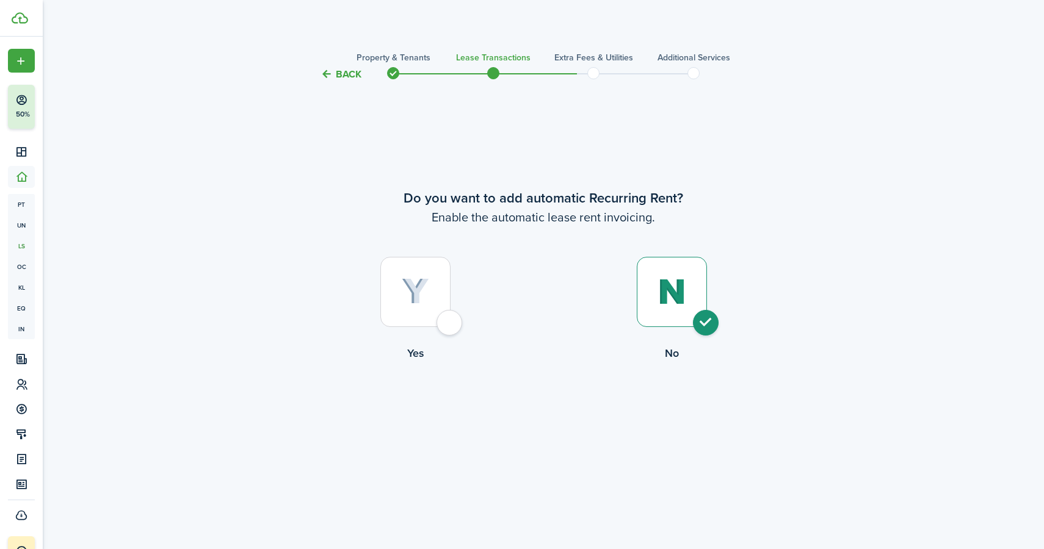
scroll to position [2665, 0]
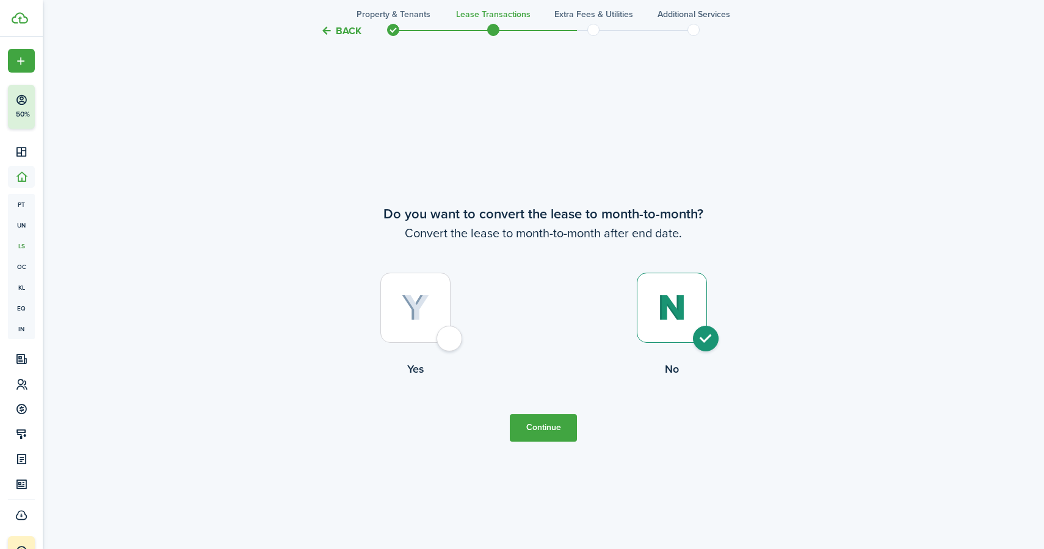
click at [350, 27] on button "Back" at bounding box center [340, 30] width 41 height 13
click at [349, 33] on button "Back" at bounding box center [340, 30] width 41 height 13
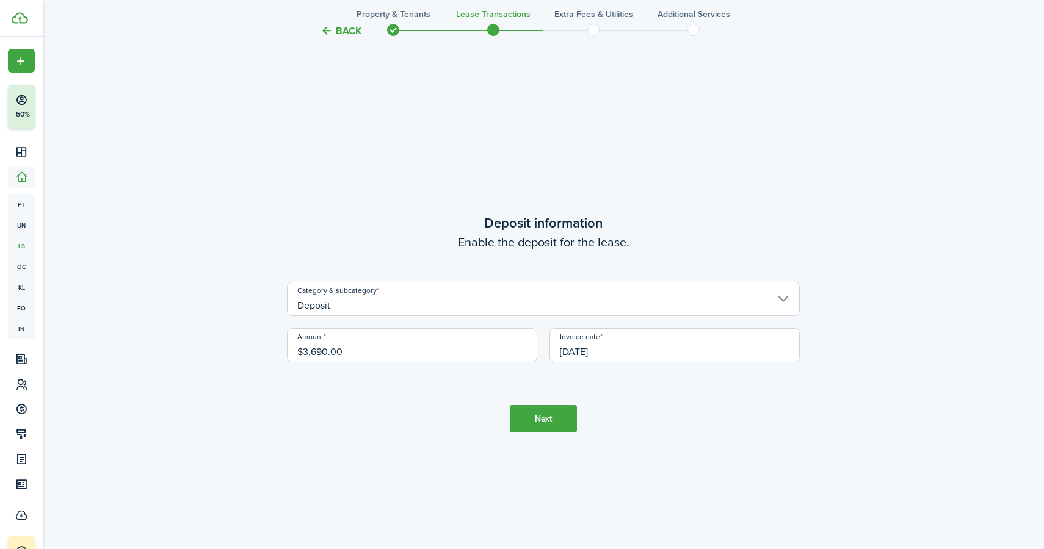
click at [349, 33] on button "Back" at bounding box center [340, 30] width 41 height 13
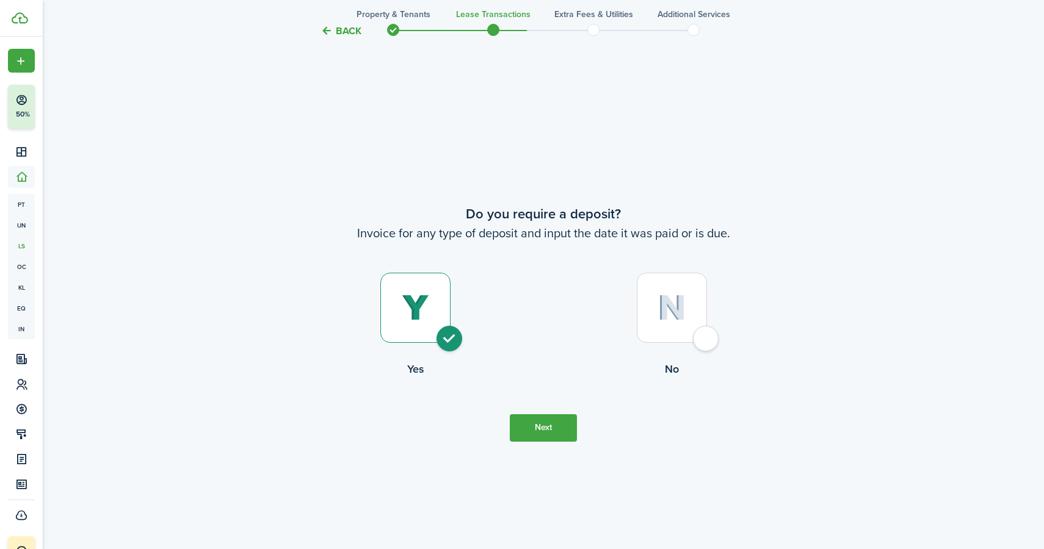
click at [349, 33] on button "Back" at bounding box center [340, 30] width 41 height 13
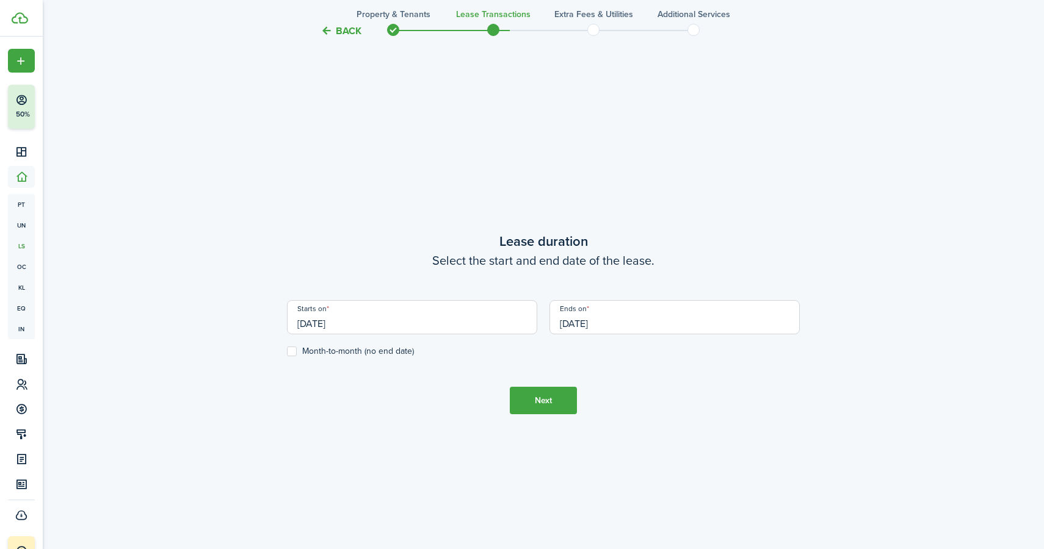
click at [349, 33] on button "Back" at bounding box center [340, 30] width 41 height 13
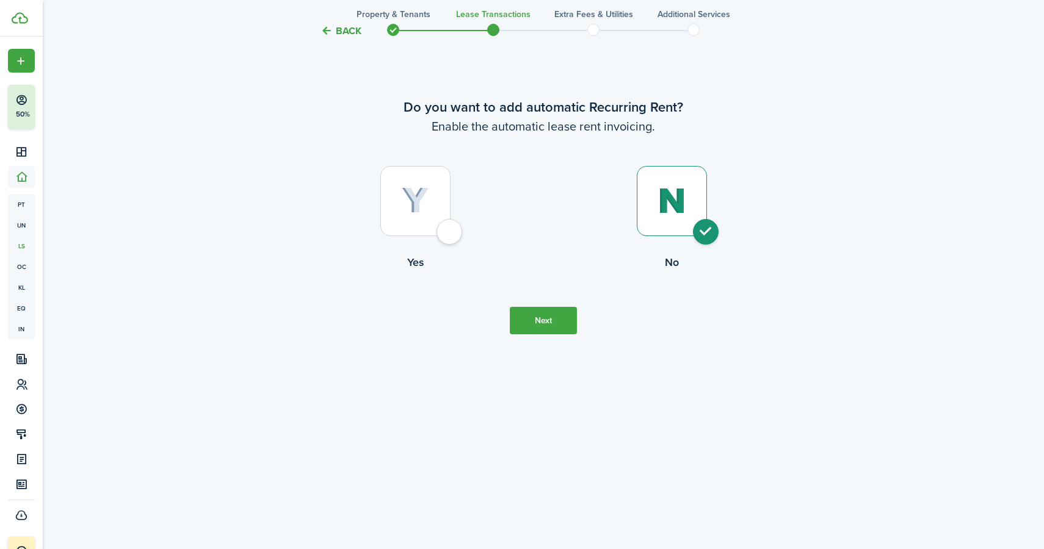
scroll to position [0, 0]
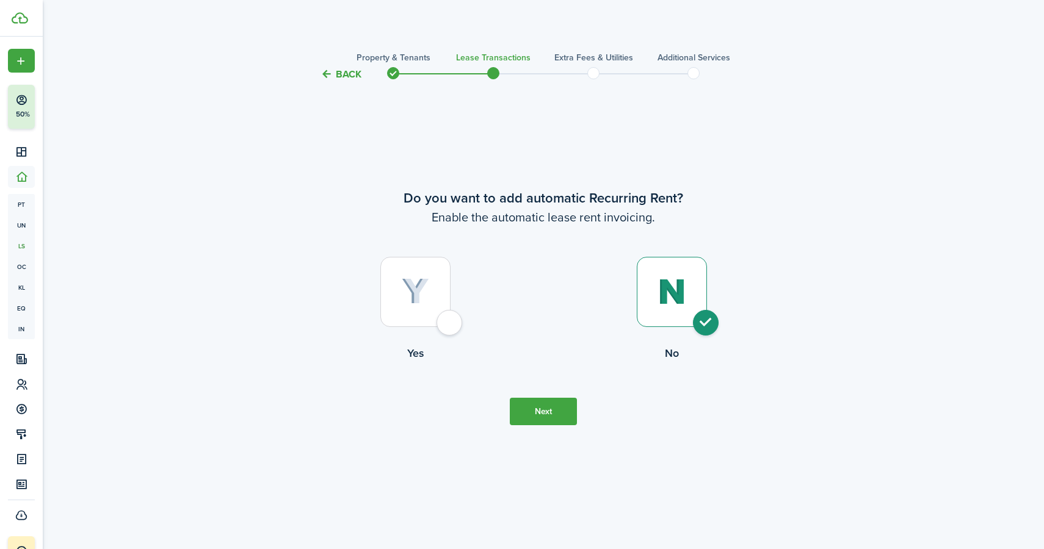
click at [349, 33] on dashboard-content "Back Property & Tenants Lease Transactions Extra fees & Utilities Additional Se…" at bounding box center [543, 274] width 1001 height 549
click at [344, 74] on button "Back" at bounding box center [340, 74] width 41 height 13
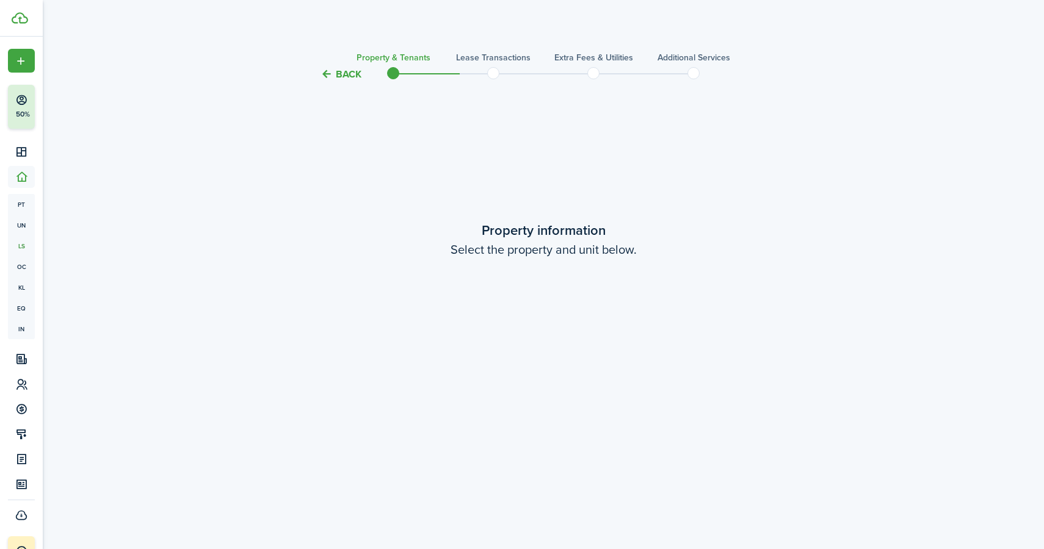
scroll to position [1017, 0]
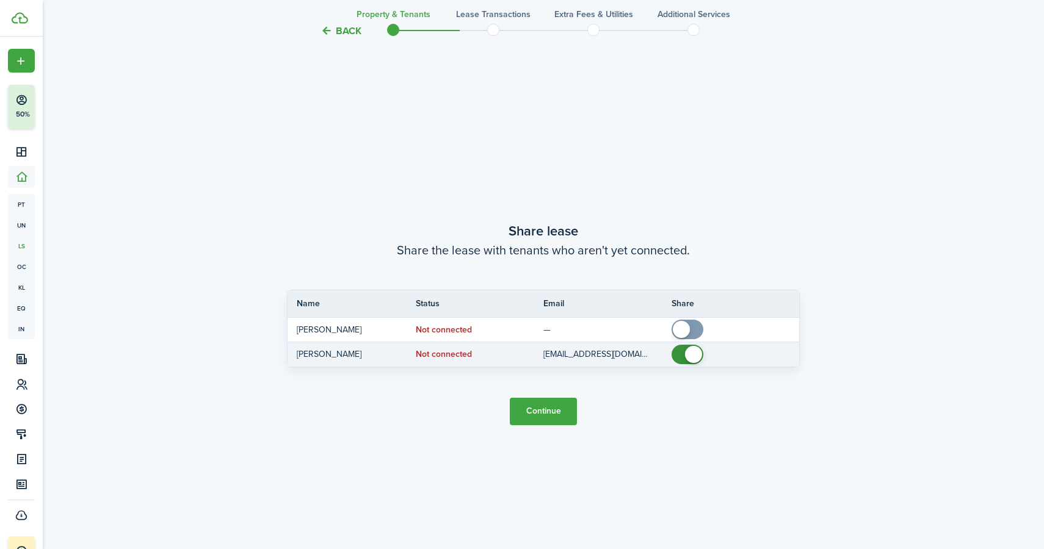
checkbox input "false"
click at [689, 358] on span at bounding box center [693, 354] width 17 height 17
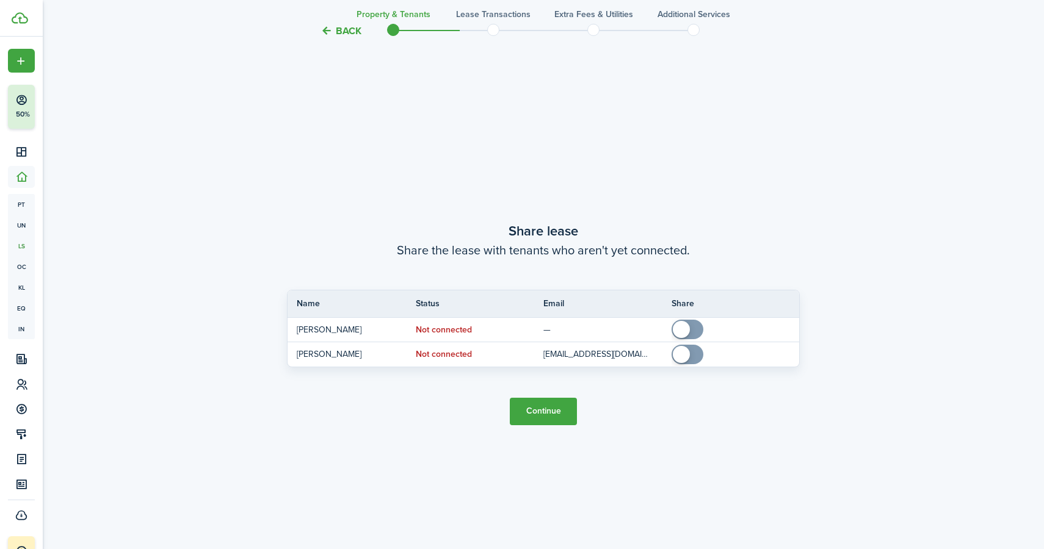
click at [559, 410] on button "Continue" at bounding box center [543, 411] width 67 height 27
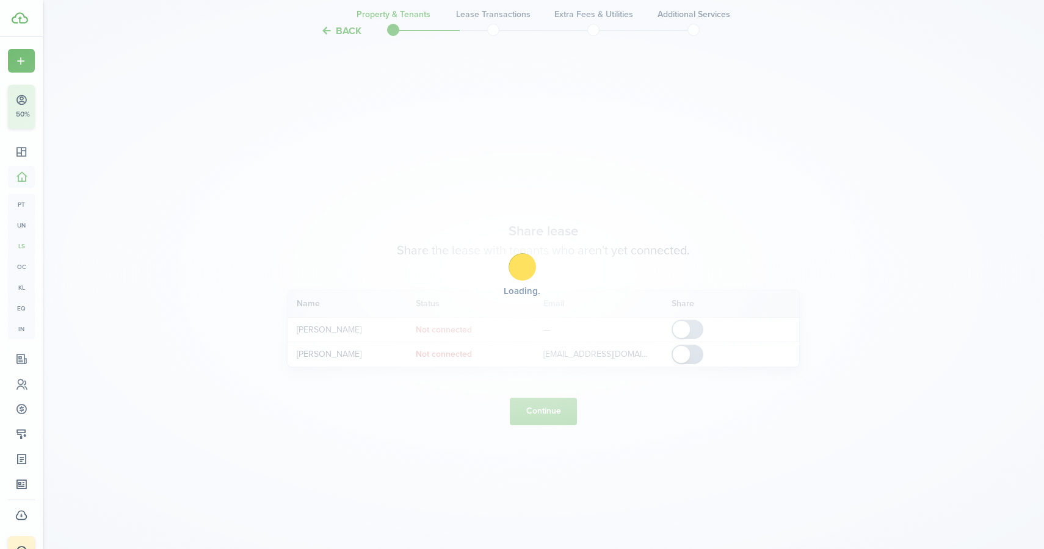
scroll to position [0, 0]
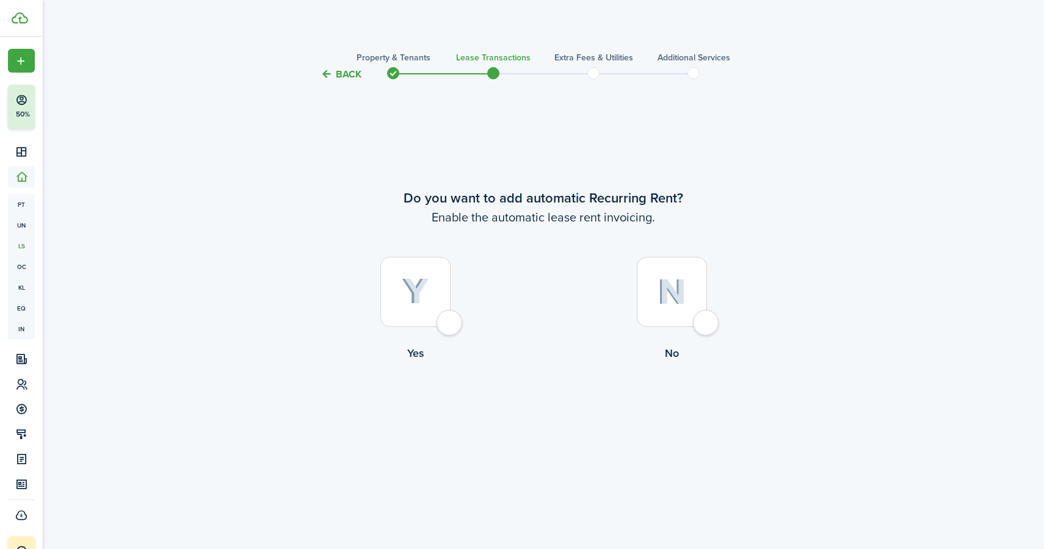
click at [345, 79] on button "Back" at bounding box center [340, 74] width 41 height 13
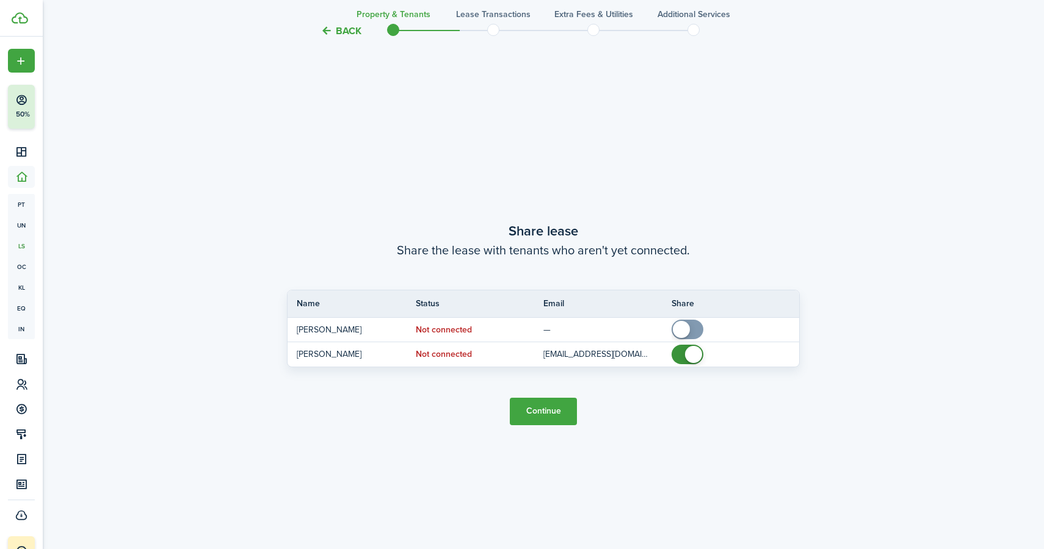
click at [343, 29] on button "Back" at bounding box center [340, 30] width 41 height 13
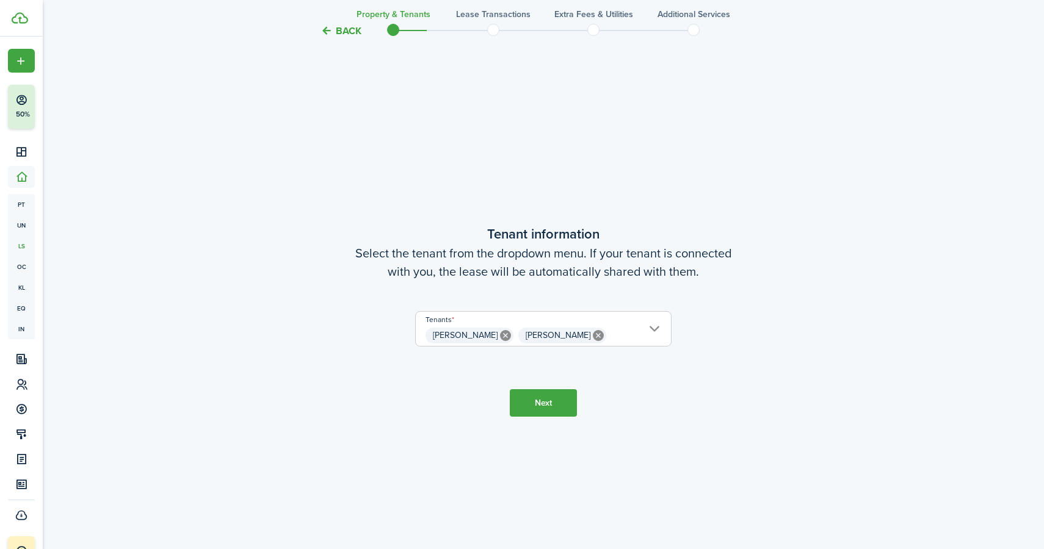
scroll to position [468, 0]
click at [529, 337] on span "[PERSON_NAME]" at bounding box center [558, 337] width 65 height 13
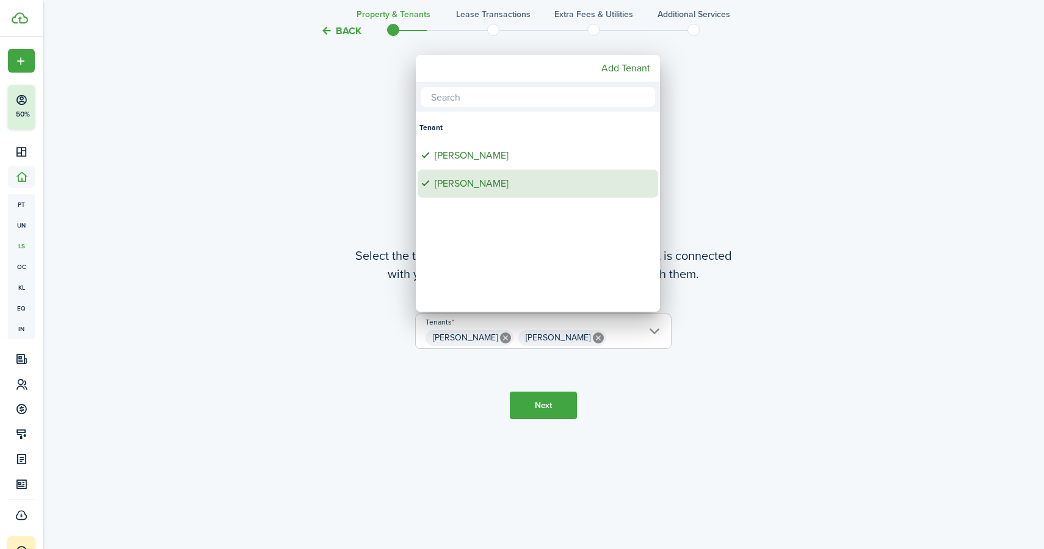
click at [496, 183] on div "[PERSON_NAME]" at bounding box center [543, 184] width 216 height 28
type input "[PERSON_NAME], [PERSON_NAME]"
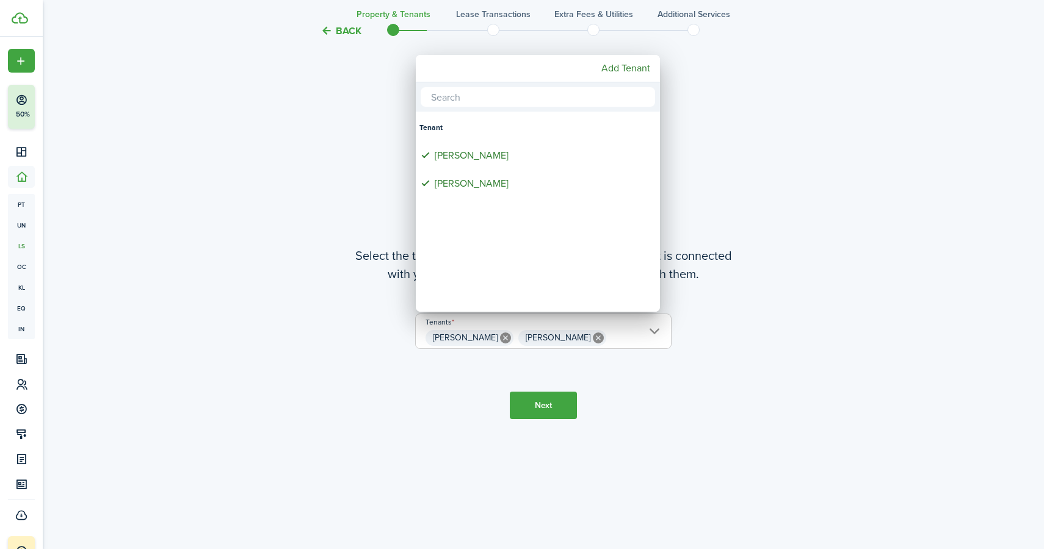
click at [558, 406] on div at bounding box center [521, 274] width 1239 height 745
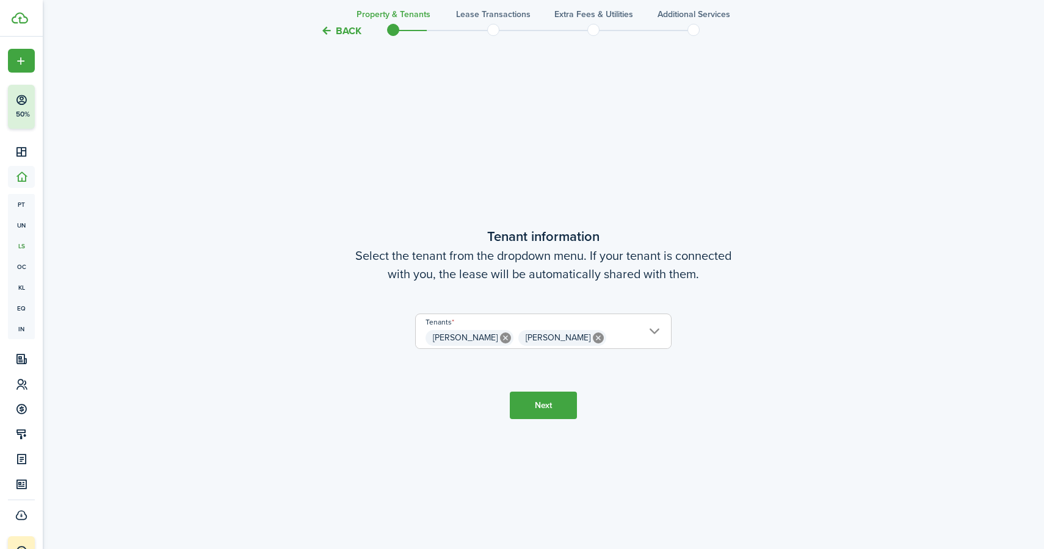
click at [551, 411] on button "Next" at bounding box center [543, 405] width 67 height 27
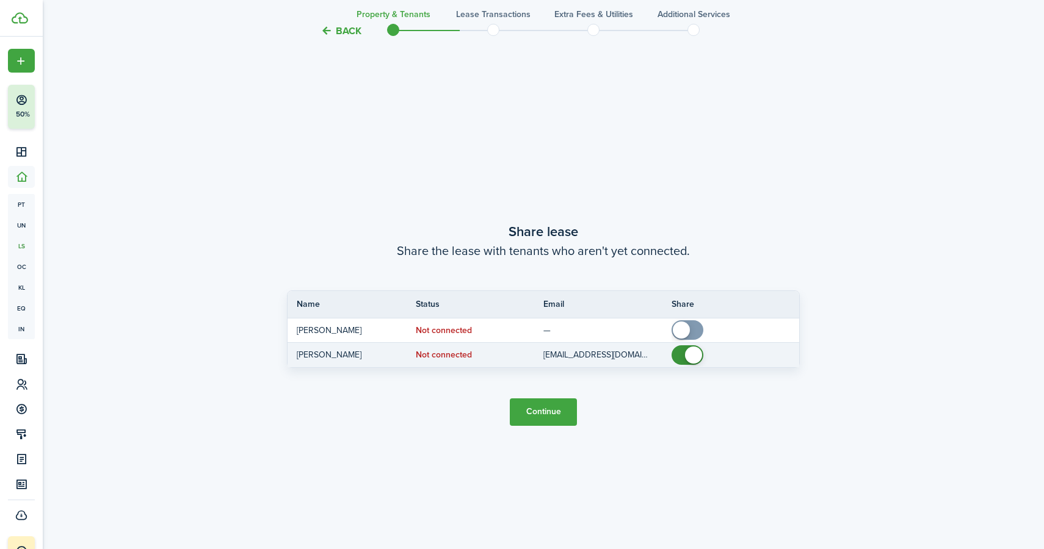
scroll to position [1017, 0]
checkbox input "false"
click at [688, 352] on span at bounding box center [693, 354] width 17 height 17
click at [582, 351] on p "[EMAIL_ADDRESS][DOMAIN_NAME]" at bounding box center [598, 354] width 110 height 13
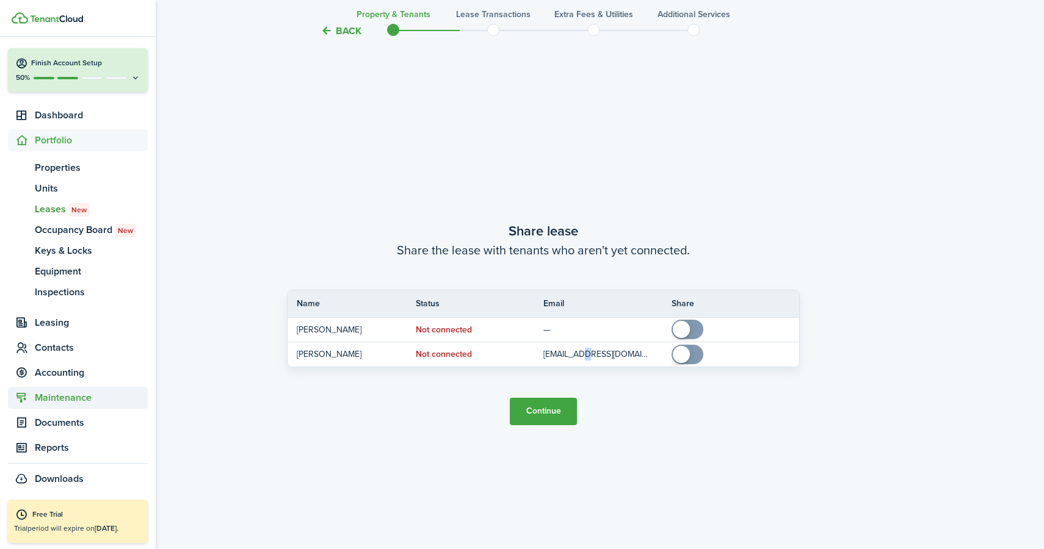
scroll to position [37, 0]
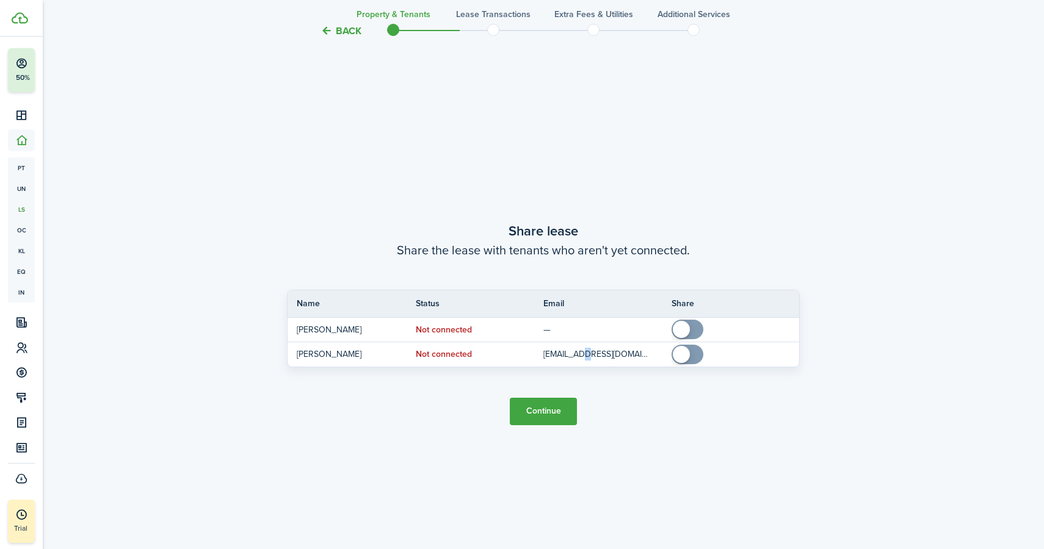
click at [547, 410] on button "Continue" at bounding box center [543, 411] width 67 height 27
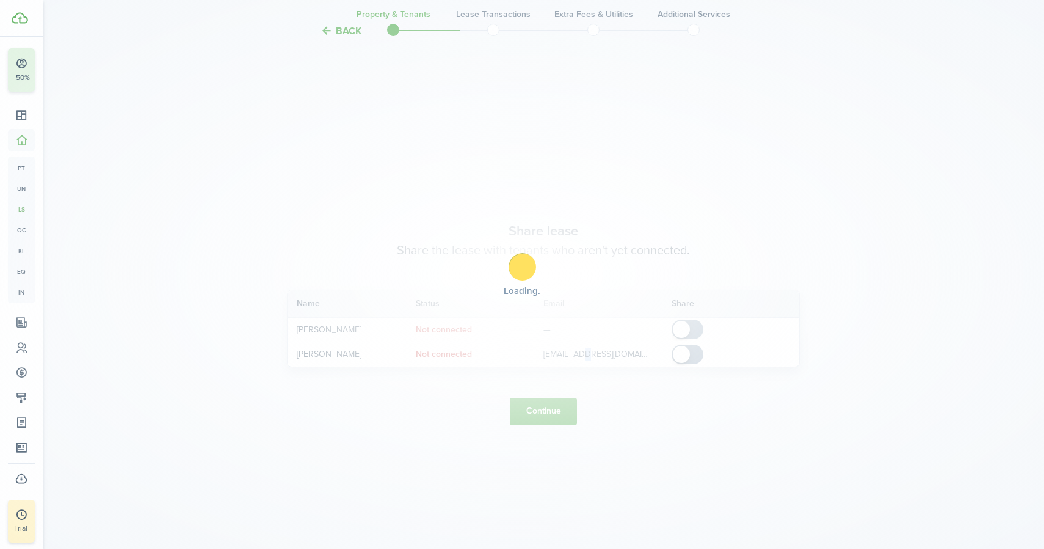
scroll to position [0, 0]
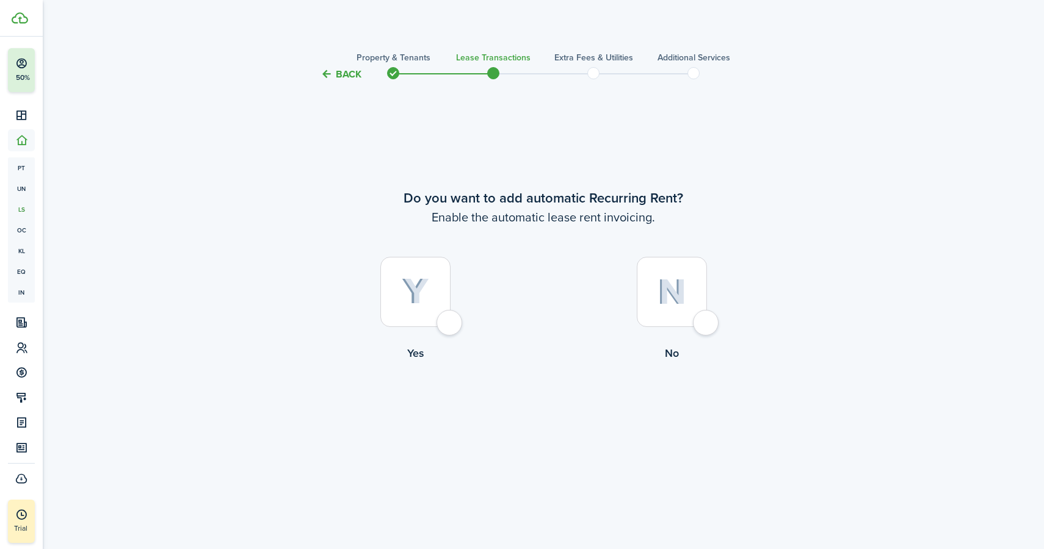
click at [698, 327] on div at bounding box center [672, 292] width 70 height 70
radio input "true"
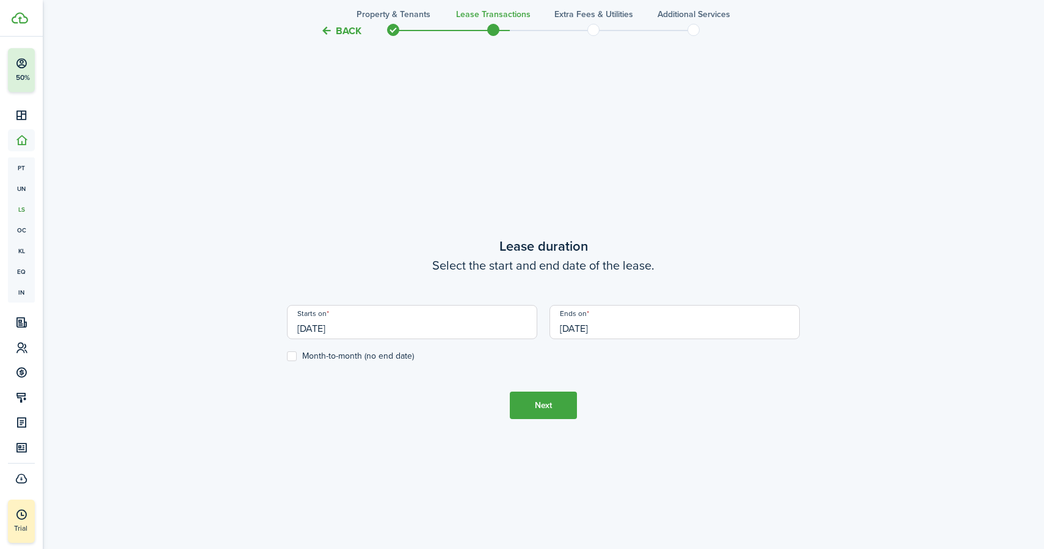
scroll to position [468, 0]
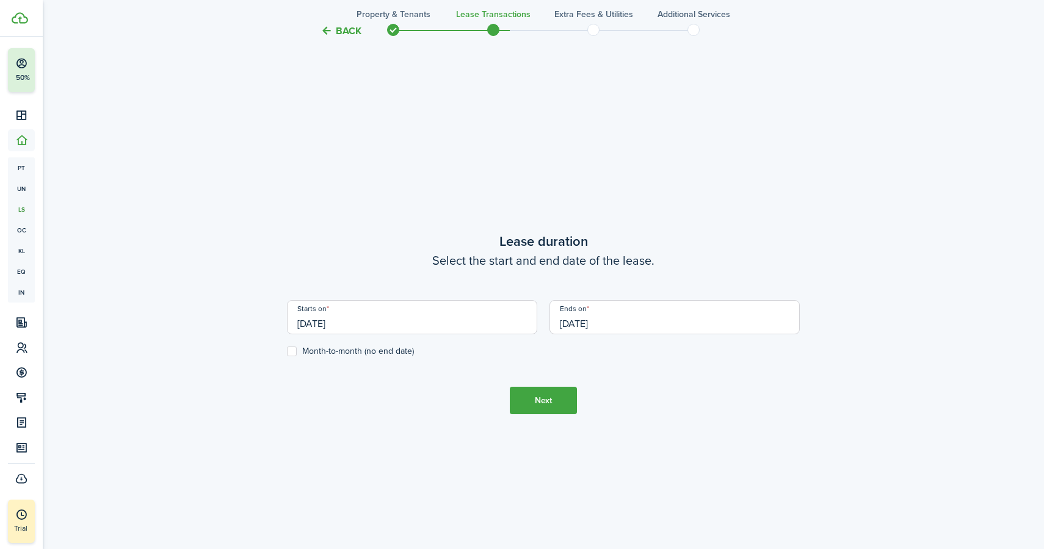
click at [570, 401] on button "Next" at bounding box center [543, 400] width 67 height 27
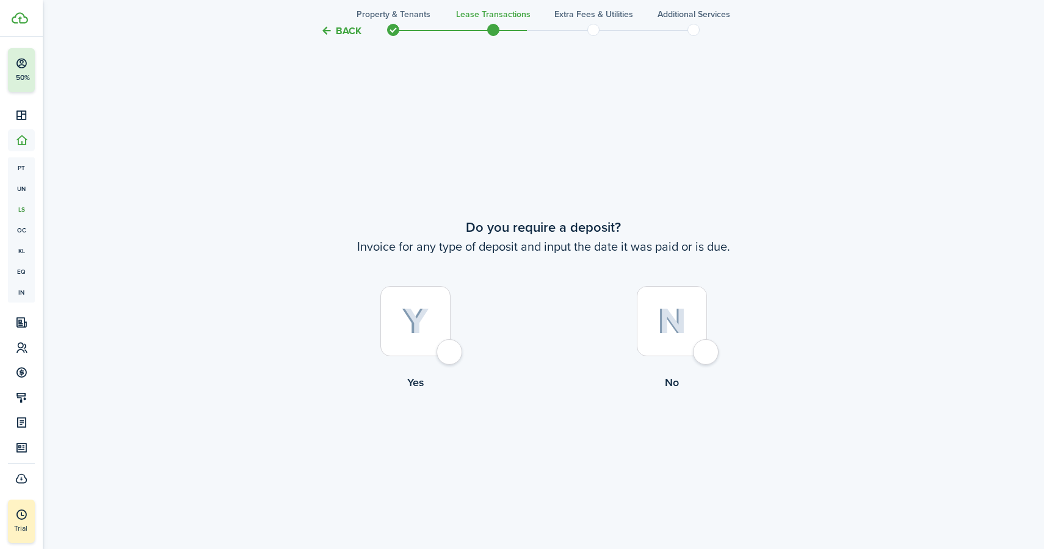
scroll to position [1017, 0]
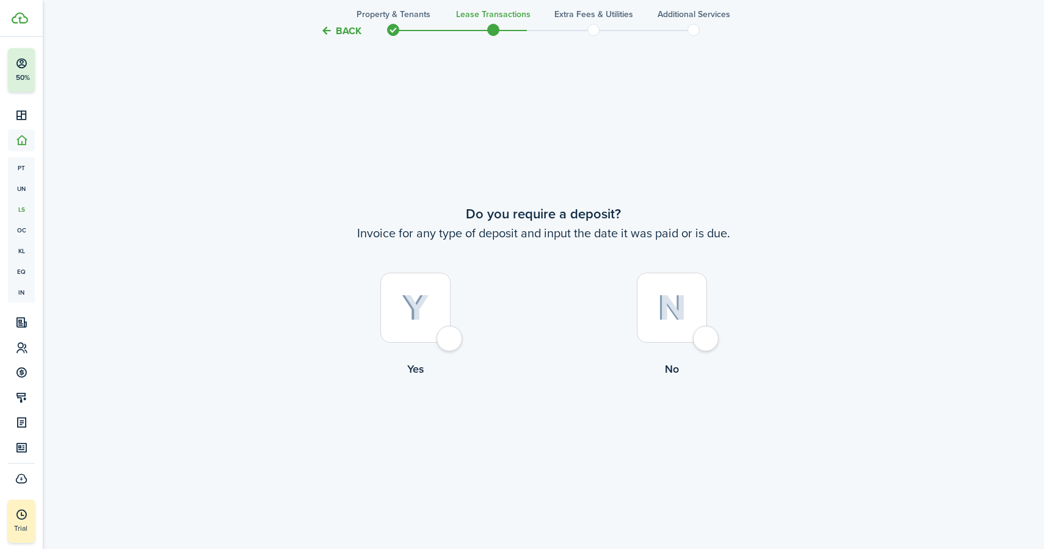
click at [445, 338] on div at bounding box center [415, 308] width 70 height 70
radio input "true"
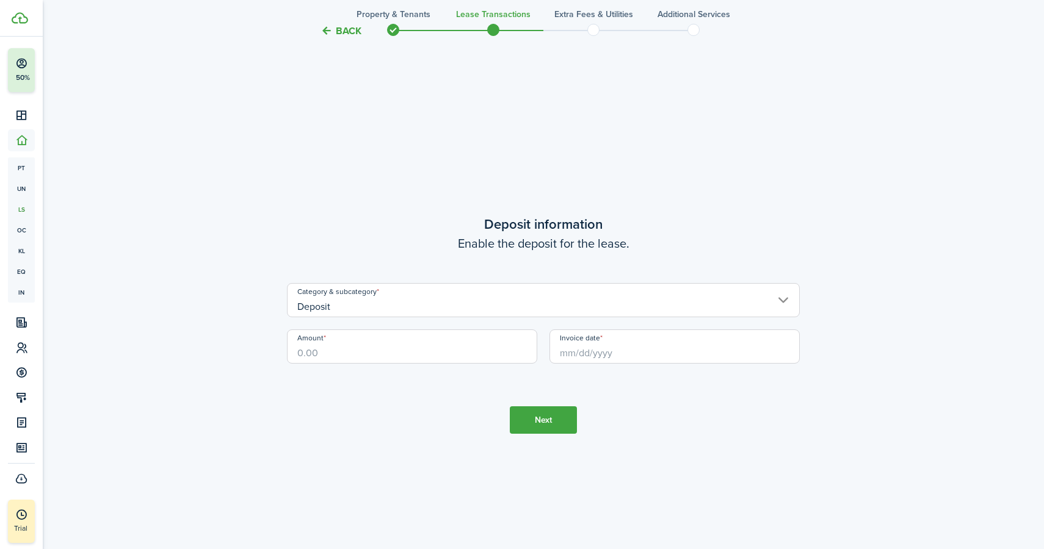
scroll to position [1566, 0]
click at [418, 352] on input "Amount" at bounding box center [412, 345] width 250 height 34
type input "$3,690.00"
click at [598, 348] on input "Invoice date" at bounding box center [674, 345] width 250 height 34
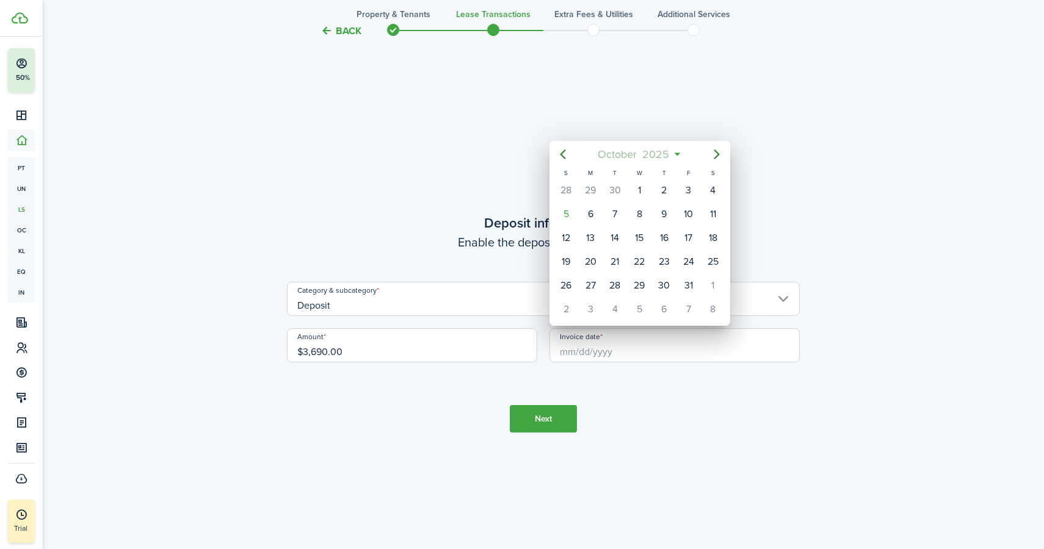
click at [611, 161] on span "October" at bounding box center [617, 154] width 45 height 22
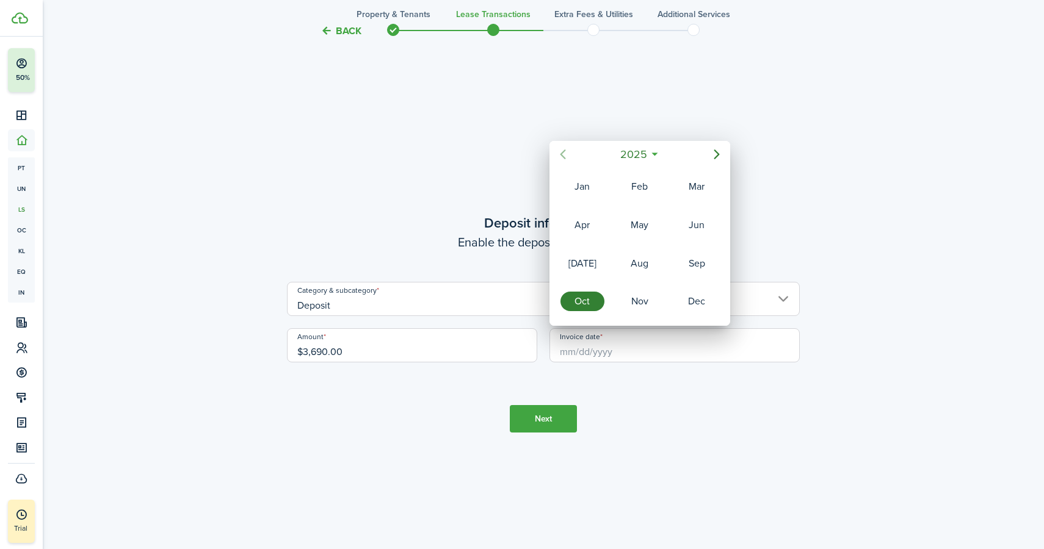
click at [573, 156] on mbsc-button "Previous page" at bounding box center [563, 154] width 24 height 24
click at [629, 223] on div "May" at bounding box center [640, 225] width 44 height 20
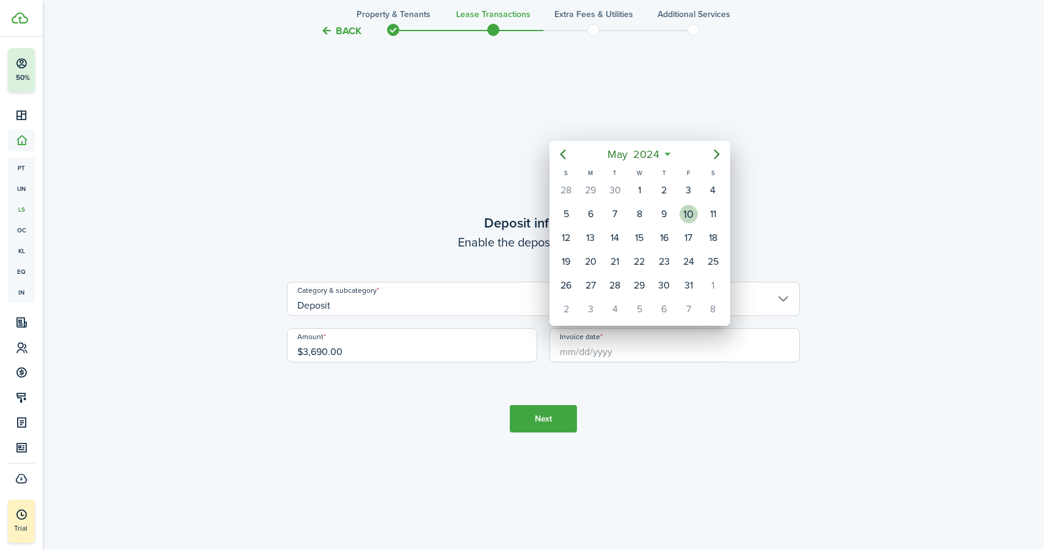
click at [686, 214] on div "10" at bounding box center [688, 214] width 18 height 18
type input "[DATE]"
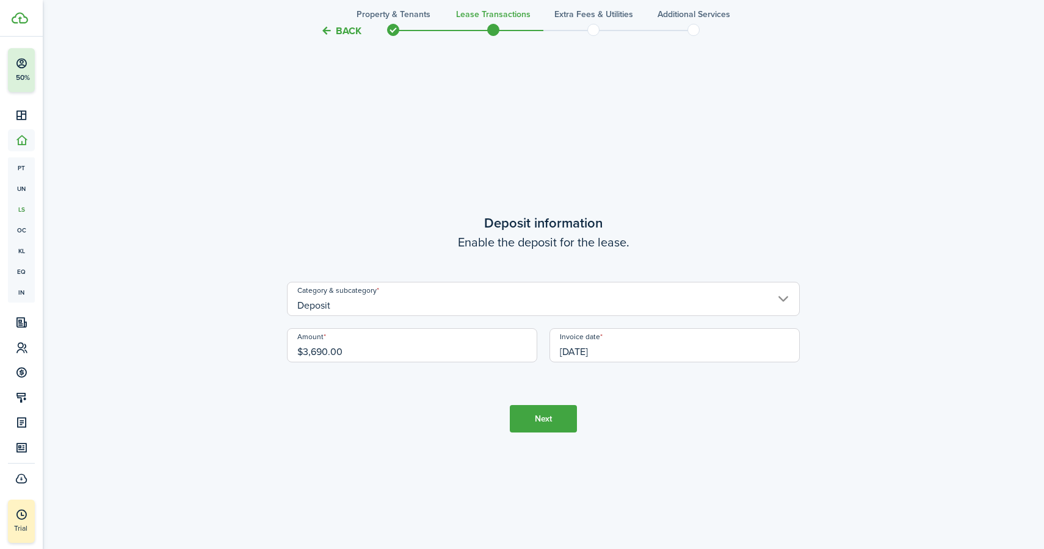
click at [557, 418] on button "Next" at bounding box center [543, 418] width 67 height 27
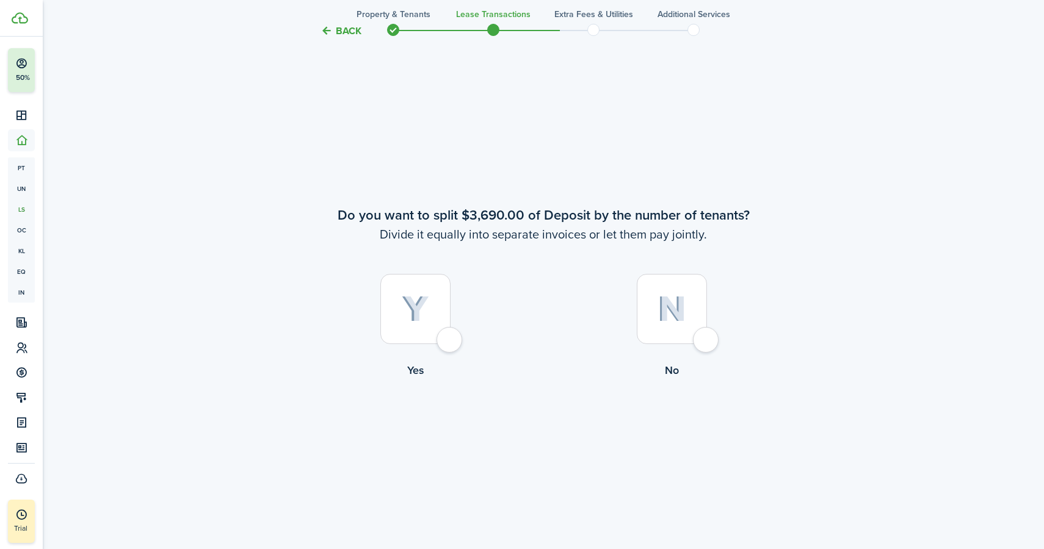
scroll to position [2116, 0]
click at [695, 330] on div at bounding box center [672, 308] width 70 height 70
radio input "true"
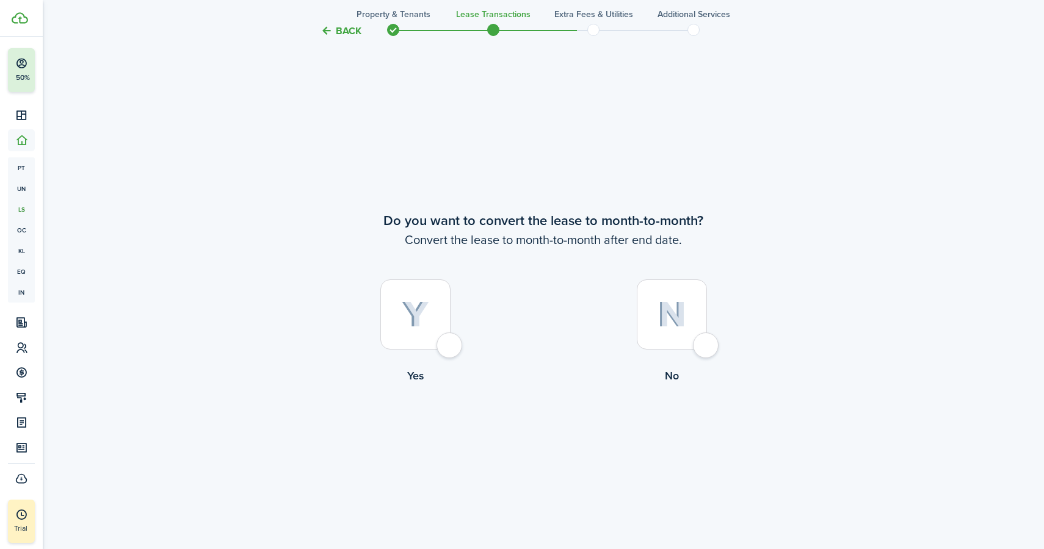
scroll to position [2665, 0]
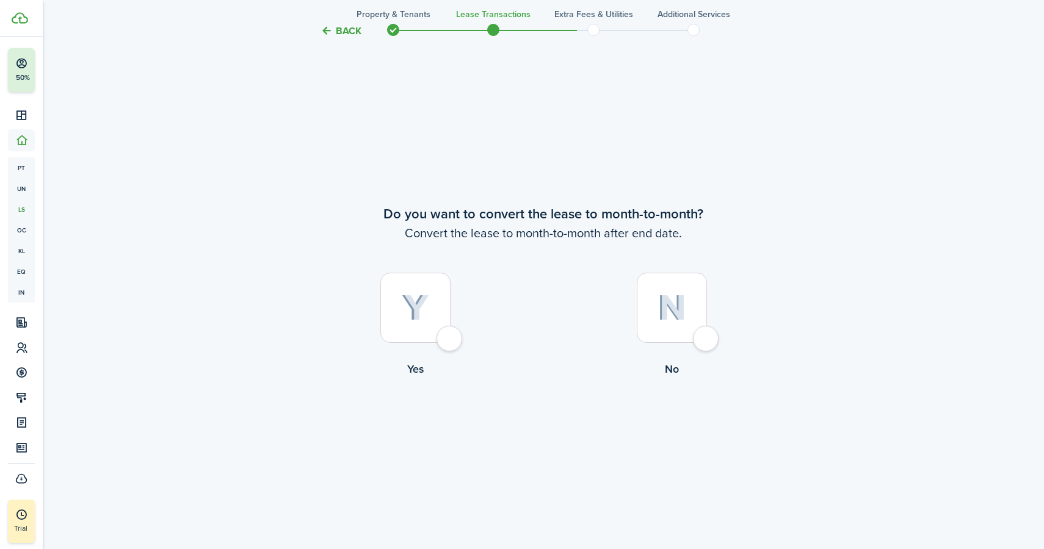
click at [698, 333] on div at bounding box center [672, 308] width 70 height 70
radio input "true"
click at [571, 429] on button "Continue" at bounding box center [543, 427] width 67 height 27
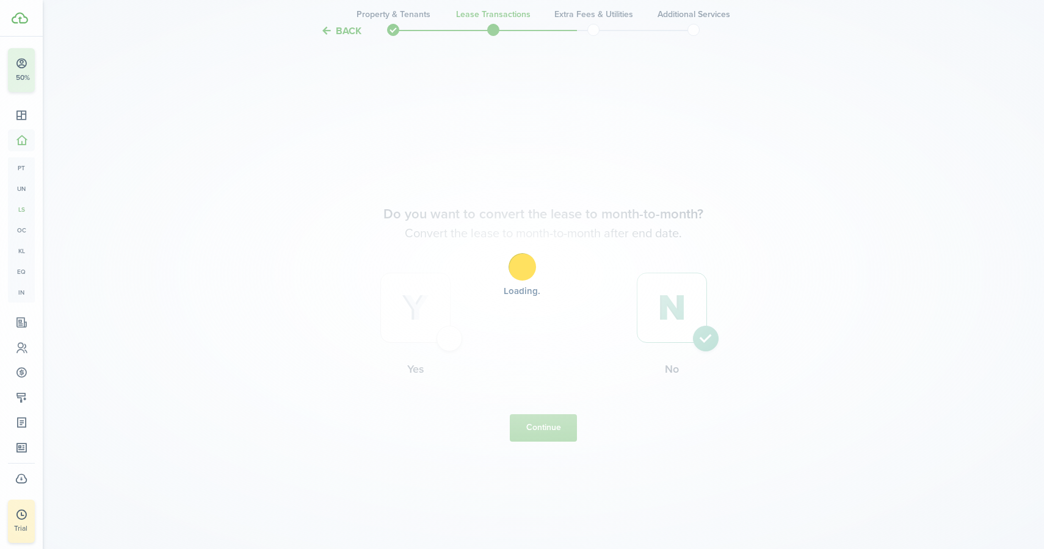
scroll to position [0, 0]
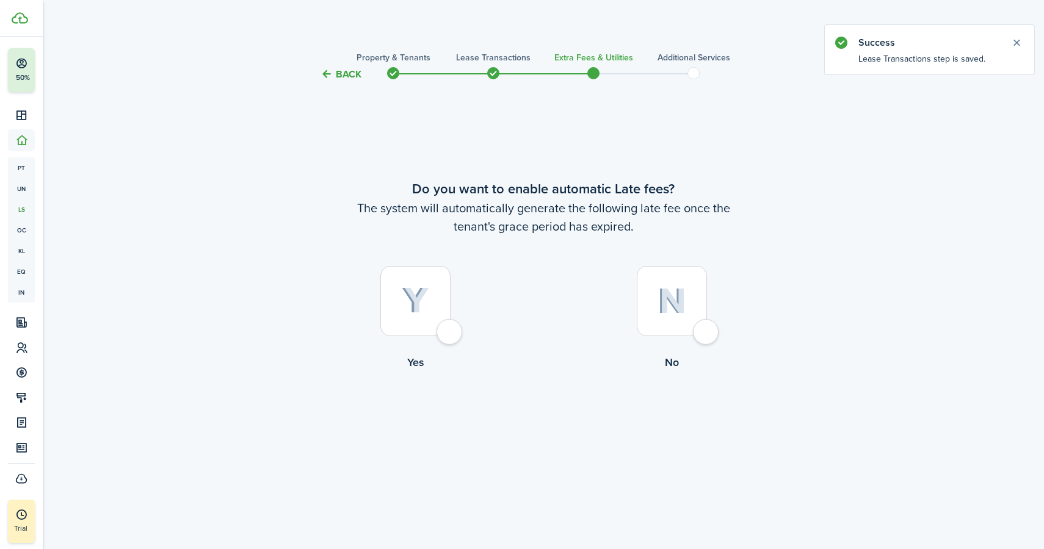
click at [494, 70] on span at bounding box center [493, 73] width 18 height 18
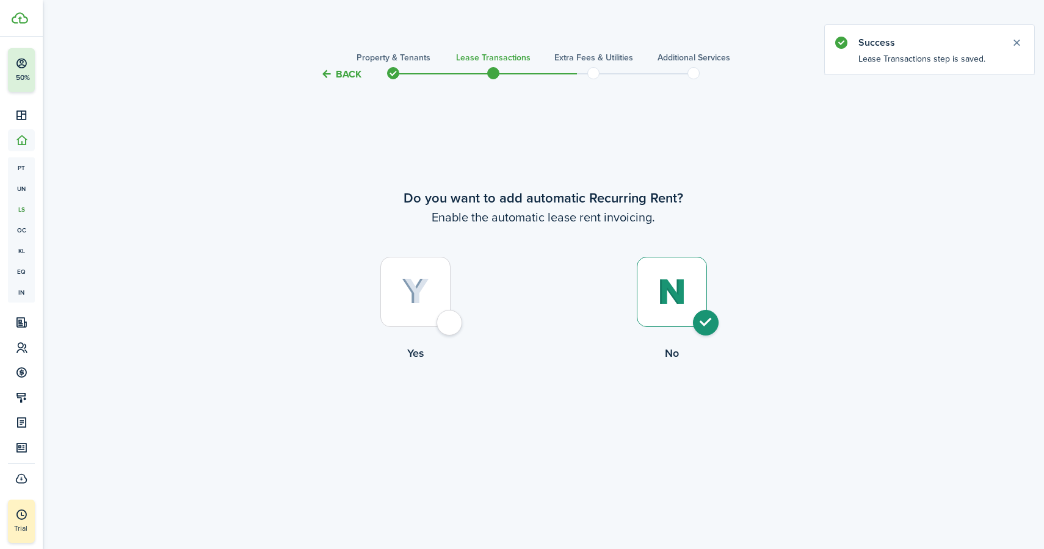
scroll to position [2665, 0]
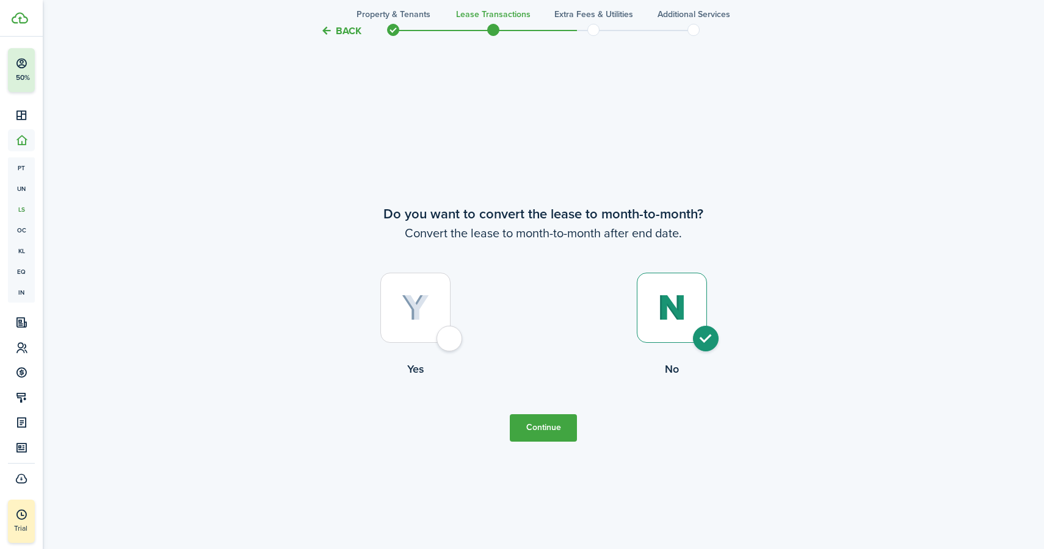
click at [350, 30] on button "Back" at bounding box center [340, 30] width 41 height 13
click at [568, 427] on button "Next" at bounding box center [543, 427] width 67 height 27
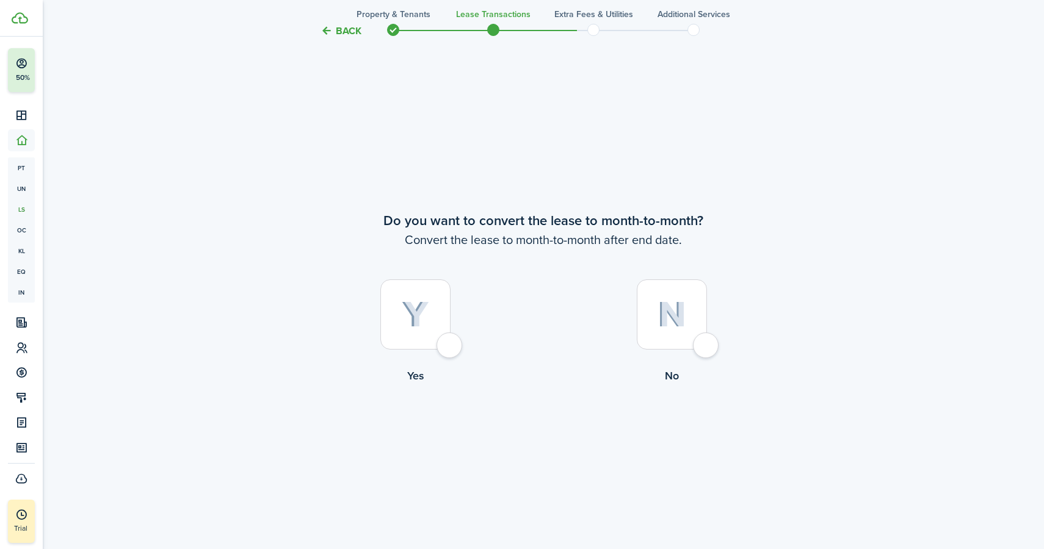
scroll to position [2665, 0]
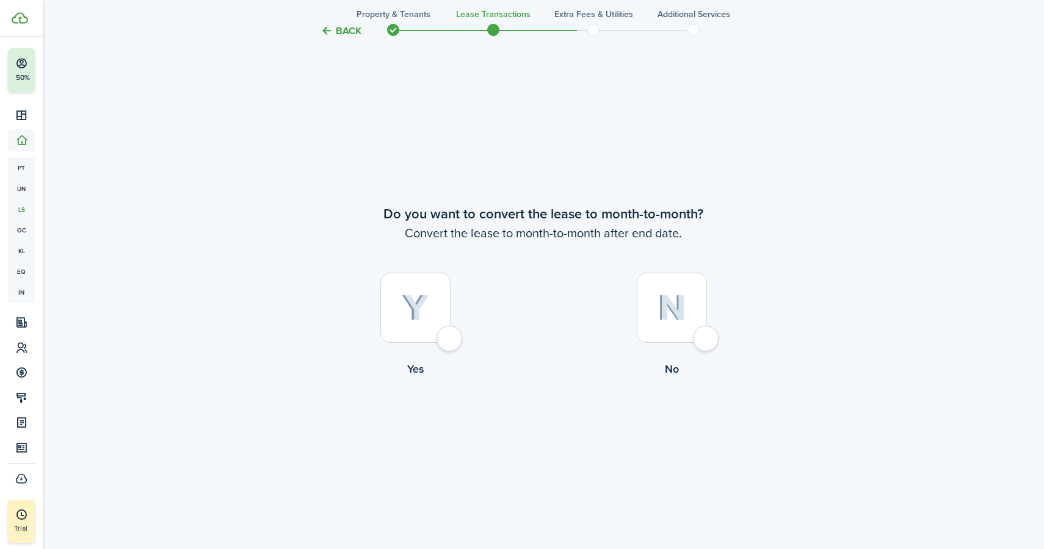
click at [691, 336] on div at bounding box center [672, 308] width 70 height 70
radio input "true"
click at [549, 423] on button "Continue" at bounding box center [543, 427] width 67 height 27
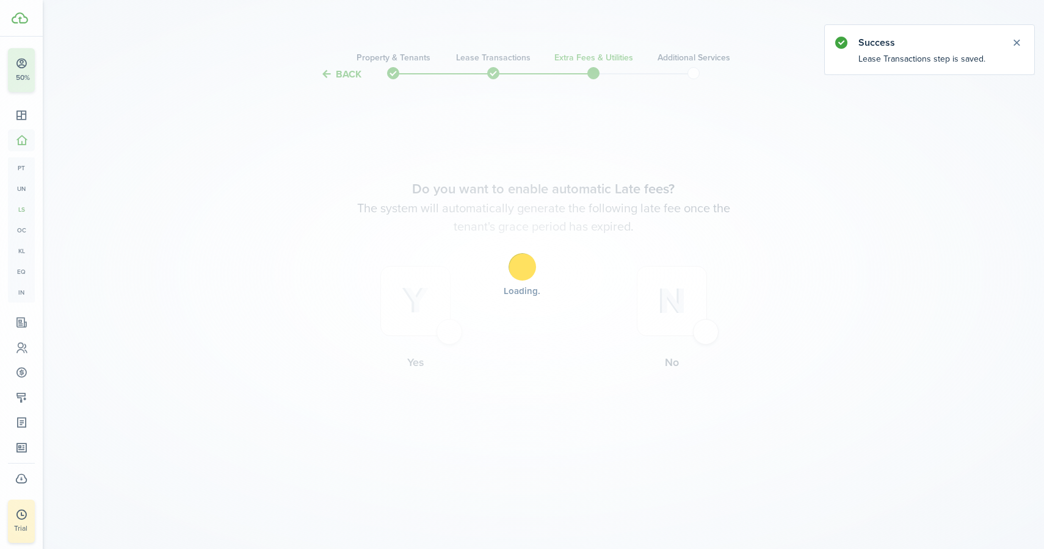
scroll to position [0, 0]
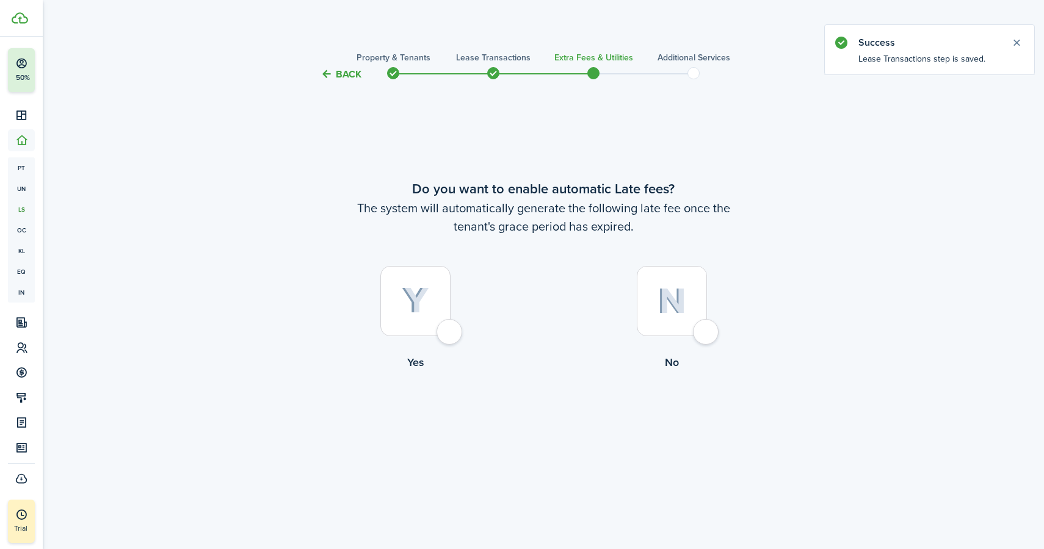
click at [721, 327] on label "No" at bounding box center [671, 321] width 256 height 110
radio input "true"
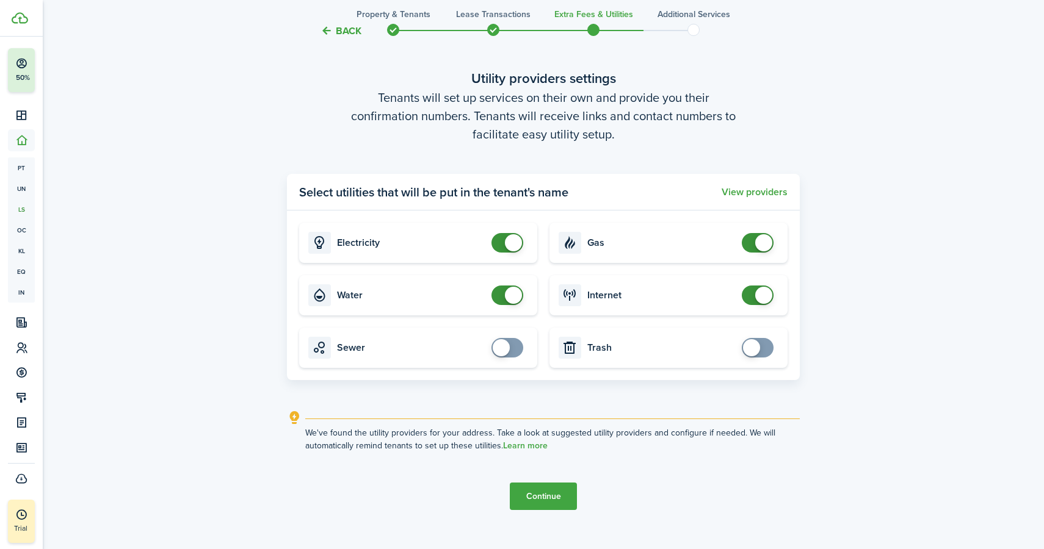
scroll to position [523, 0]
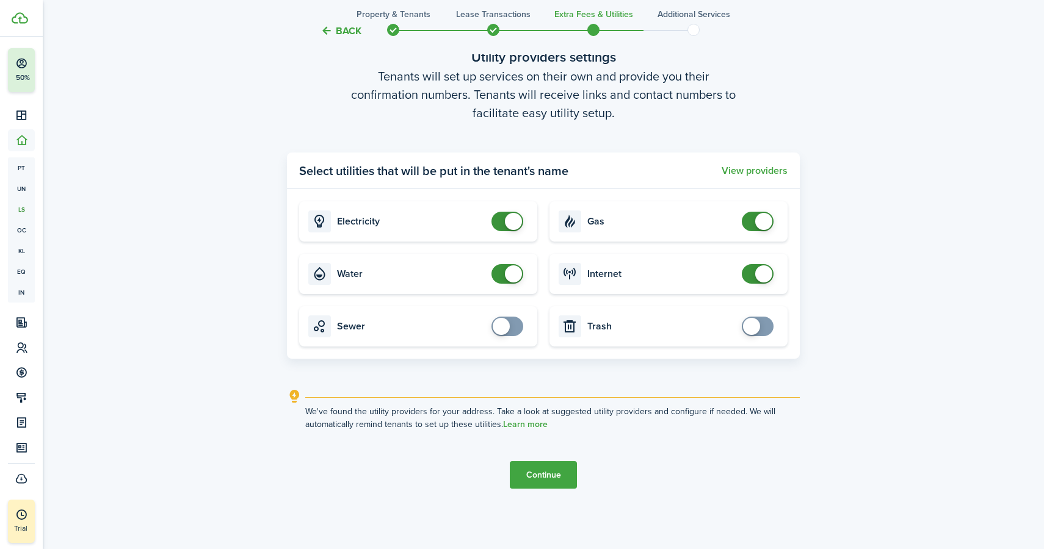
click at [560, 490] on tc-wizard-step "Utility providers settings Tenants will set up services on their own and provid…" at bounding box center [543, 267] width 513 height 549
click at [558, 472] on button "Continue" at bounding box center [543, 474] width 67 height 27
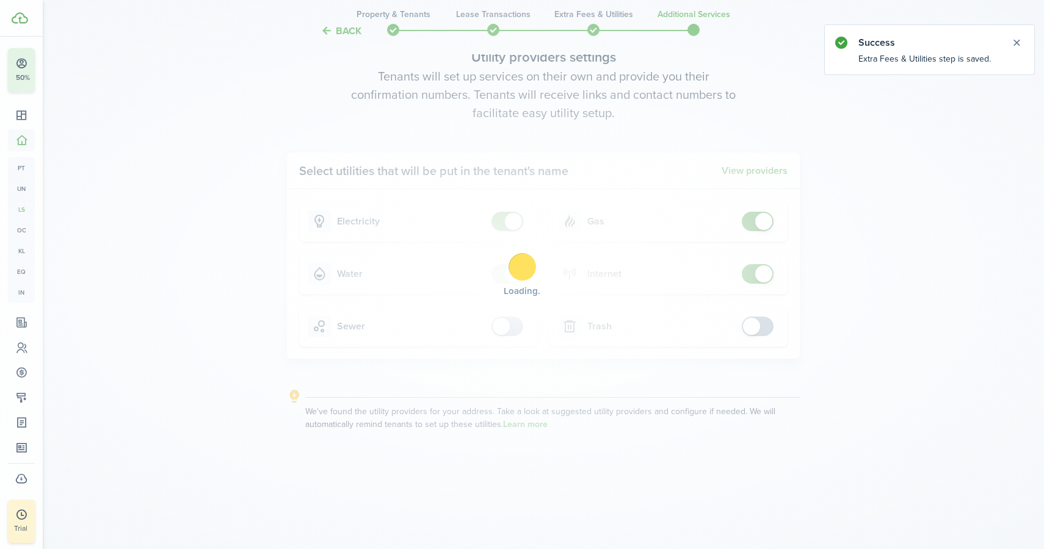
scroll to position [0, 0]
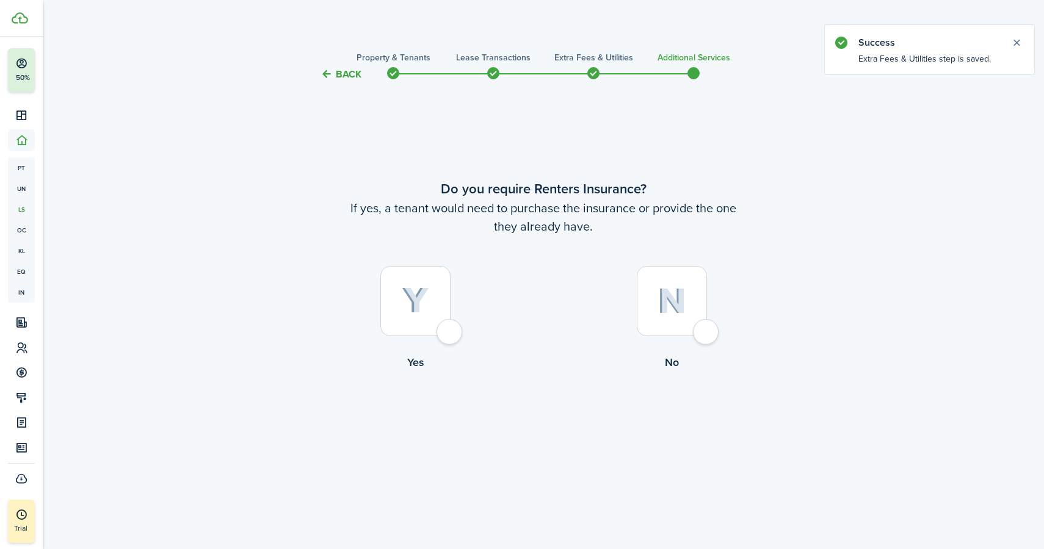
click at [699, 328] on div at bounding box center [672, 301] width 70 height 70
radio input "true"
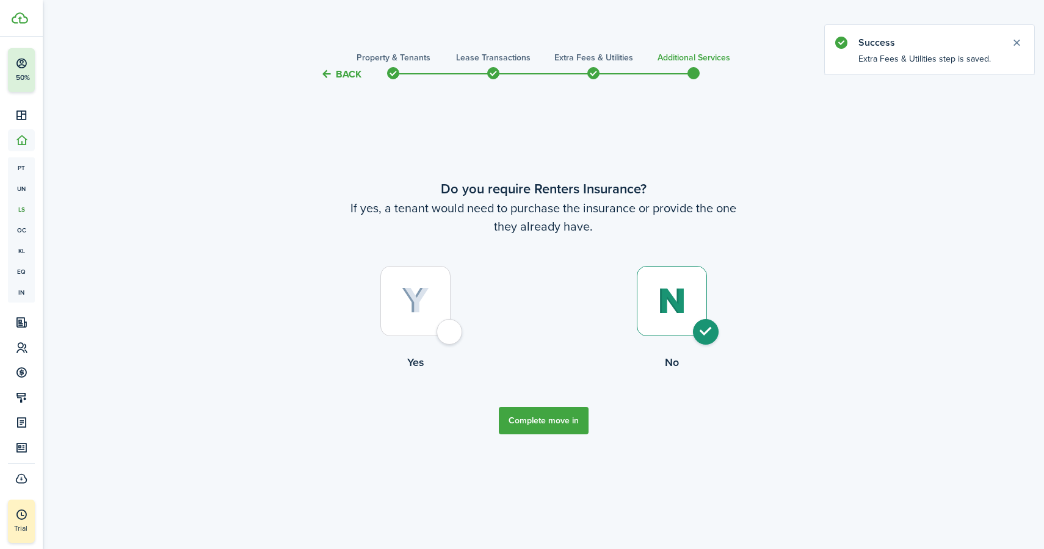
click at [569, 420] on button "Complete move in" at bounding box center [544, 420] width 90 height 27
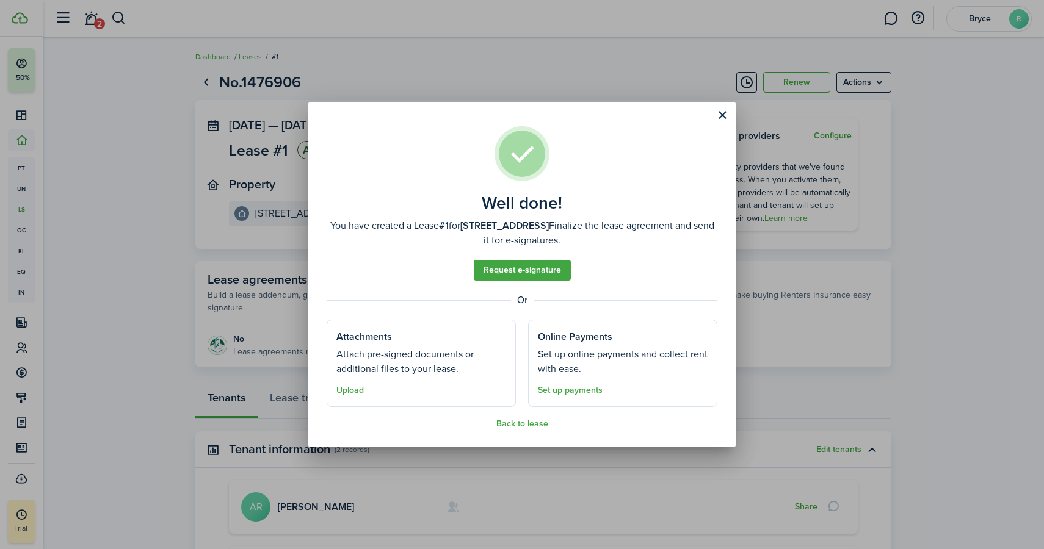
click at [356, 388] on button "Upload" at bounding box center [349, 391] width 27 height 10
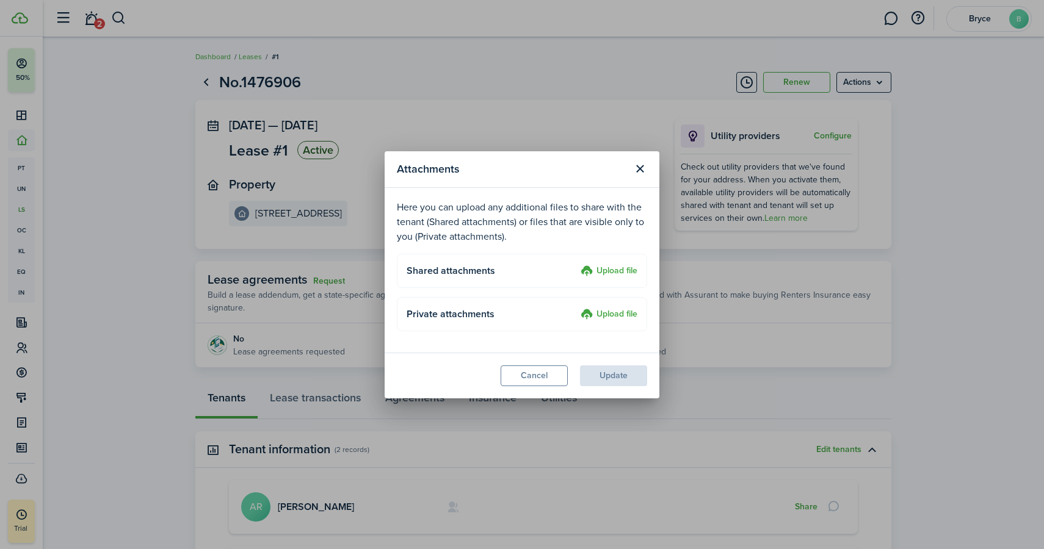
click at [601, 270] on label "Upload file" at bounding box center [608, 271] width 57 height 15
click at [576, 264] on input "Upload file" at bounding box center [576, 264] width 0 height 0
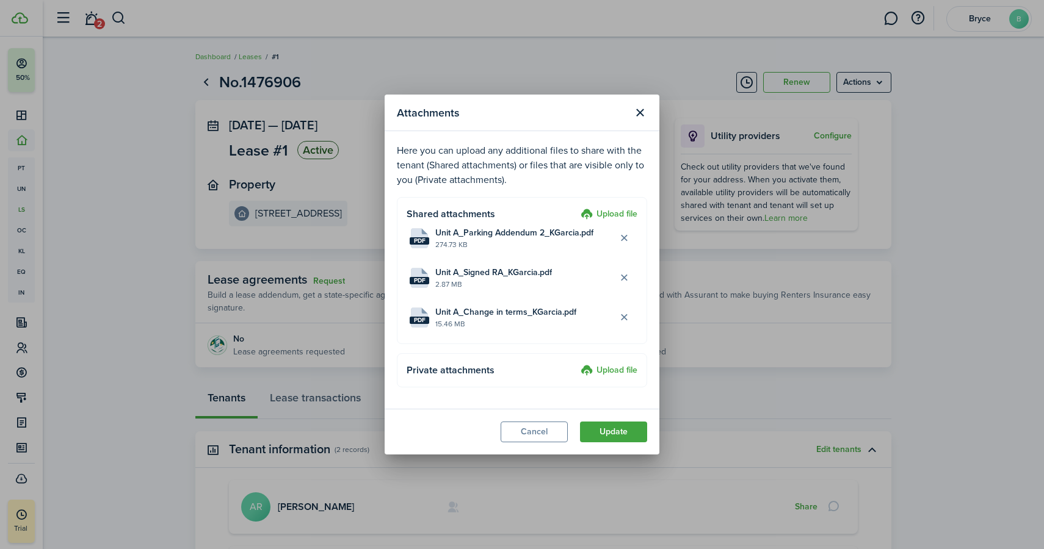
click at [625, 427] on button "Update" at bounding box center [613, 432] width 67 height 21
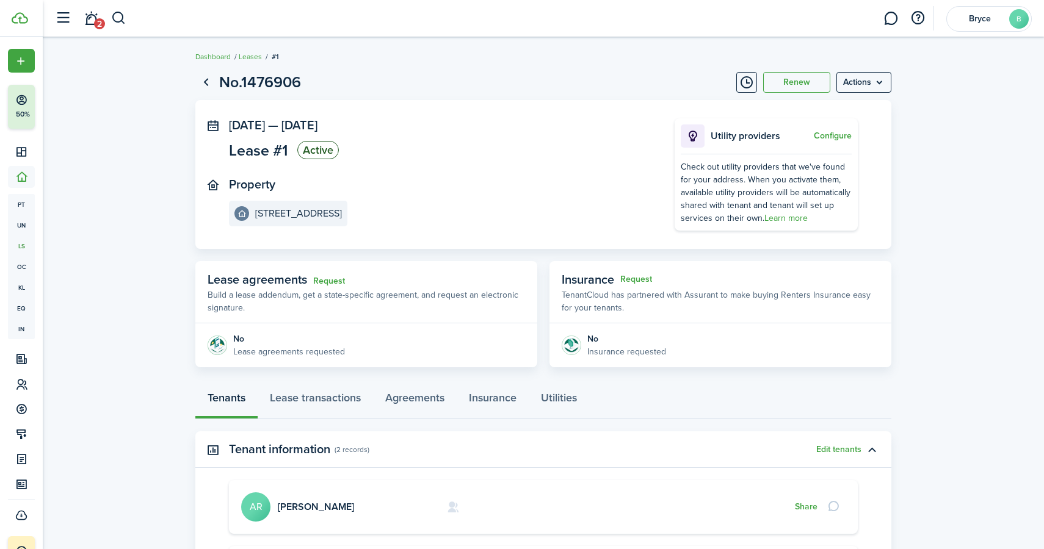
click at [203, 79] on link "Go back" at bounding box center [205, 82] width 21 height 21
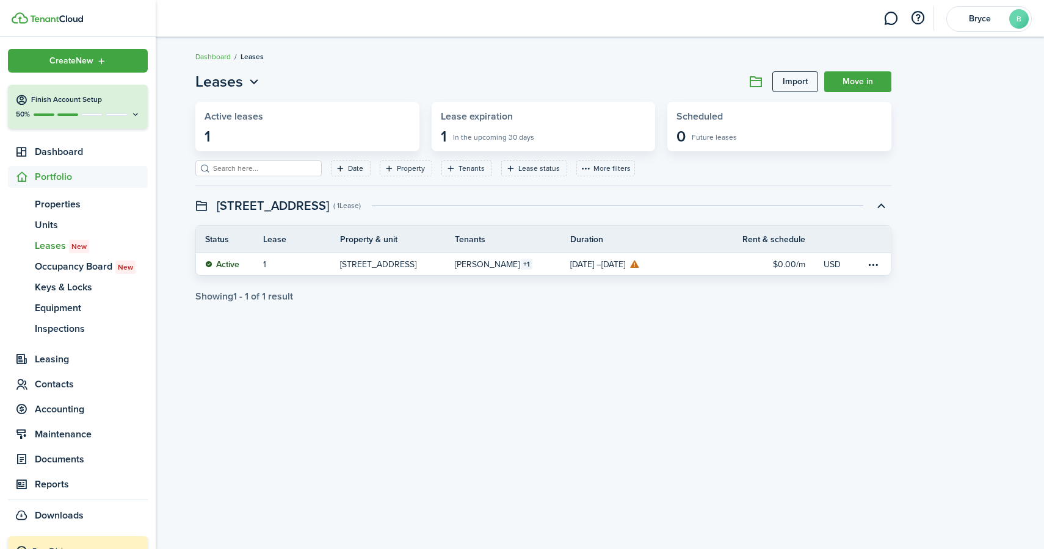
click at [89, 103] on h4 "Finish Account Setup" at bounding box center [85, 100] width 109 height 10
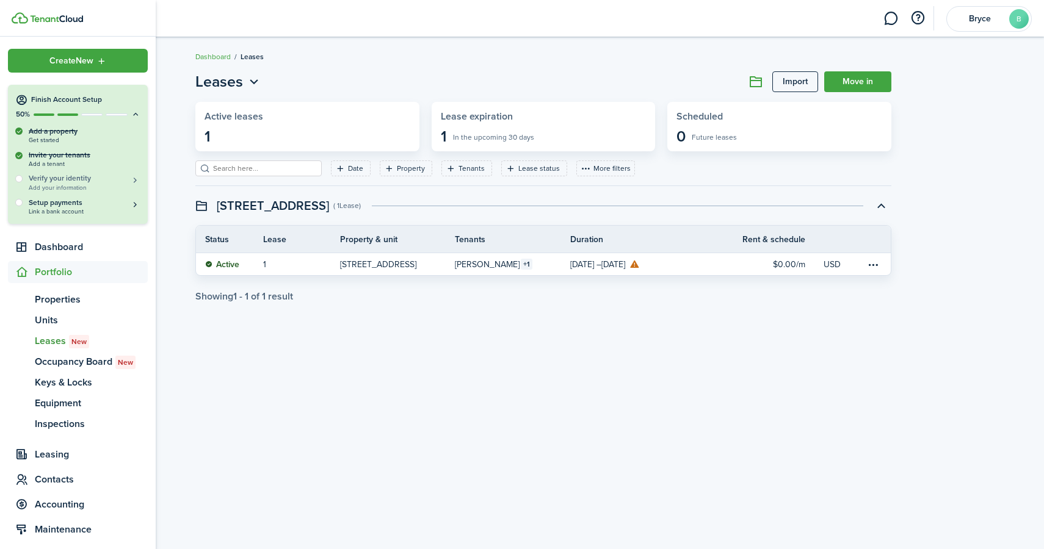
click at [96, 178] on h5 "Verify your identity" at bounding box center [85, 178] width 112 height 10
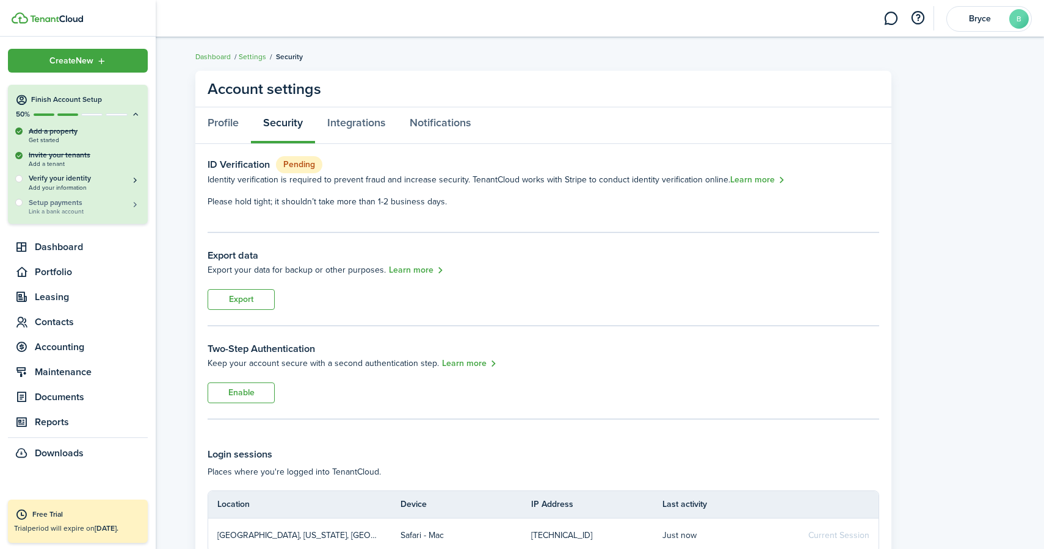
click at [81, 202] on h5 "Setup payments" at bounding box center [85, 202] width 112 height 11
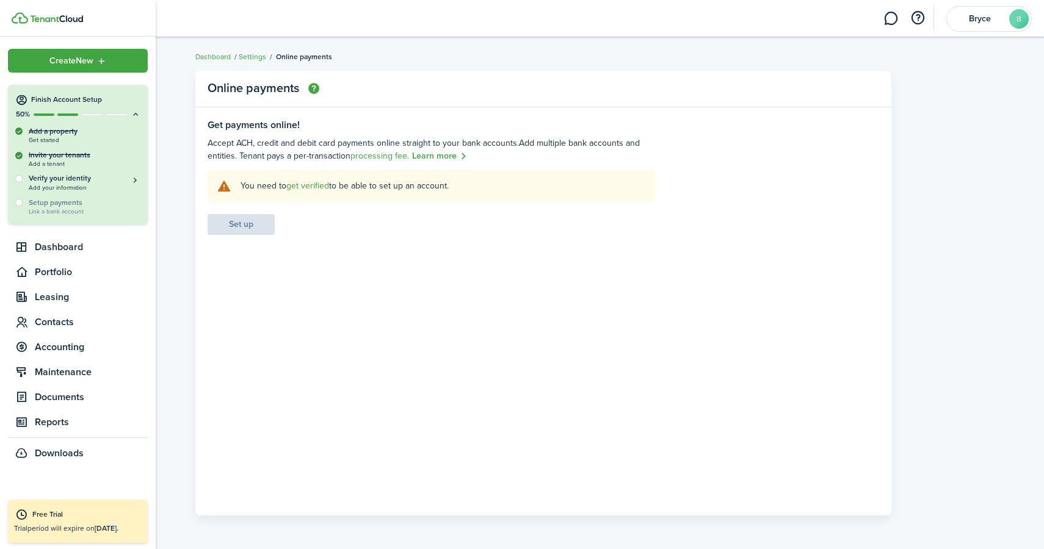
click at [76, 98] on h4 "Finish Account Setup" at bounding box center [85, 100] width 109 height 10
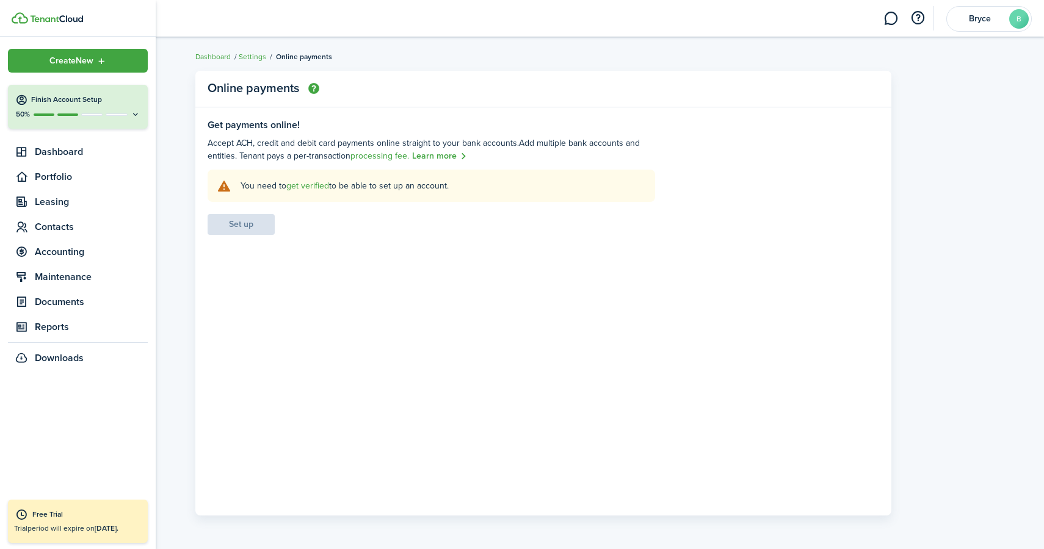
click at [76, 98] on h4 "Finish Account Setup" at bounding box center [85, 100] width 109 height 10
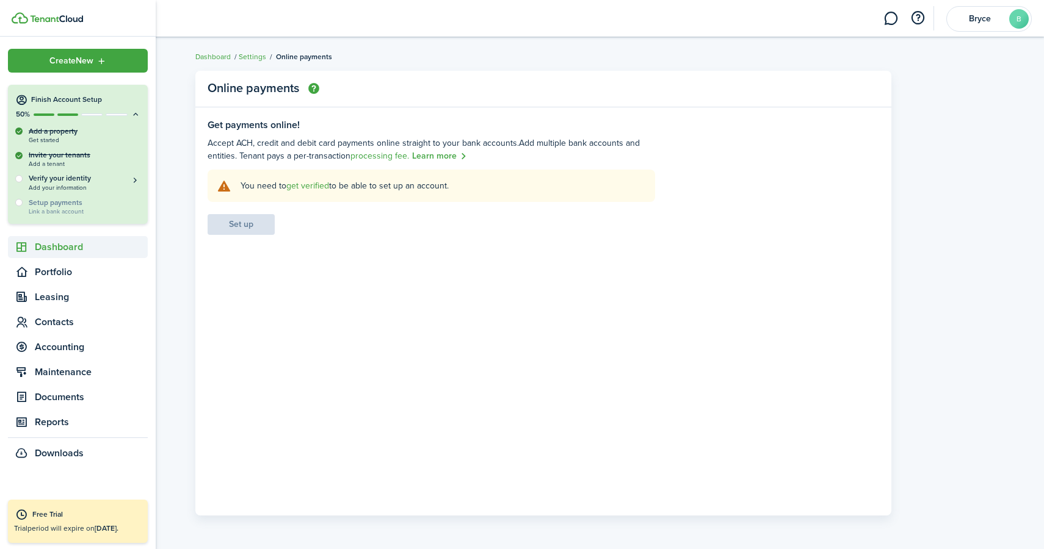
click at [74, 246] on span "Dashboard" at bounding box center [91, 247] width 113 height 15
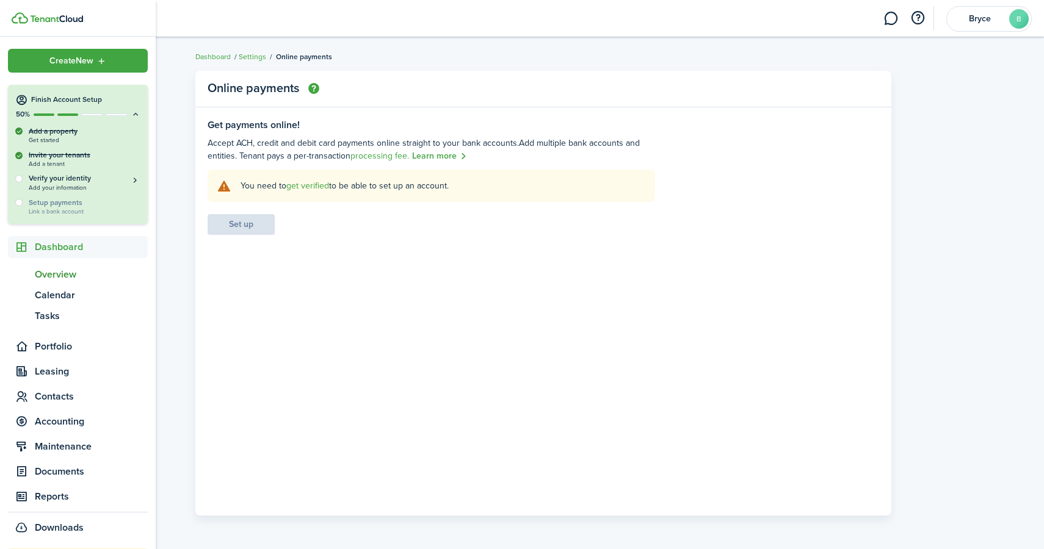
click at [74, 273] on span "Overview" at bounding box center [91, 274] width 113 height 15
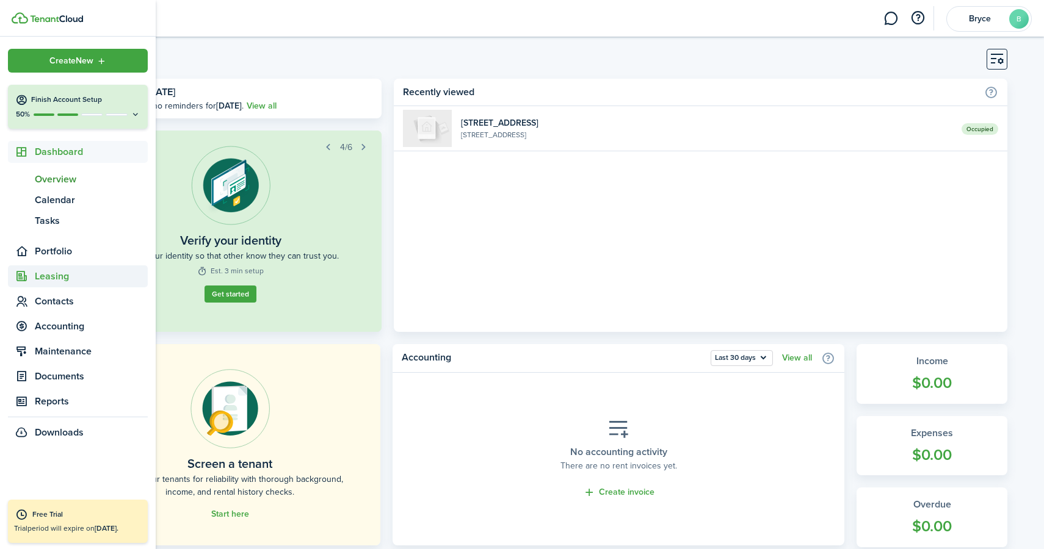
click at [62, 272] on span "Leasing" at bounding box center [91, 276] width 113 height 15
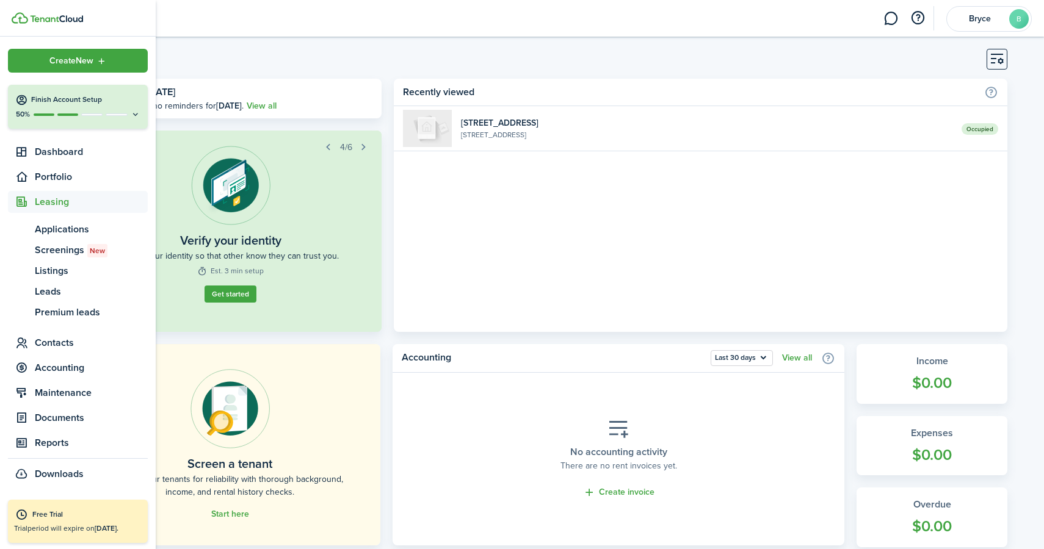
click at [63, 207] on span "Leasing" at bounding box center [91, 202] width 113 height 15
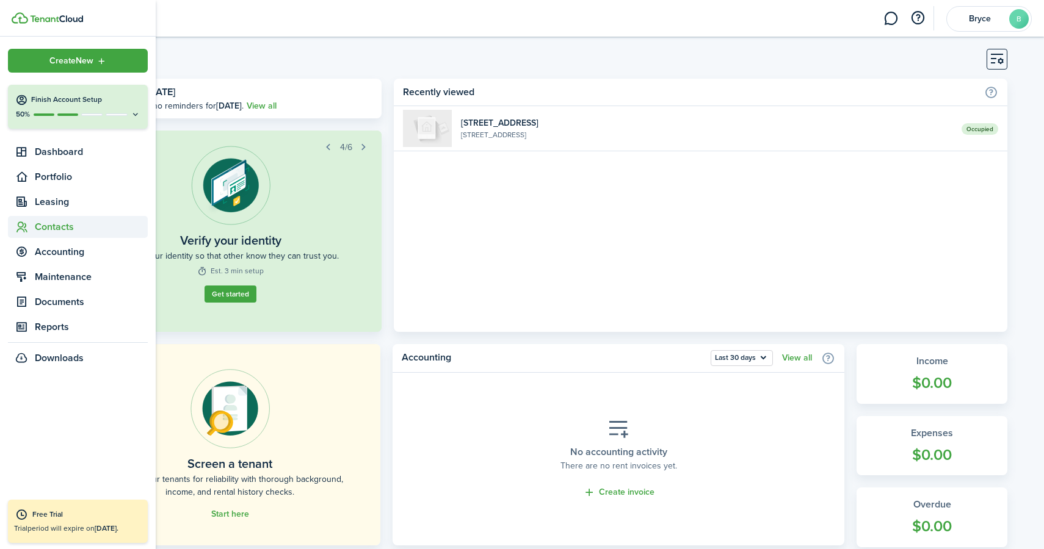
click at [59, 230] on span "Contacts" at bounding box center [91, 227] width 113 height 15
click at [59, 252] on span "Tenants" at bounding box center [91, 254] width 113 height 15
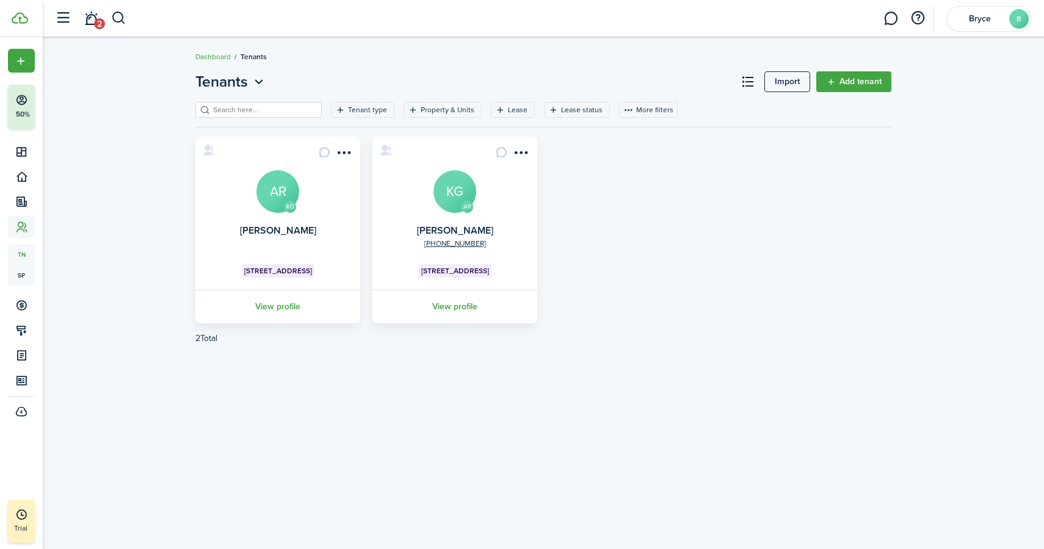
click at [523, 151] on menu-btn-icon "Open menu" at bounding box center [520, 152] width 21 height 21
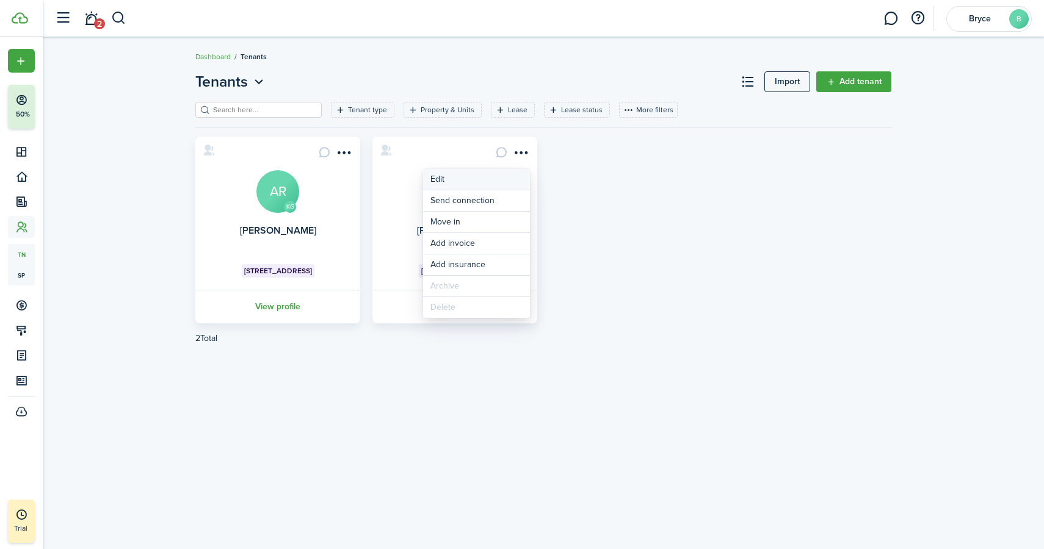
click at [510, 179] on link "Edit" at bounding box center [476, 179] width 107 height 21
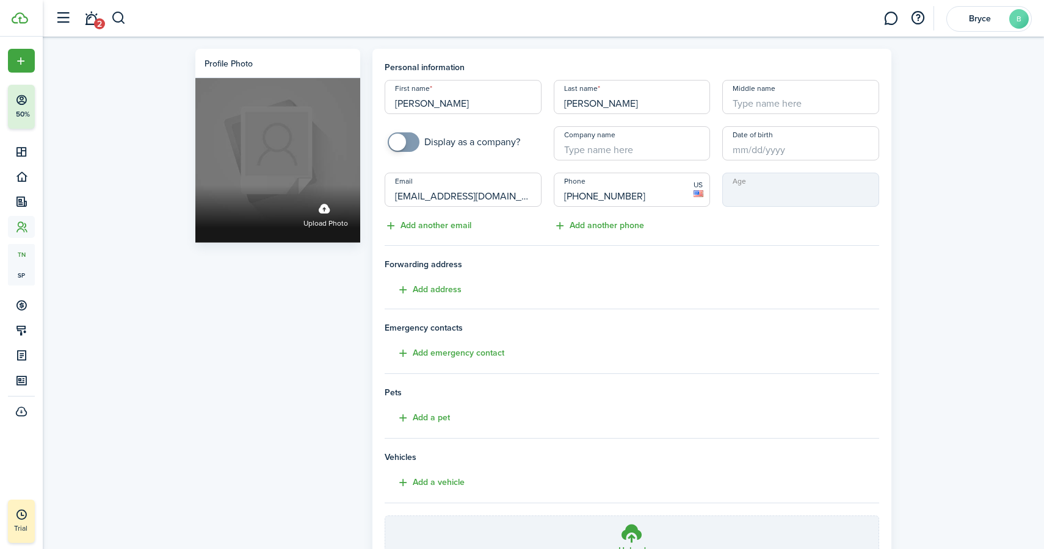
drag, startPoint x: 497, startPoint y: 195, endPoint x: 340, endPoint y: 195, distance: 156.9
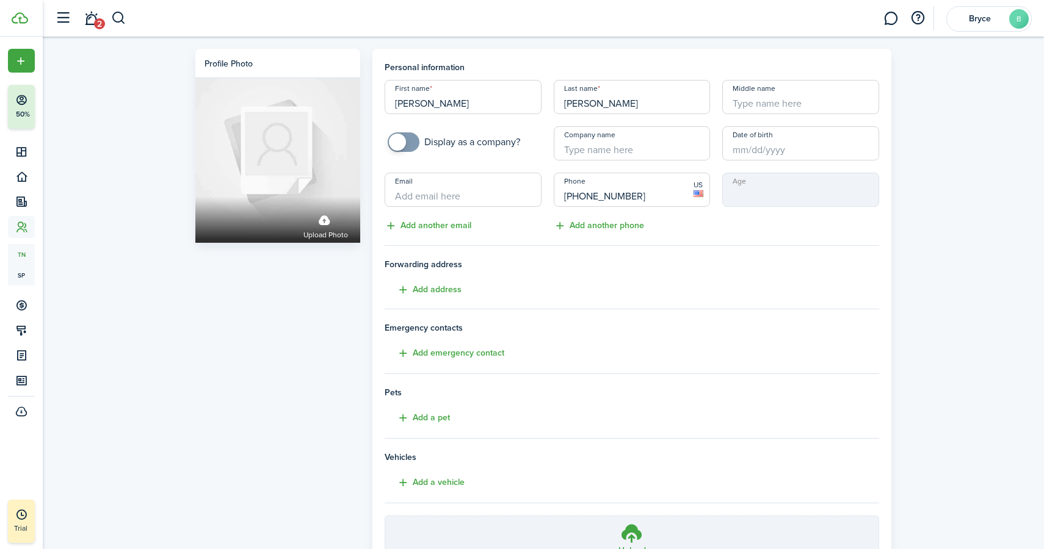
drag, startPoint x: 653, startPoint y: 197, endPoint x: 509, endPoint y: 184, distance: 144.0
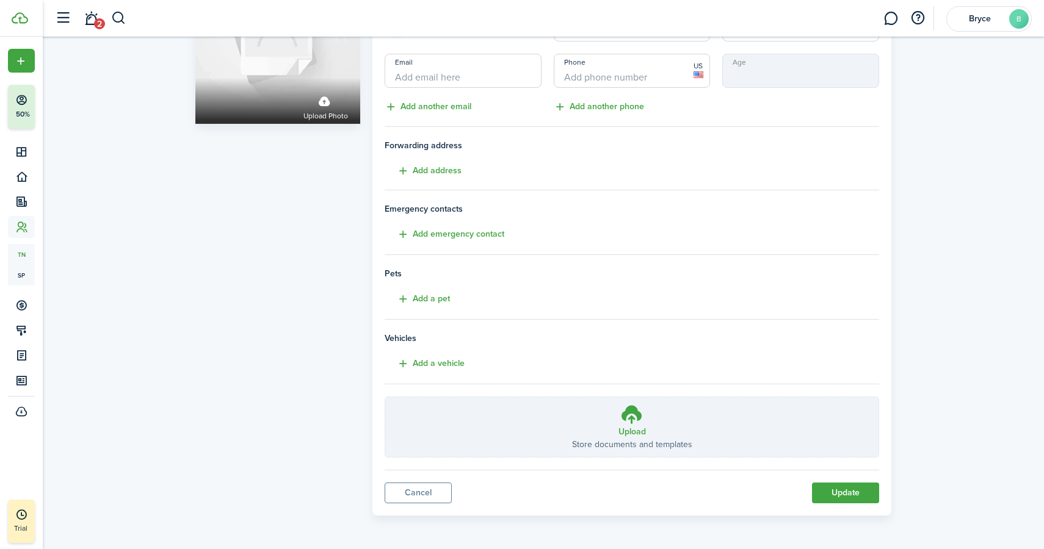
scroll to position [118, 0]
click at [842, 492] on button "Update" at bounding box center [845, 493] width 67 height 21
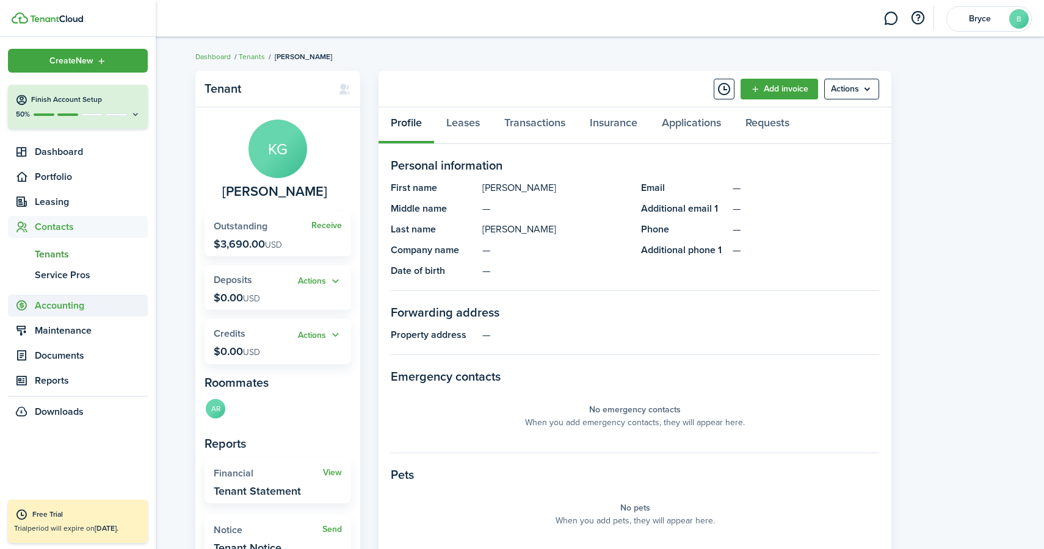
click at [54, 309] on span "Accounting" at bounding box center [91, 305] width 113 height 15
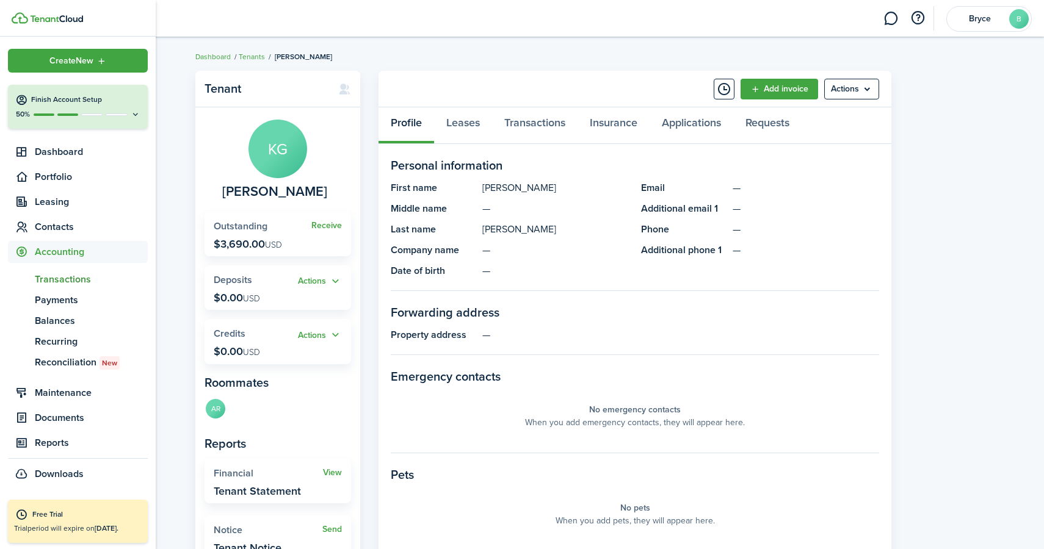
click at [57, 278] on span "Transactions" at bounding box center [91, 279] width 113 height 15
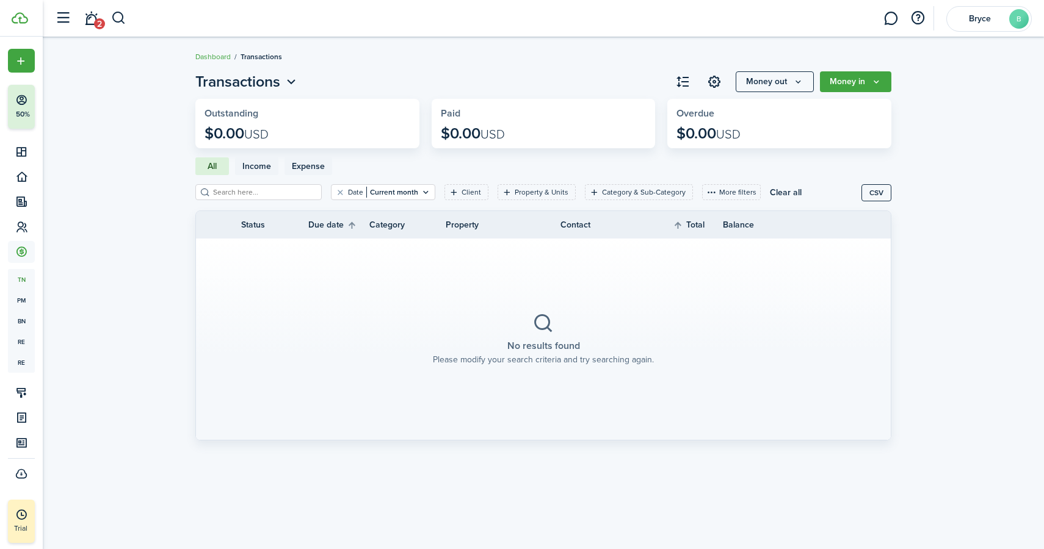
click at [759, 82] on button "Money out" at bounding box center [775, 81] width 78 height 21
